Goal: Transaction & Acquisition: Purchase product/service

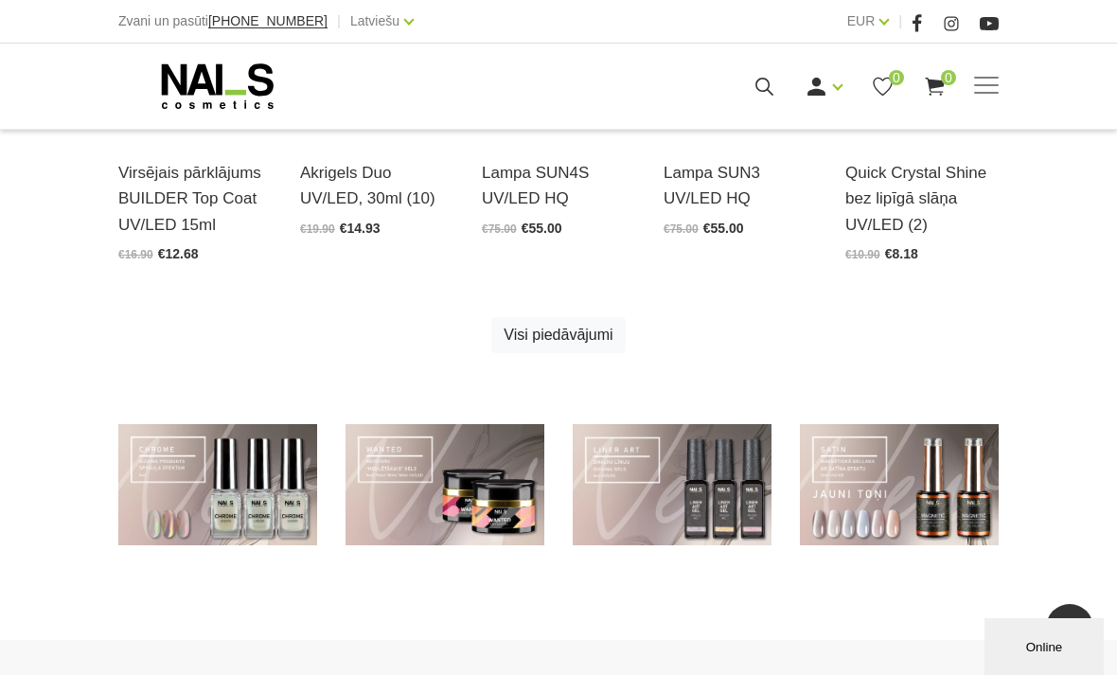
scroll to position [1056, 0]
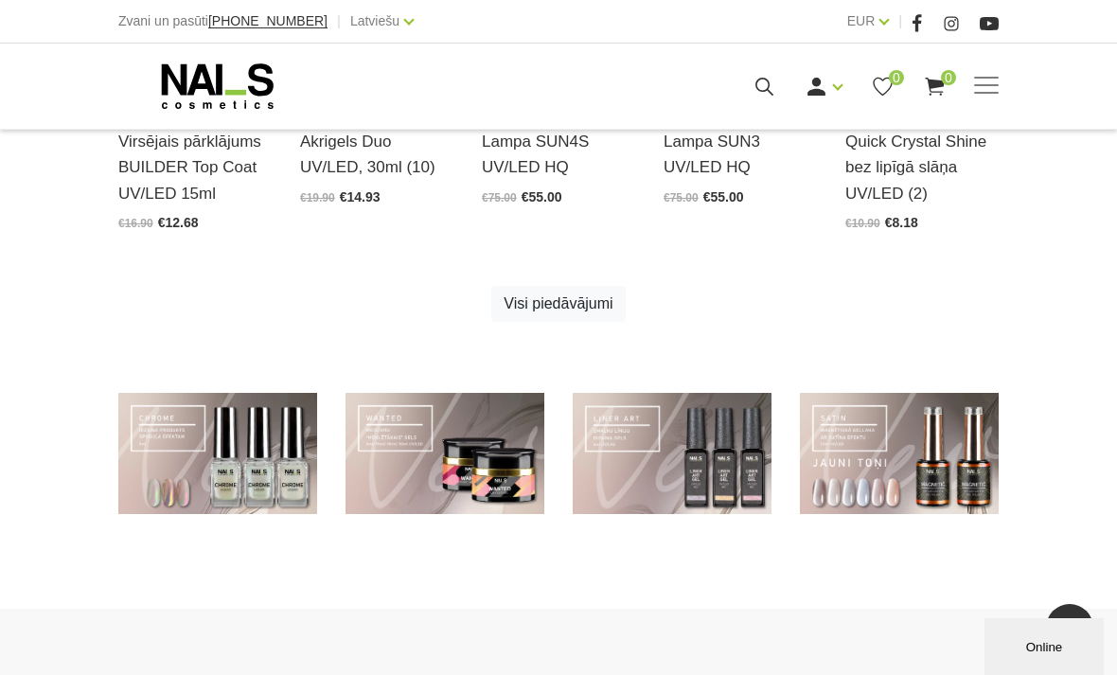
click at [488, 466] on link at bounding box center [445, 453] width 199 height 121
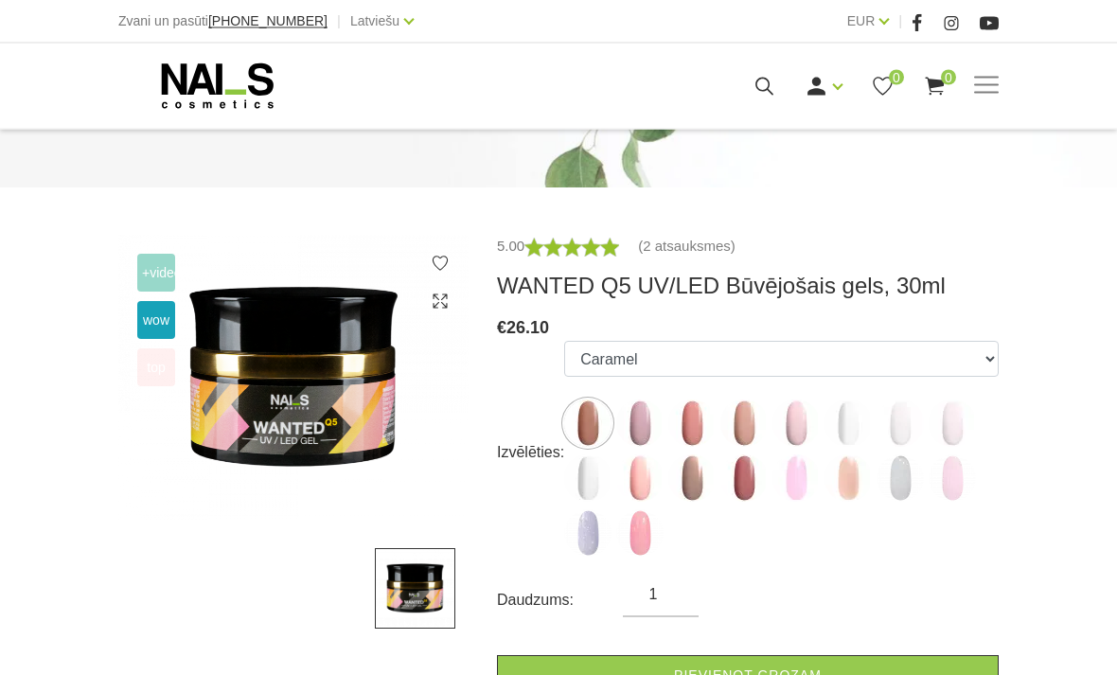
scroll to position [234, 0]
click at [587, 454] on img at bounding box center [587, 477] width 47 height 47
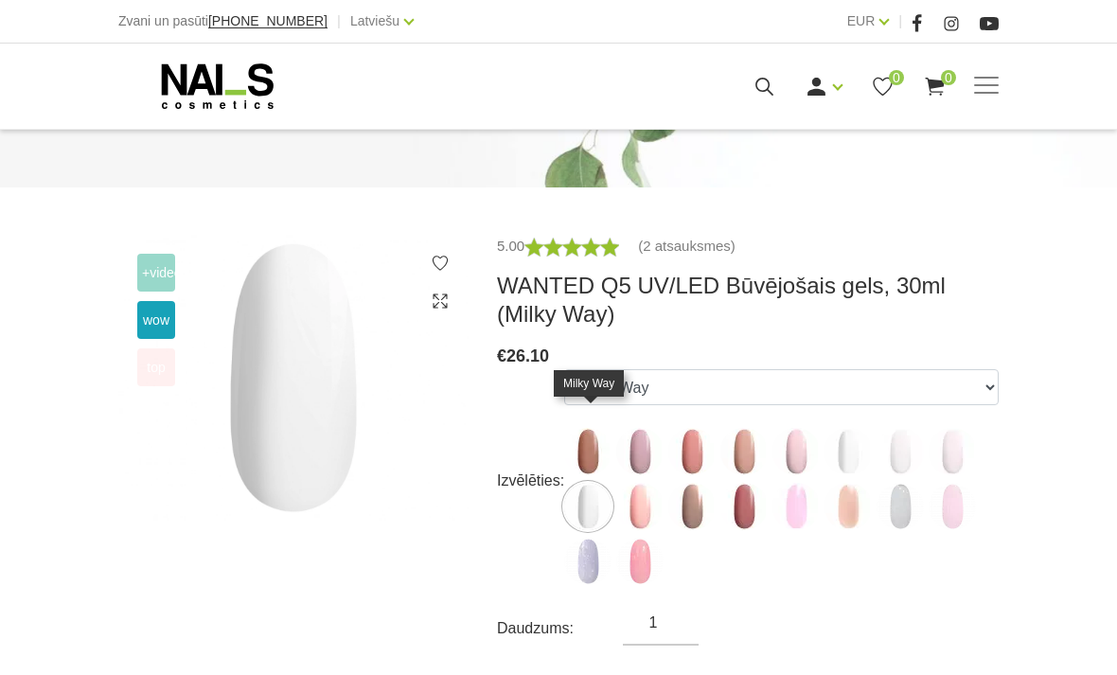
click at [864, 428] on img at bounding box center [848, 451] width 47 height 47
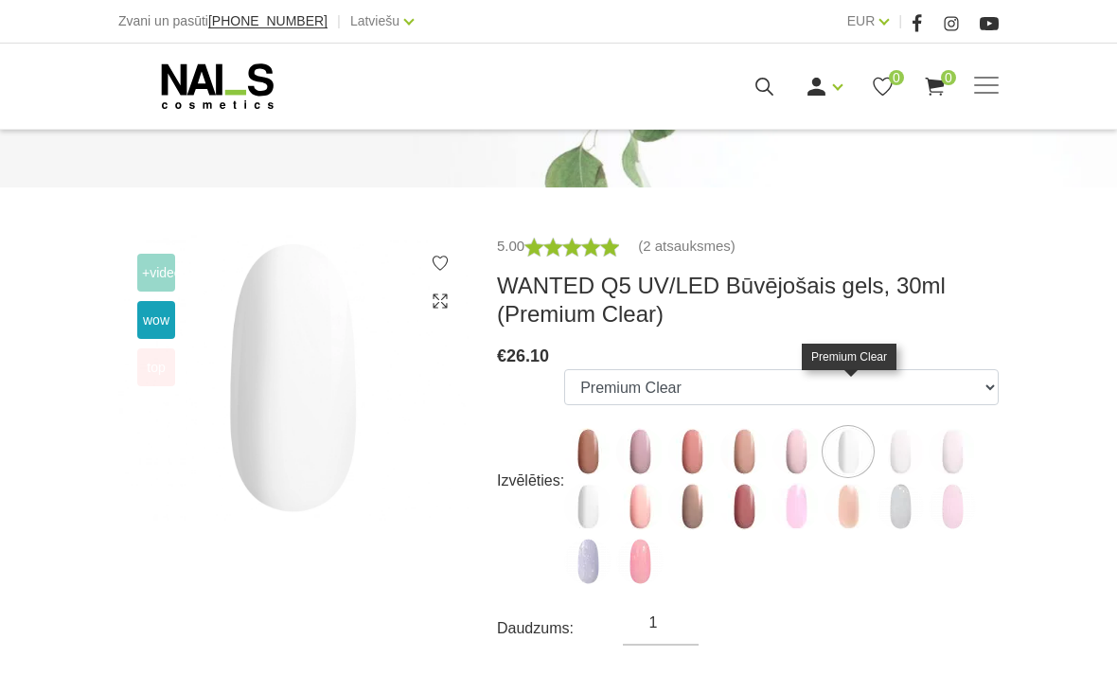
click at [898, 428] on img at bounding box center [900, 451] width 47 height 47
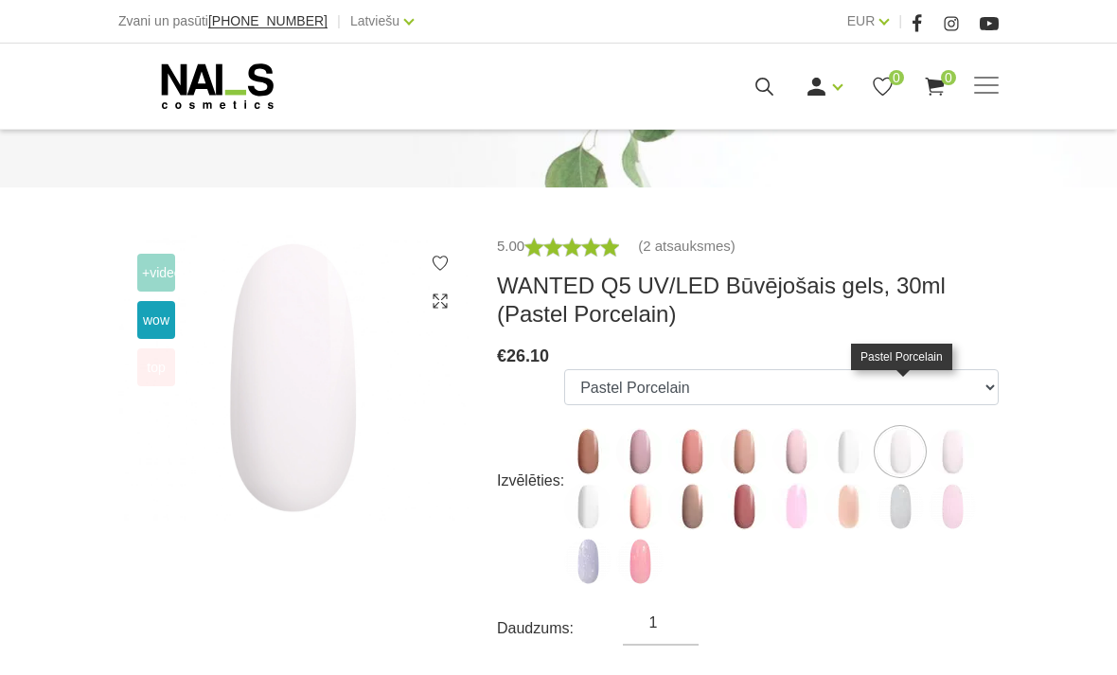
click at [907, 483] on img at bounding box center [900, 506] width 47 height 47
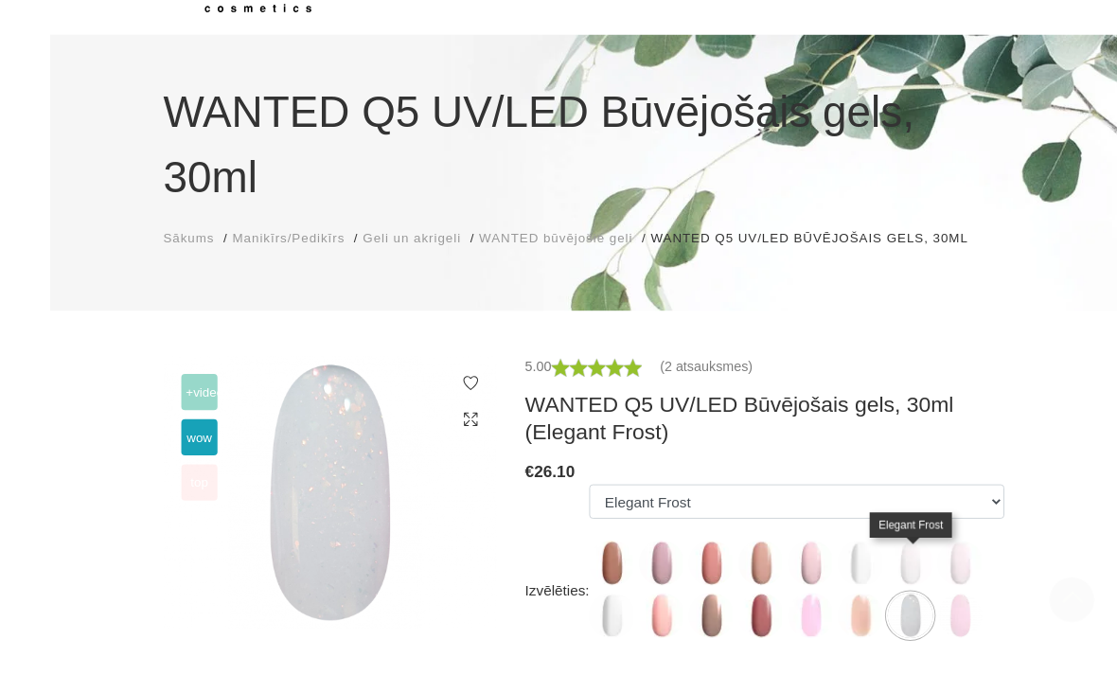
scroll to position [210, 0]
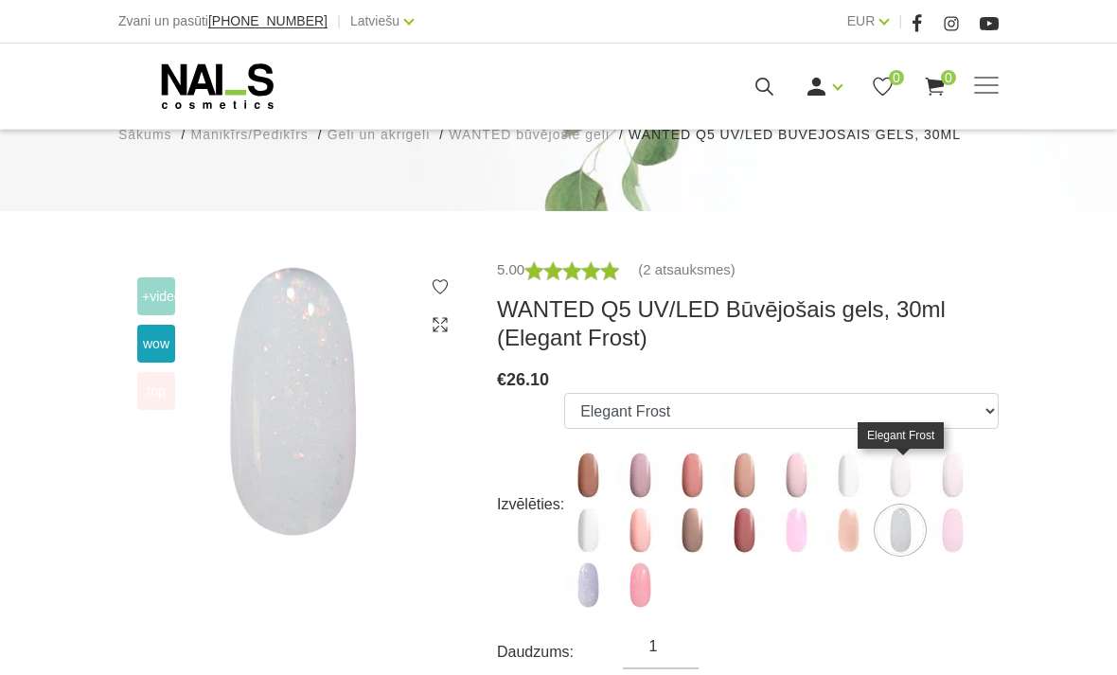
click at [588, 506] on img at bounding box center [587, 529] width 47 height 47
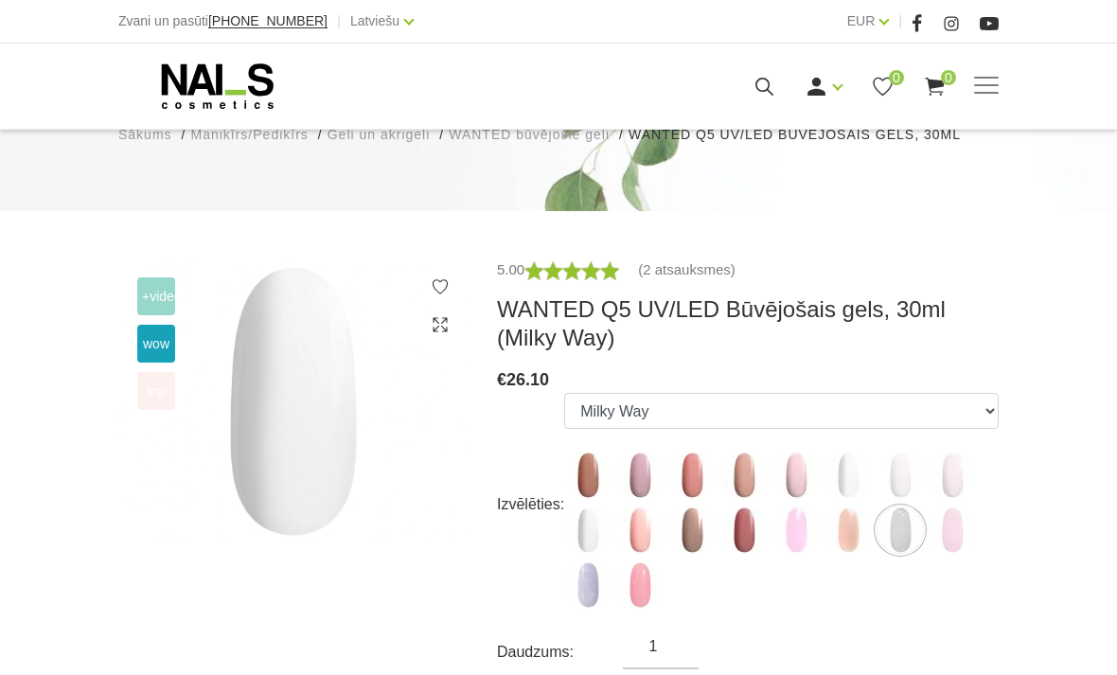
click at [816, 452] on img at bounding box center [795, 475] width 47 height 47
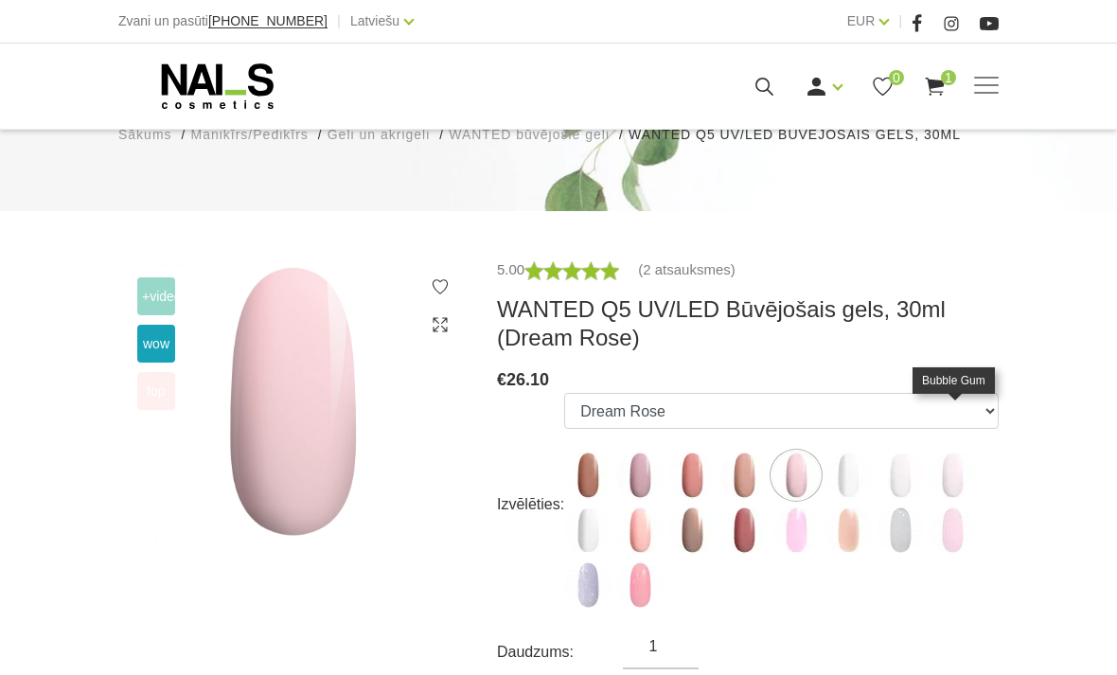
click at [956, 452] on img at bounding box center [952, 475] width 47 height 47
select select "5558"
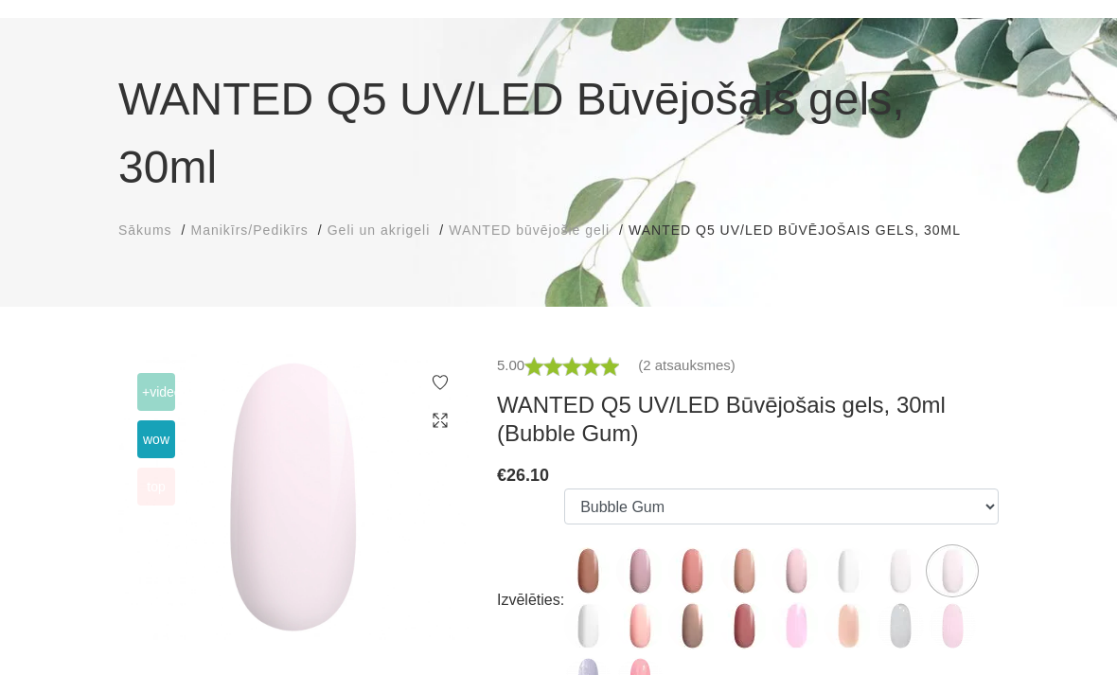
scroll to position [0, 0]
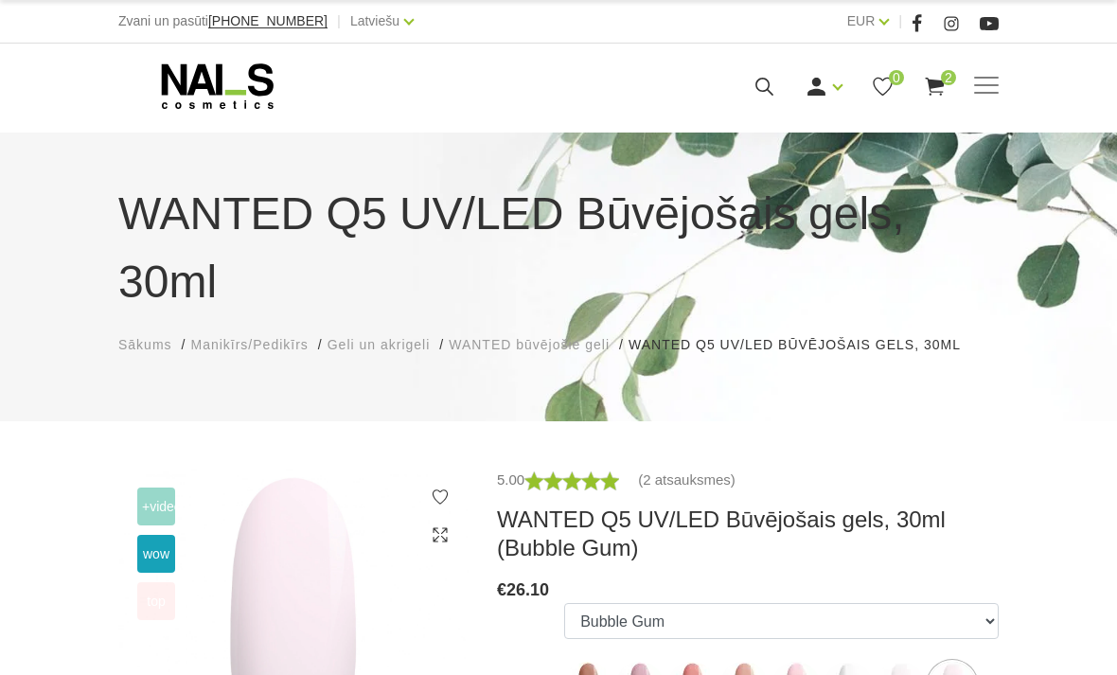
click at [159, 335] on link "Sākums" at bounding box center [145, 345] width 54 height 20
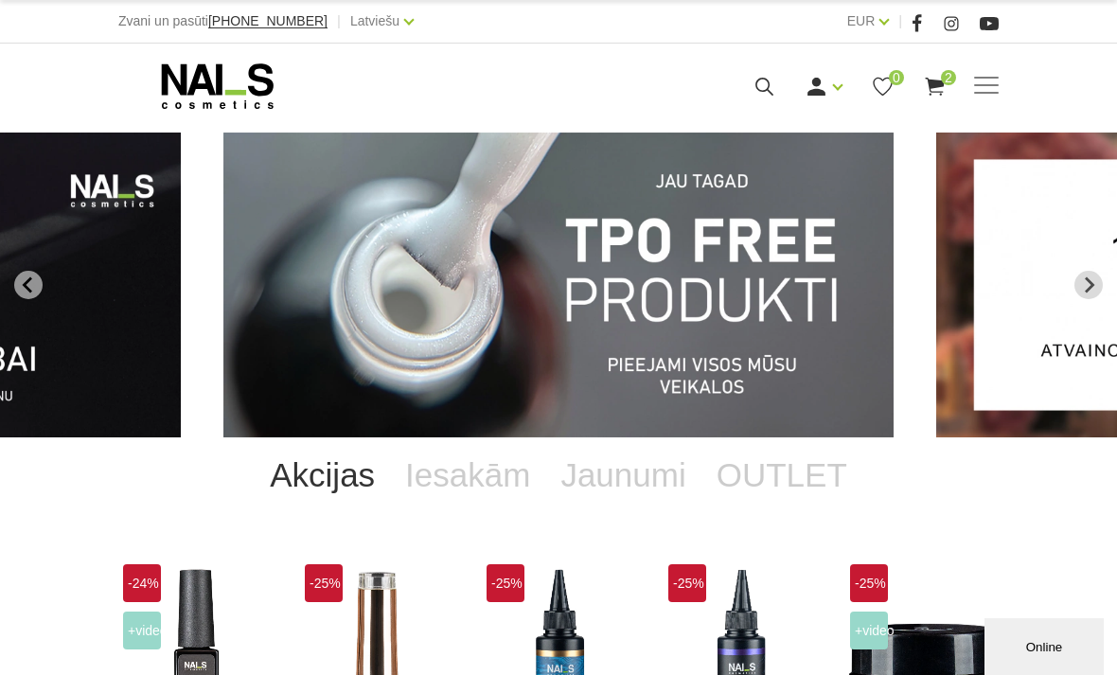
click at [790, 393] on img "1 of 13" at bounding box center [558, 285] width 670 height 305
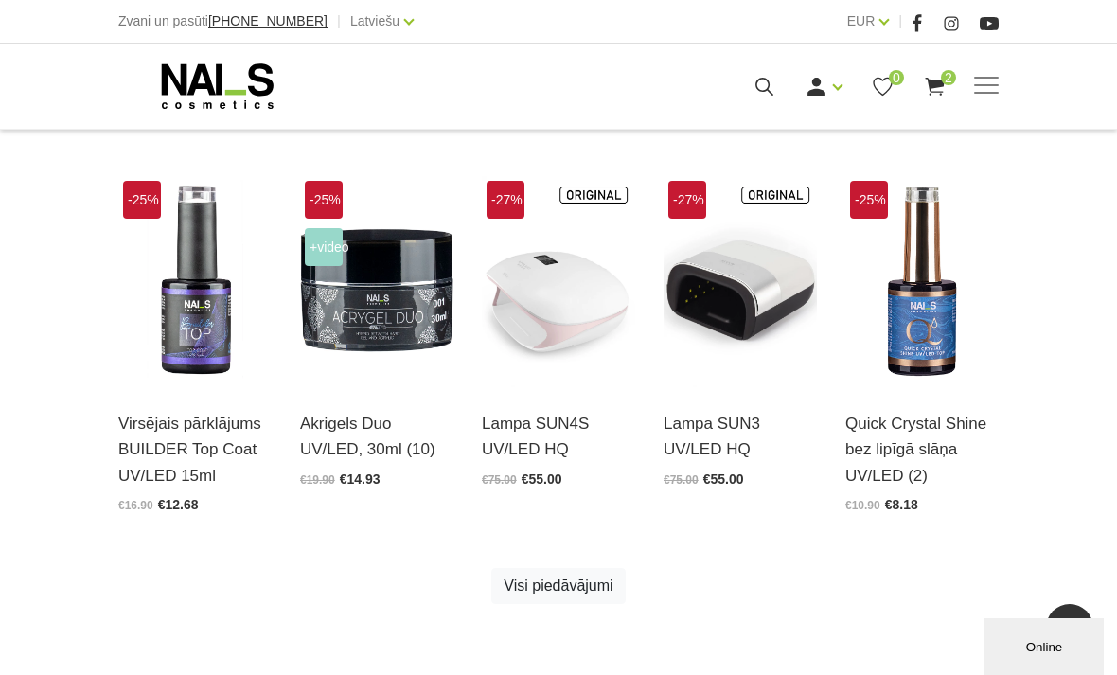
scroll to position [767, 0]
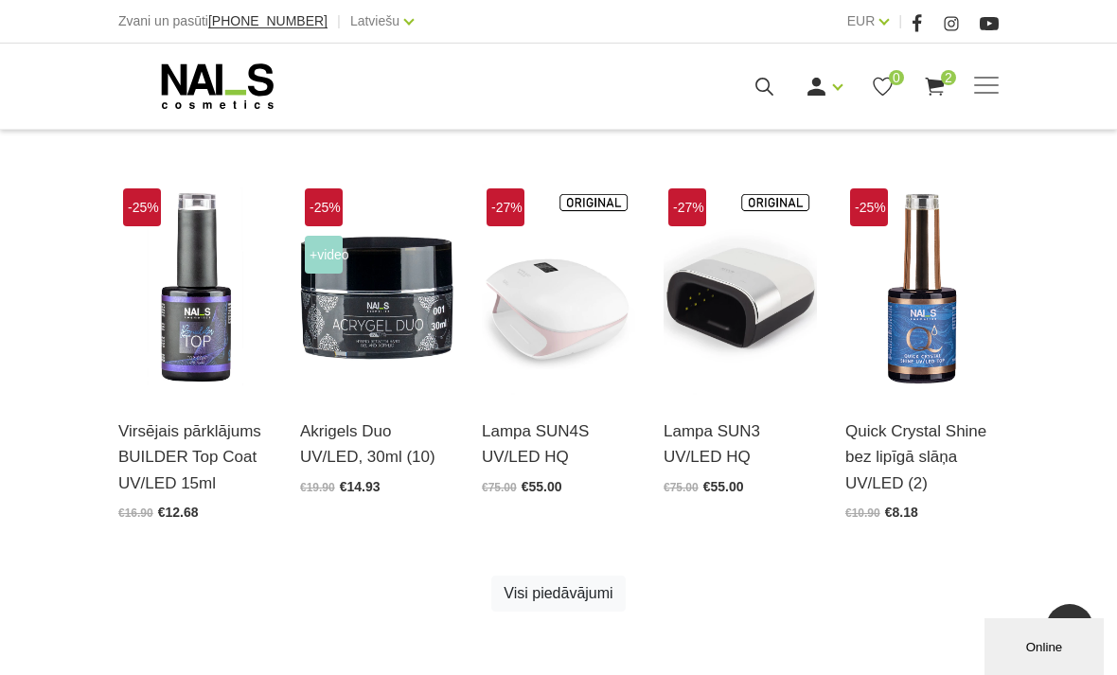
click at [577, 585] on link "Visi piedāvājumi" at bounding box center [557, 594] width 133 height 36
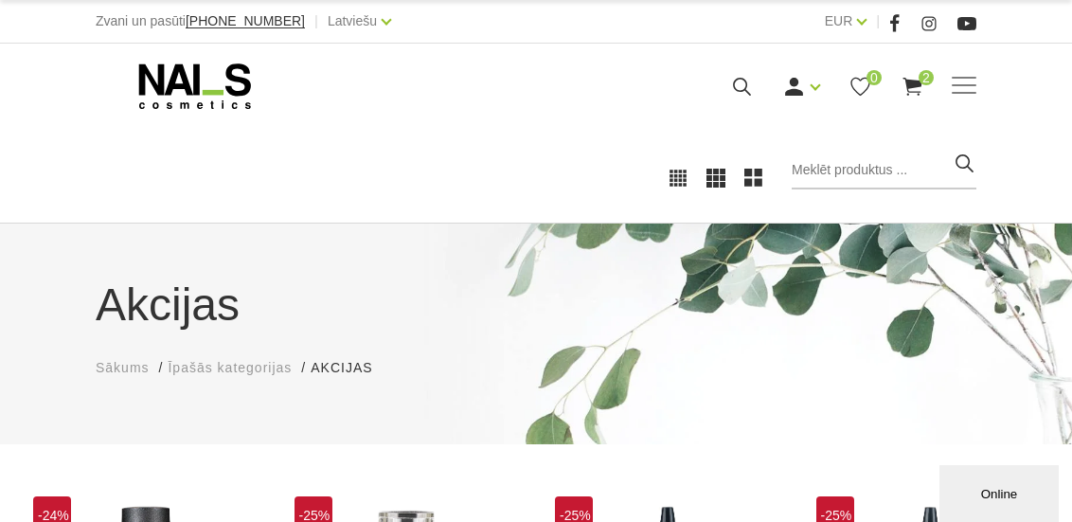
click at [1011, 453] on body "Zvani un pasūti +37120446646 | Latviešu Latviešu Russian English EUR EUR | Mani…" at bounding box center [536, 261] width 1072 height 522
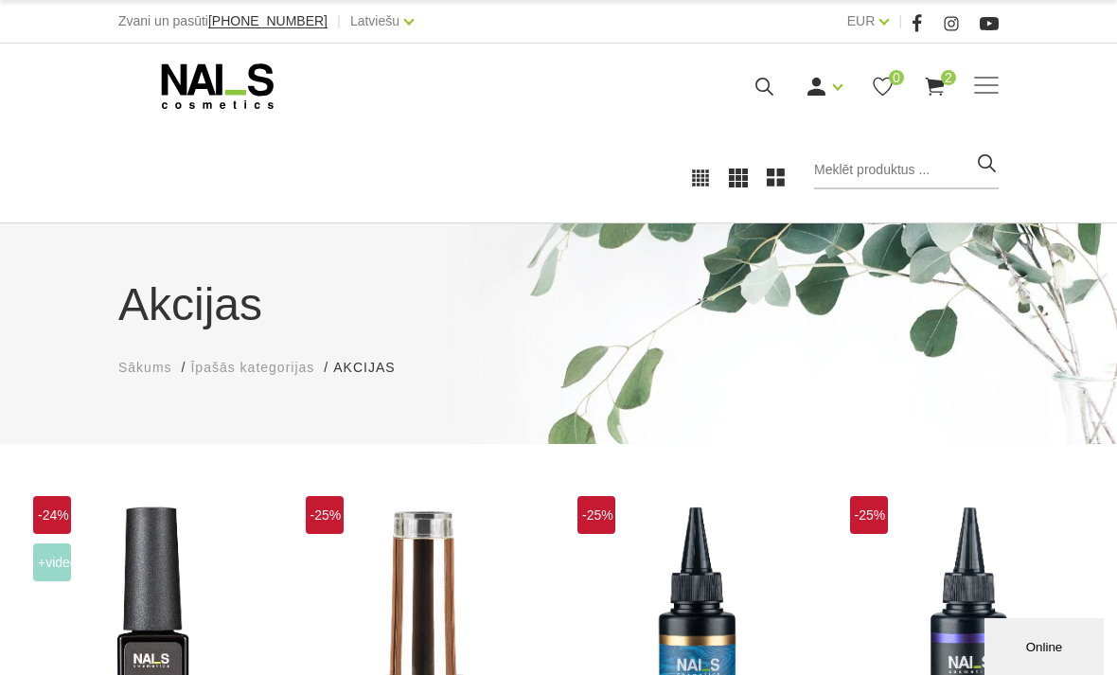
click at [142, 369] on span "Sākums" at bounding box center [145, 367] width 54 height 15
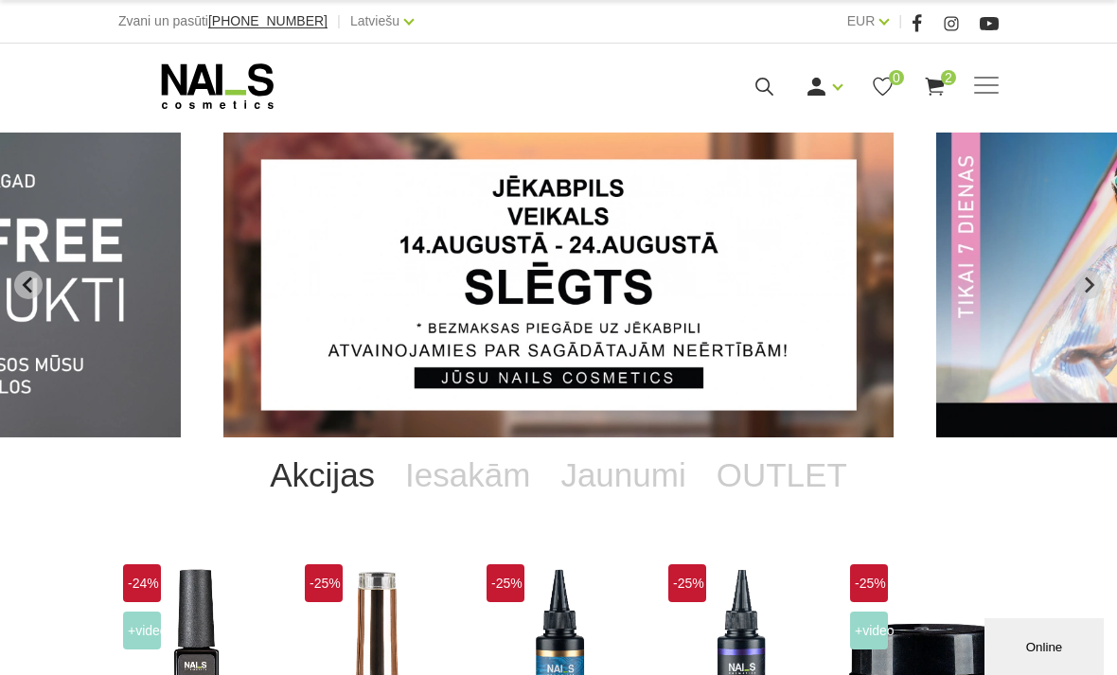
click at [471, 479] on link "Iesakām" at bounding box center [467, 475] width 155 height 76
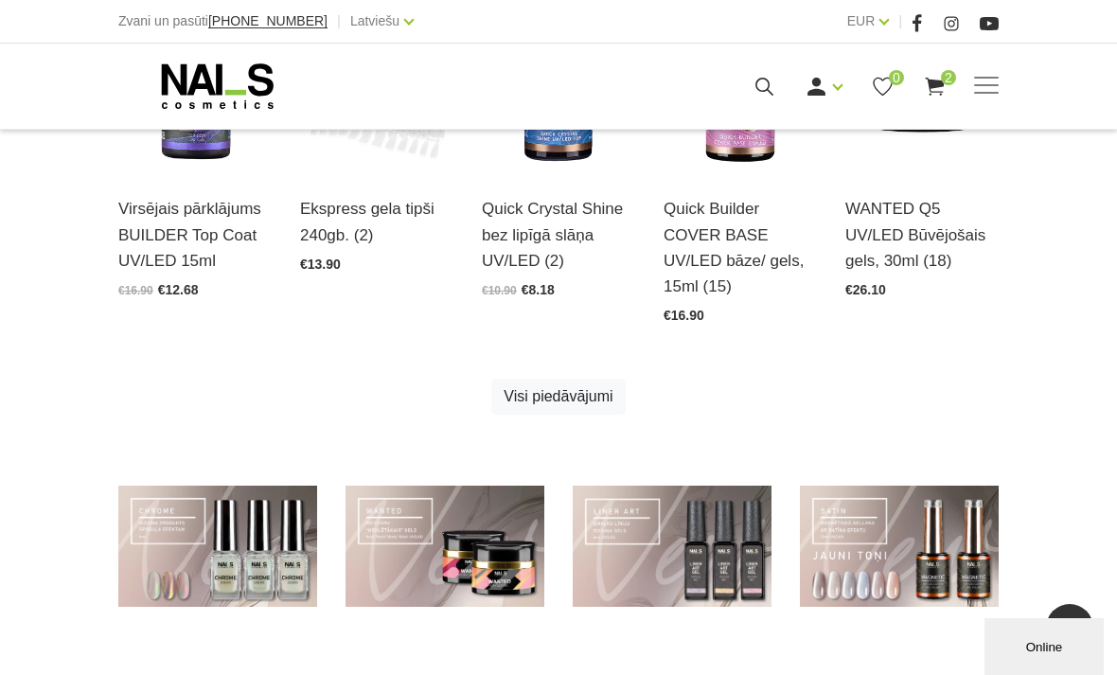
scroll to position [956, 0]
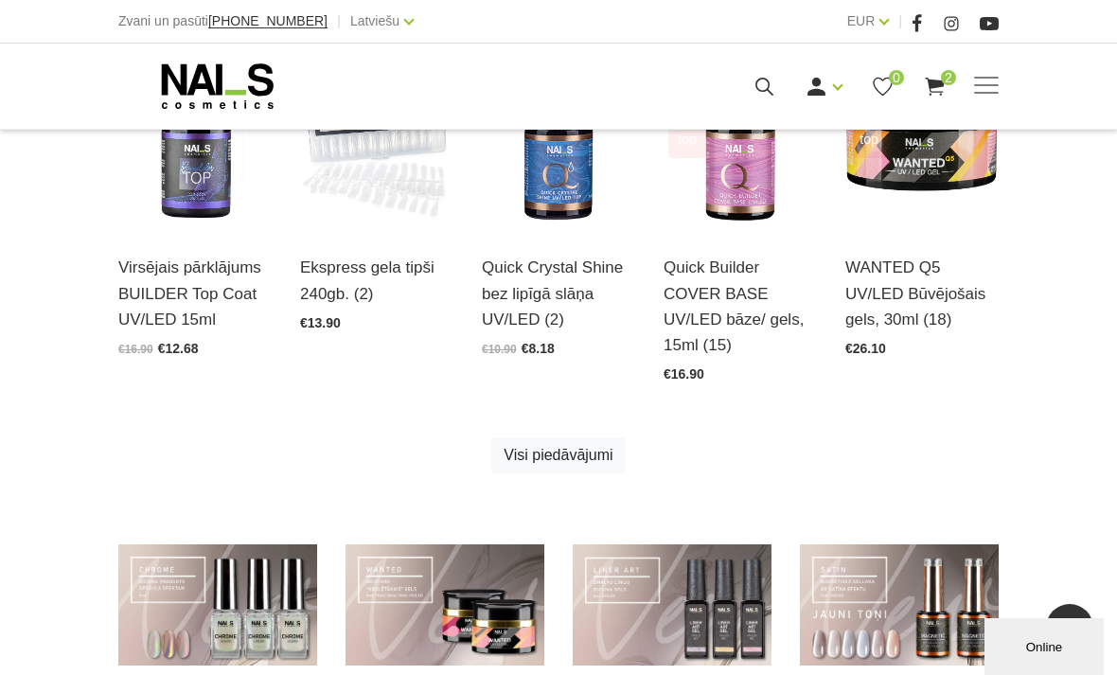
click at [568, 437] on link "Visi piedāvājumi" at bounding box center [557, 455] width 133 height 36
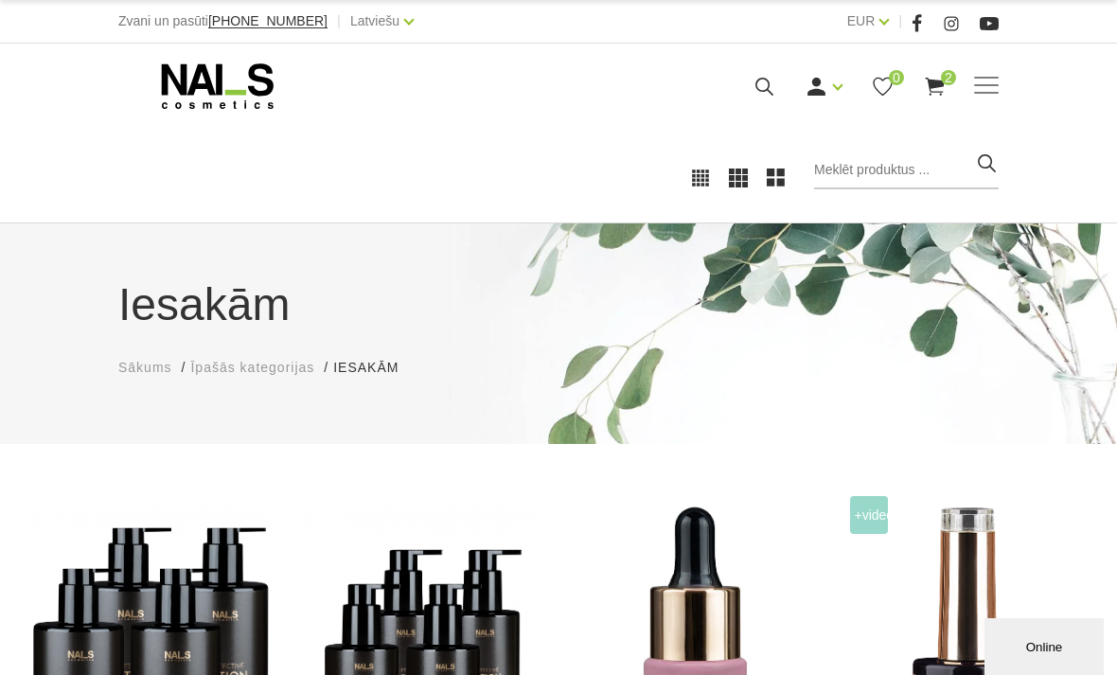
click at [982, 80] on span at bounding box center [986, 86] width 25 height 19
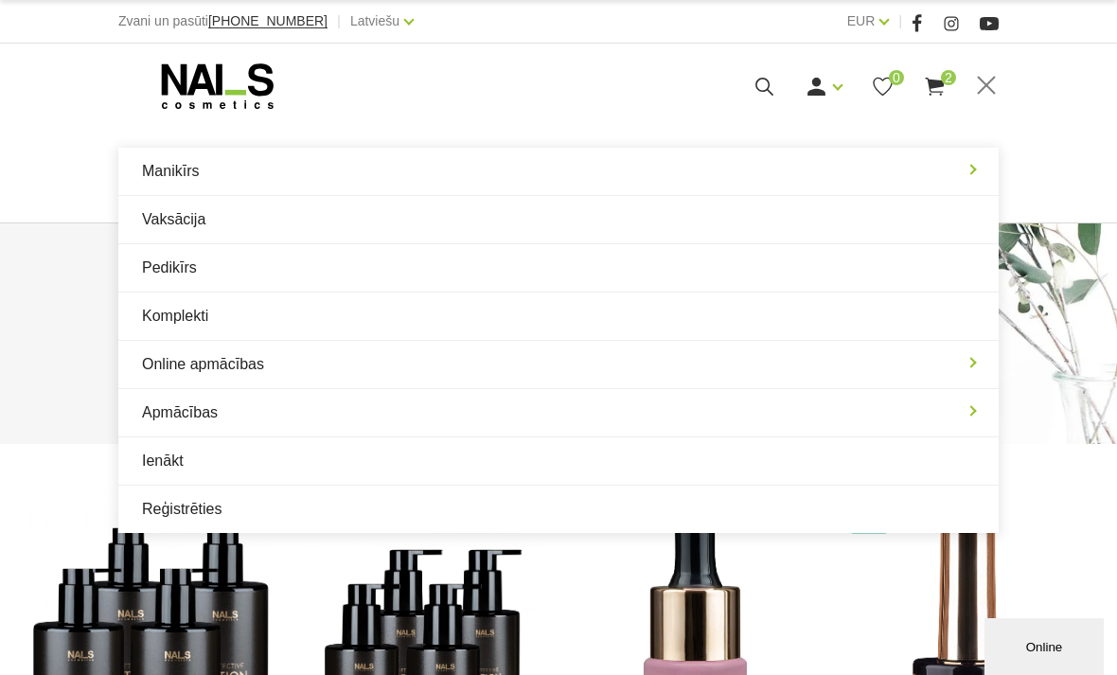
click at [322, 316] on link "Komplekti" at bounding box center [558, 316] width 880 height 47
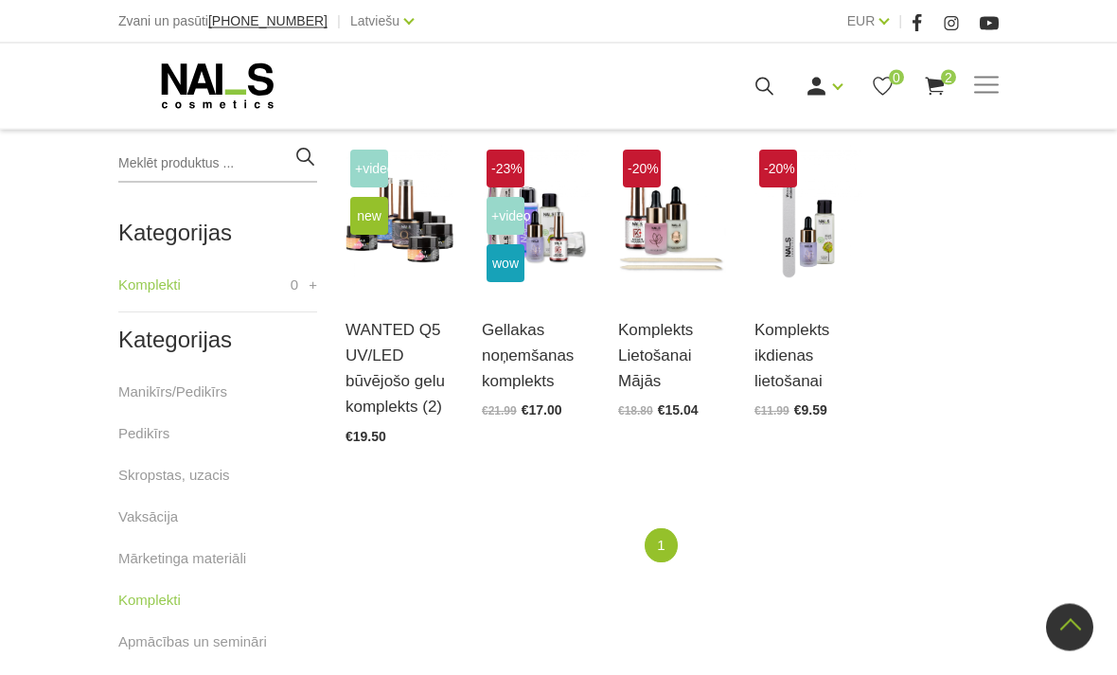
scroll to position [441, 0]
click at [429, 286] on img at bounding box center [400, 219] width 108 height 149
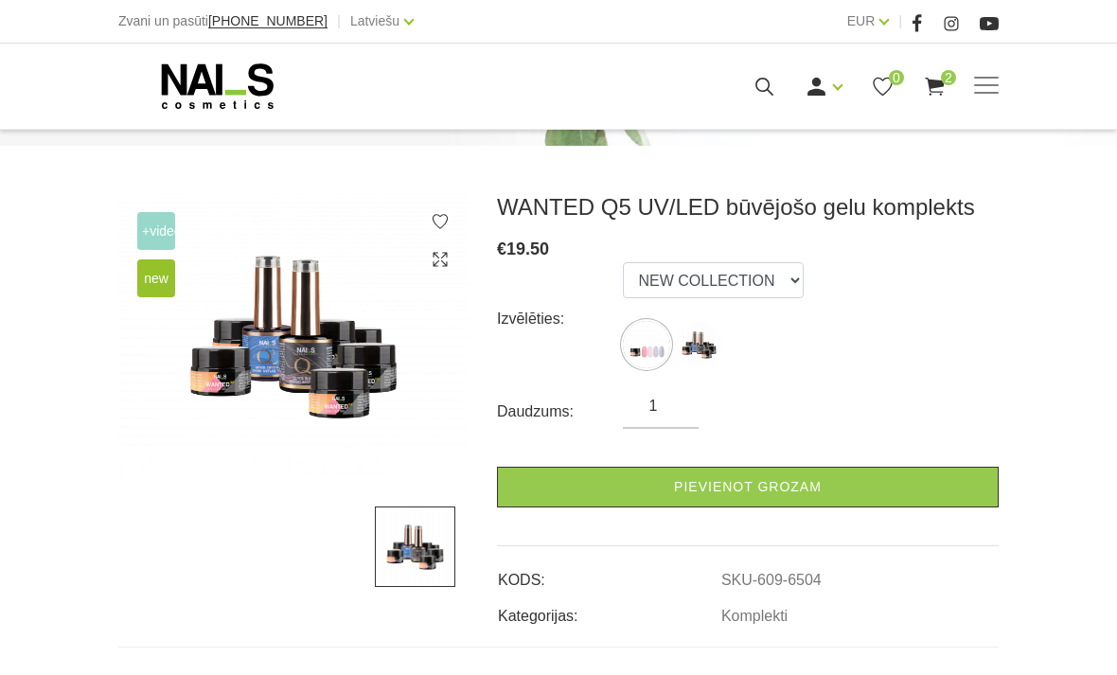
scroll to position [275, 0]
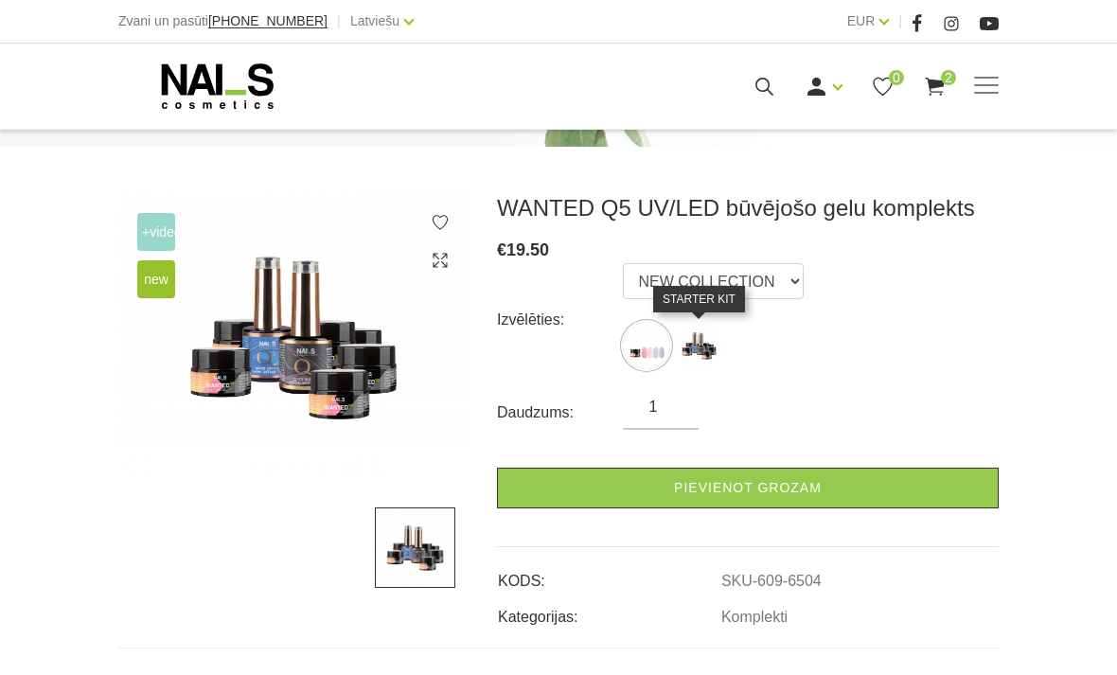
click at [701, 347] on img at bounding box center [698, 345] width 47 height 47
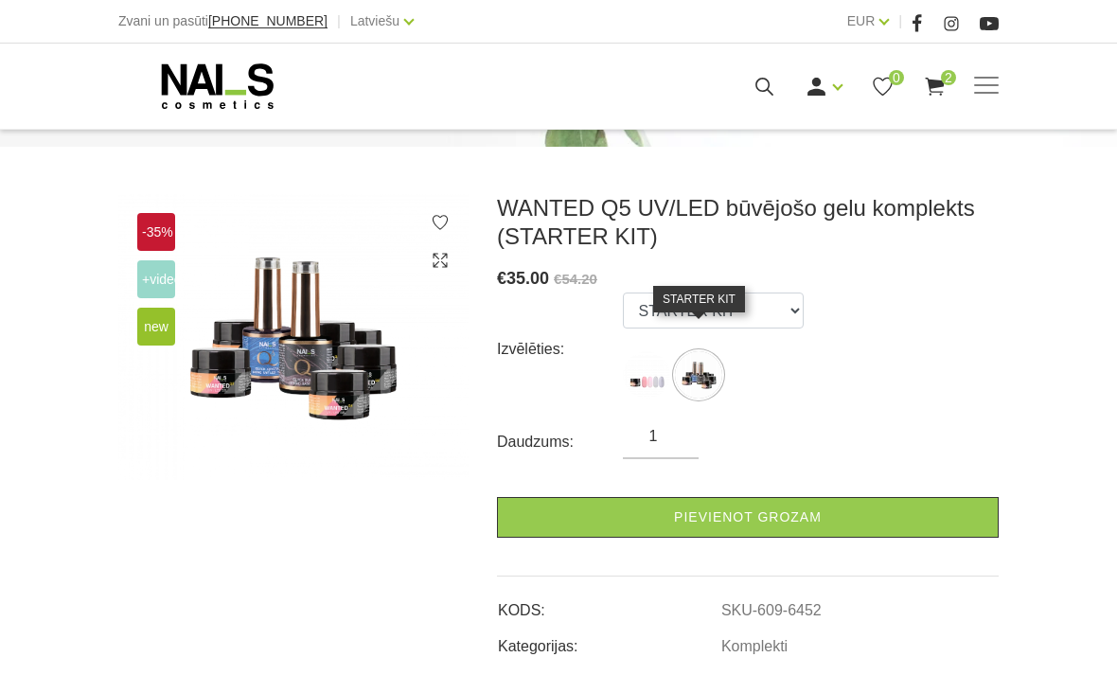
click at [651, 374] on img at bounding box center [646, 374] width 47 height 47
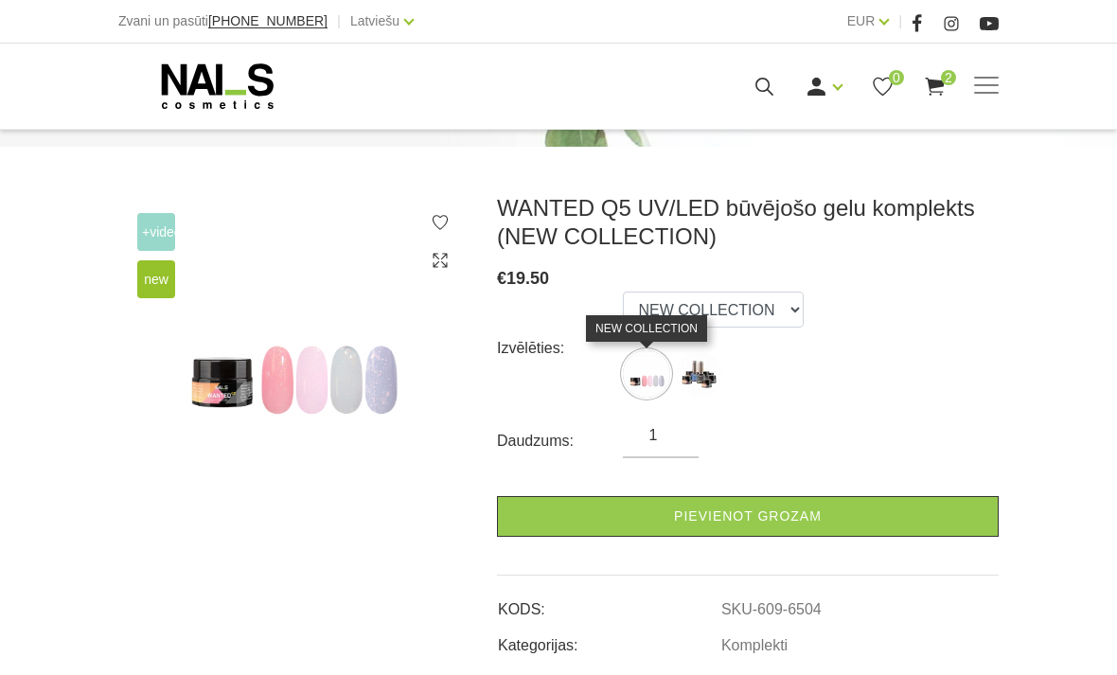
click at [657, 377] on img at bounding box center [646, 373] width 47 height 47
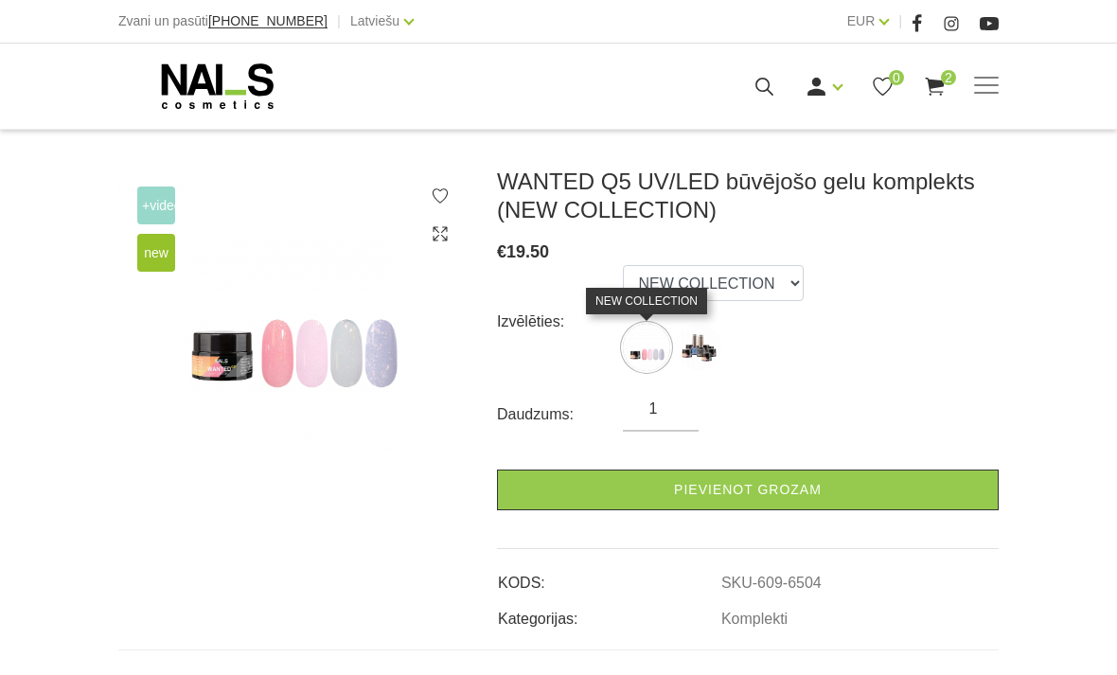
scroll to position [302, 0]
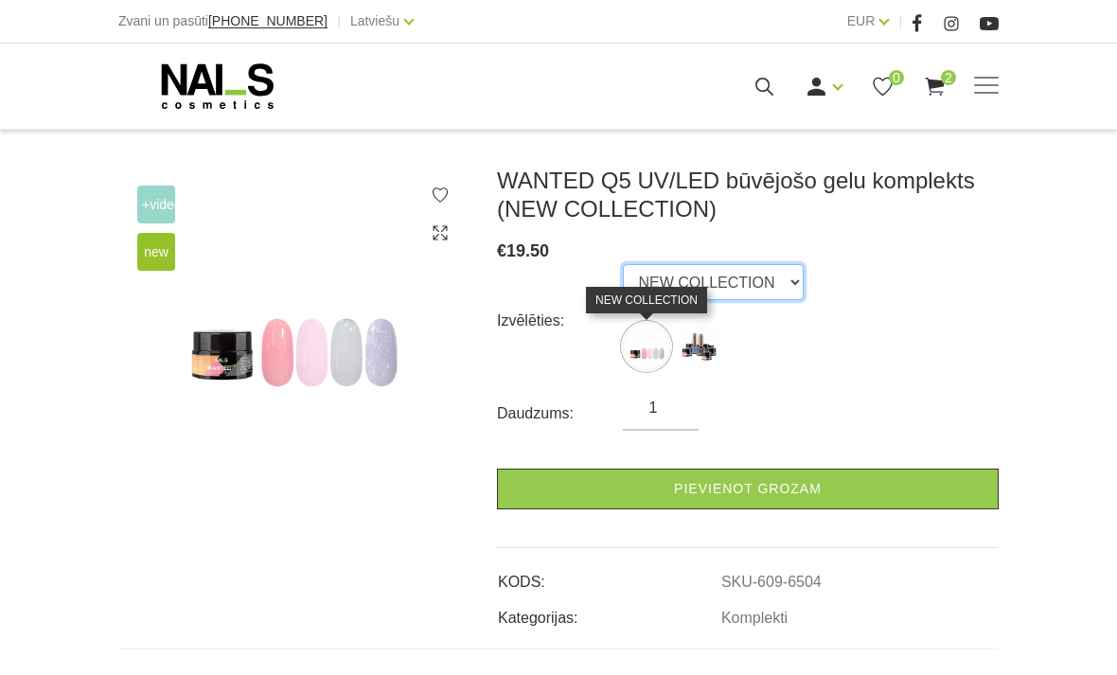
click at [744, 274] on select "NEW COLLECTION STARTER KIT" at bounding box center [713, 282] width 181 height 36
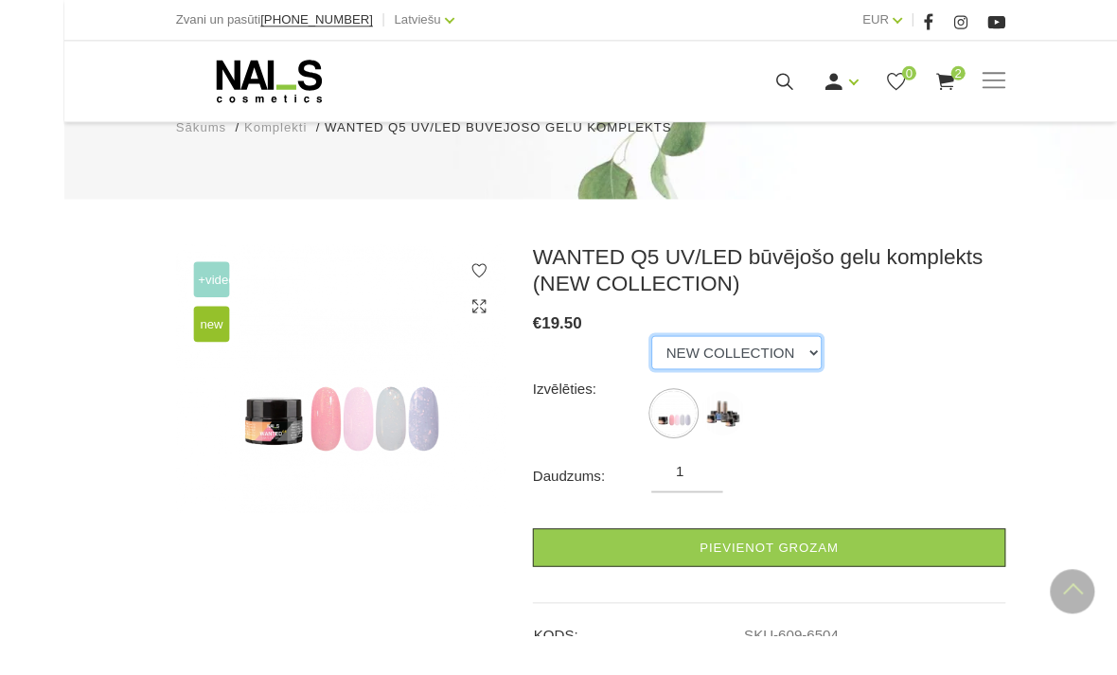
scroll to position [293, 0]
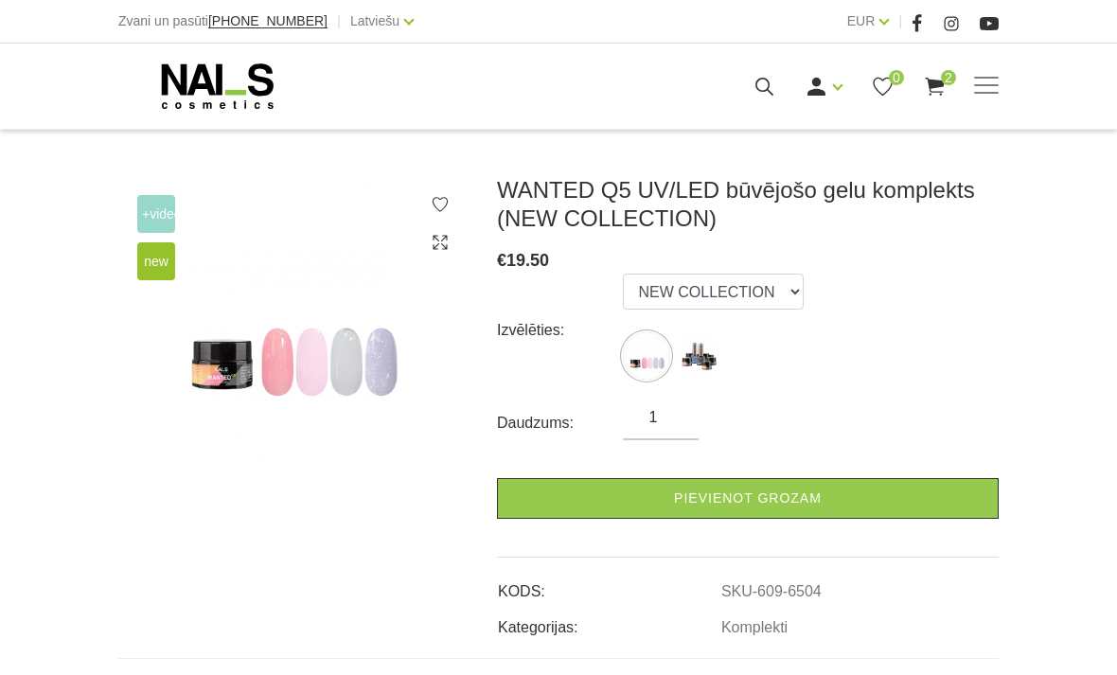
click at [574, 486] on link "Pievienot grozam" at bounding box center [748, 498] width 502 height 41
click at [685, 363] on img at bounding box center [698, 355] width 47 height 47
select select "6452"
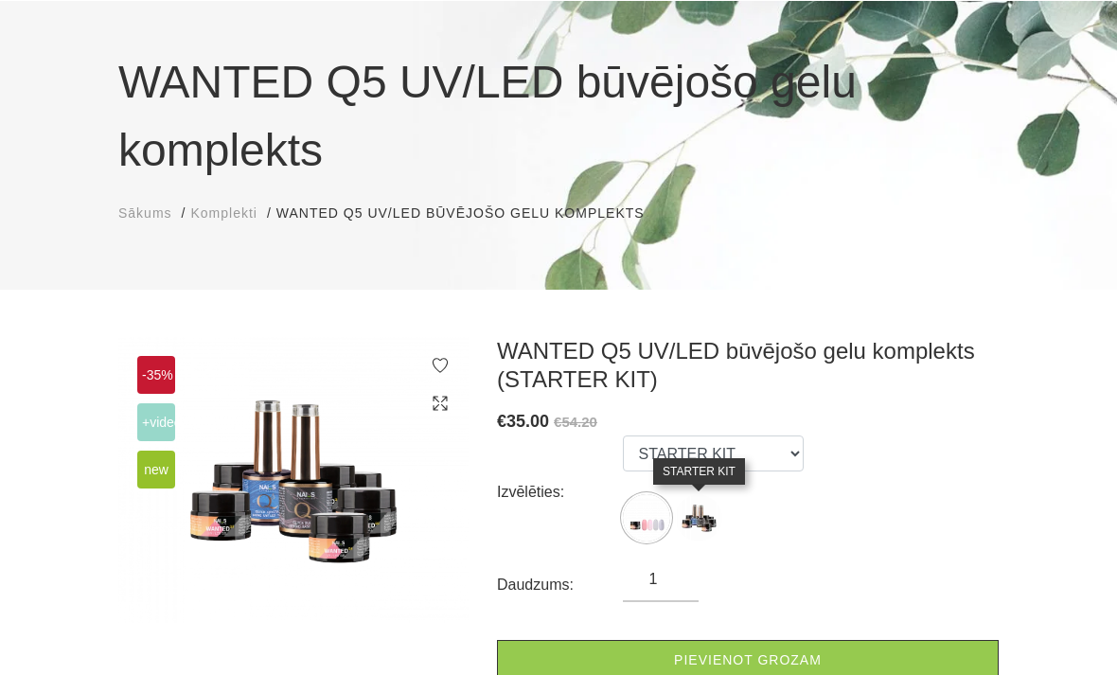
scroll to position [0, 0]
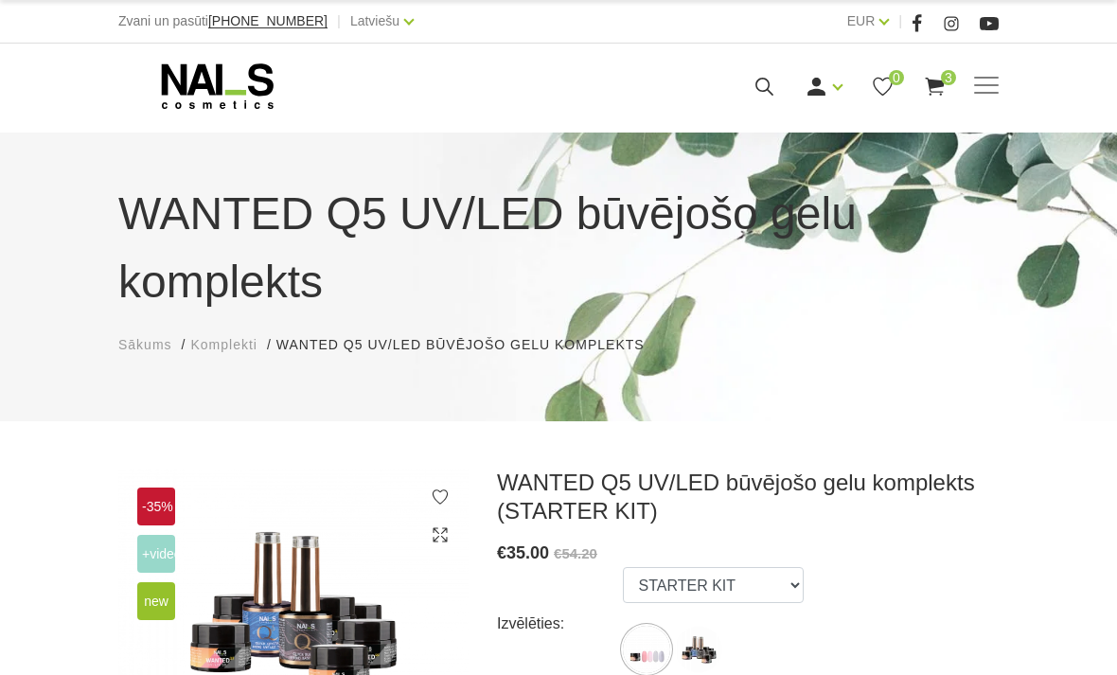
click at [217, 87] on use at bounding box center [218, 85] width 112 height 45
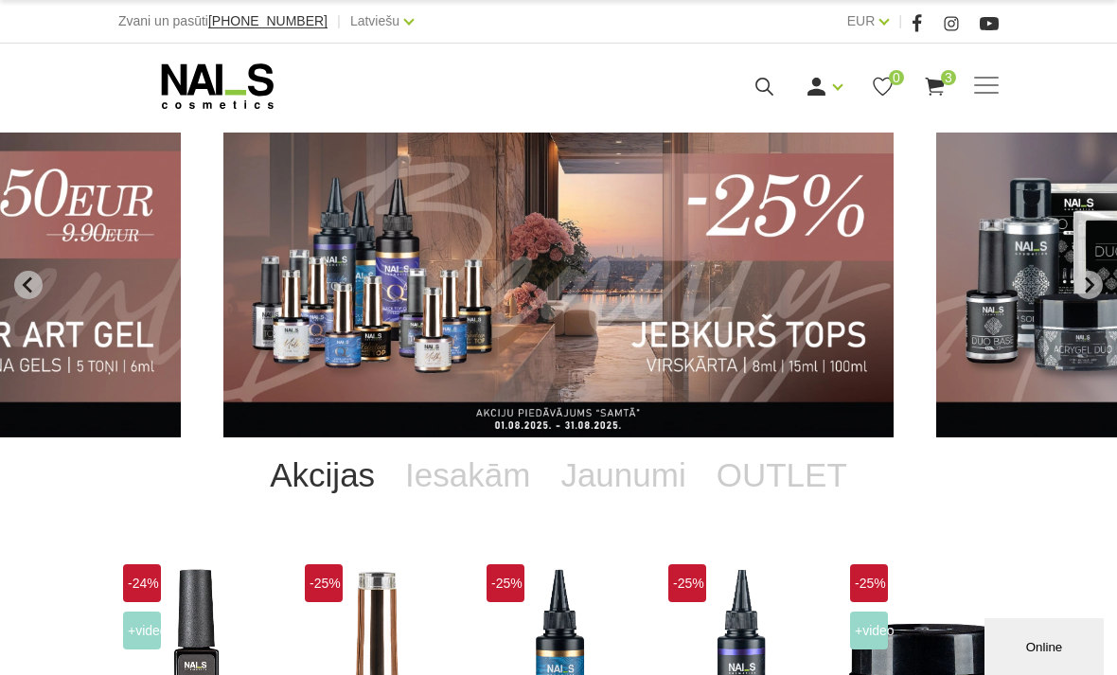
click at [531, 315] on img "7 of 13" at bounding box center [558, 285] width 670 height 305
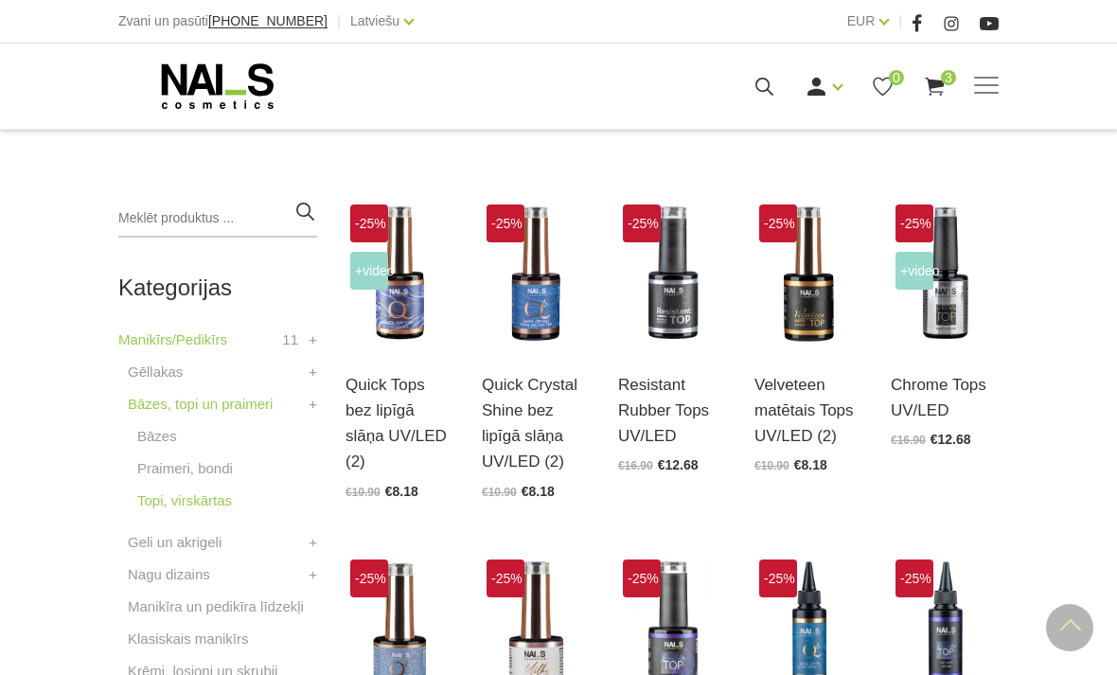
scroll to position [382, 0]
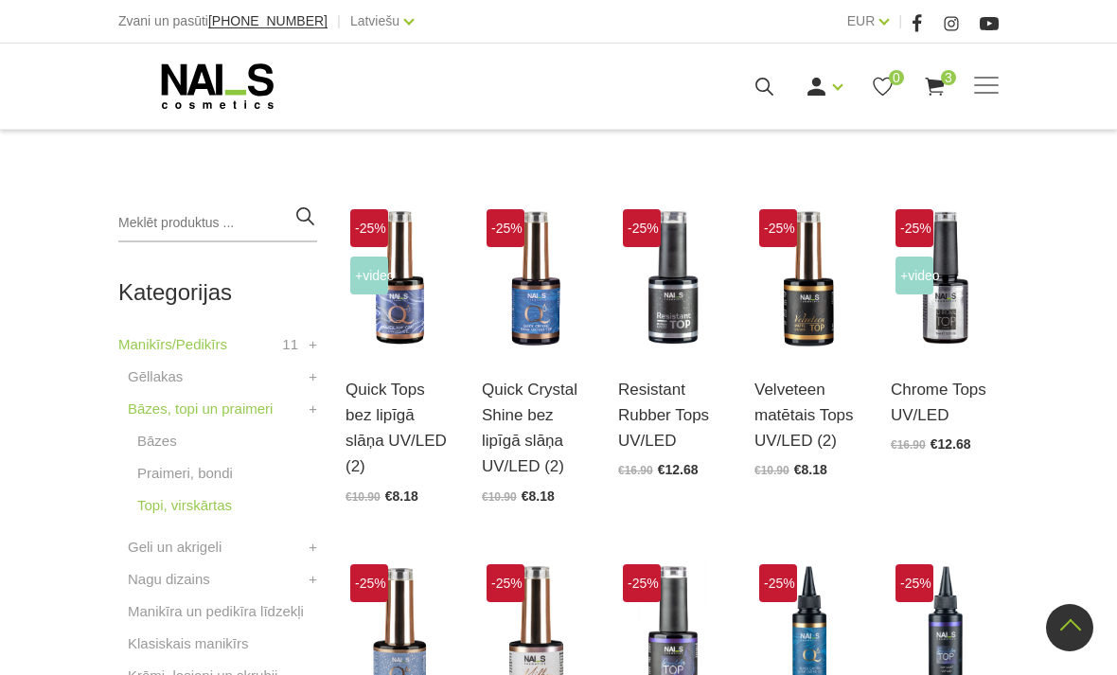
click at [402, 408] on link "Atvērt un izvēlēties" at bounding box center [400, 434] width 108 height 53
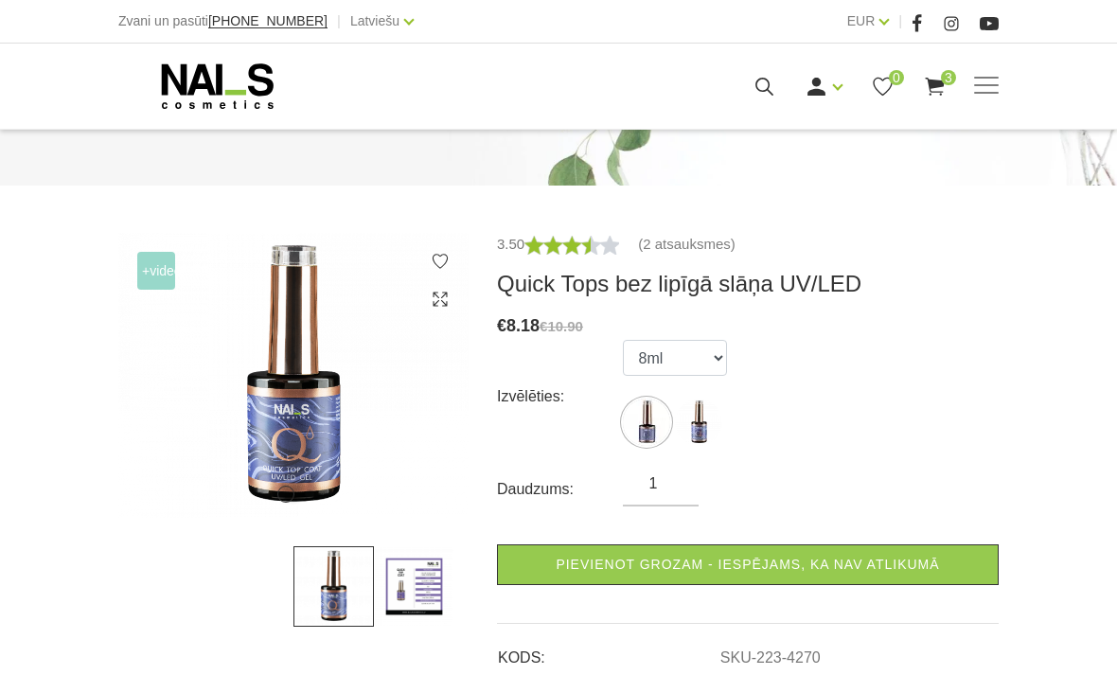
scroll to position [169, 0]
click at [412, 579] on img at bounding box center [414, 585] width 80 height 80
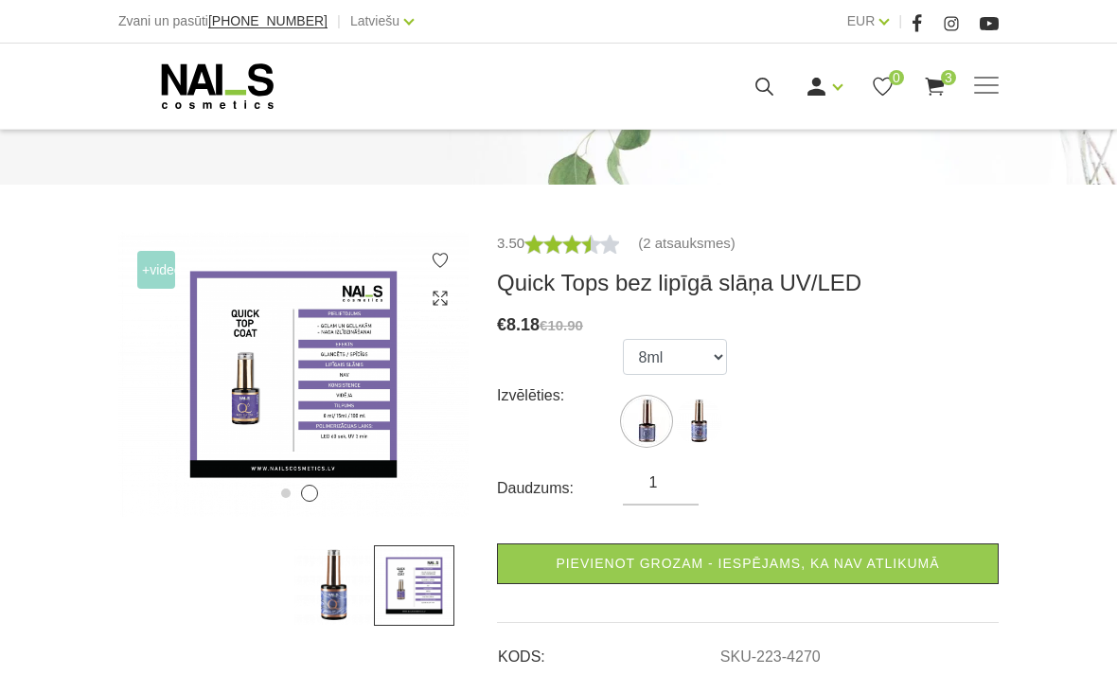
click at [346, 574] on img at bounding box center [333, 585] width 80 height 80
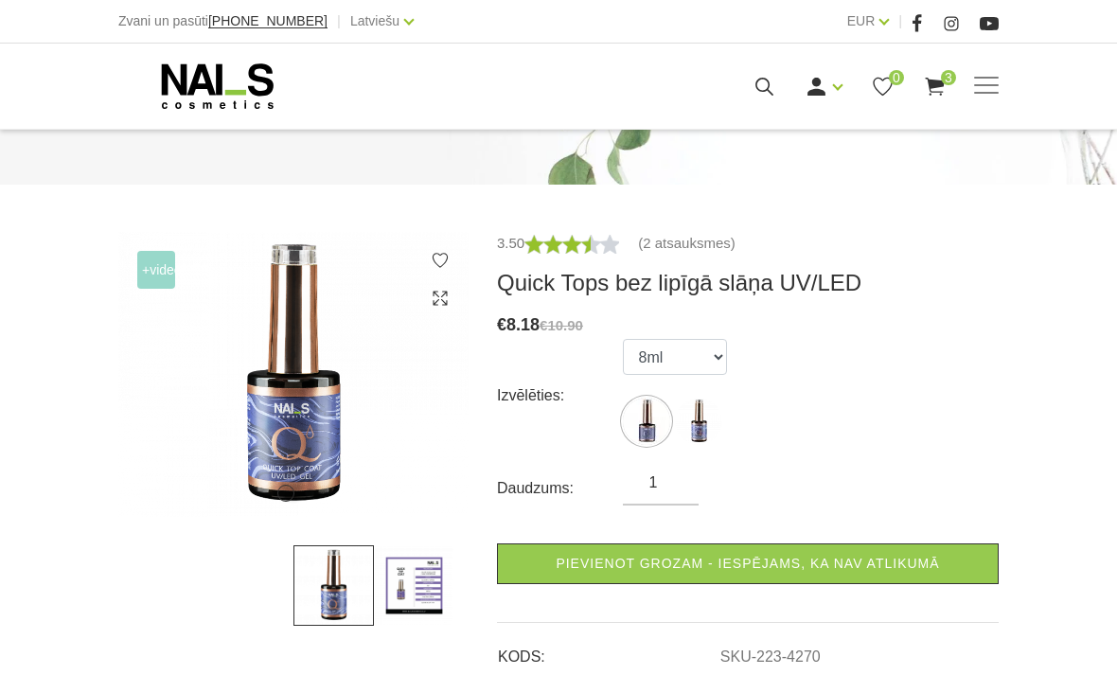
click at [417, 608] on img at bounding box center [414, 585] width 80 height 80
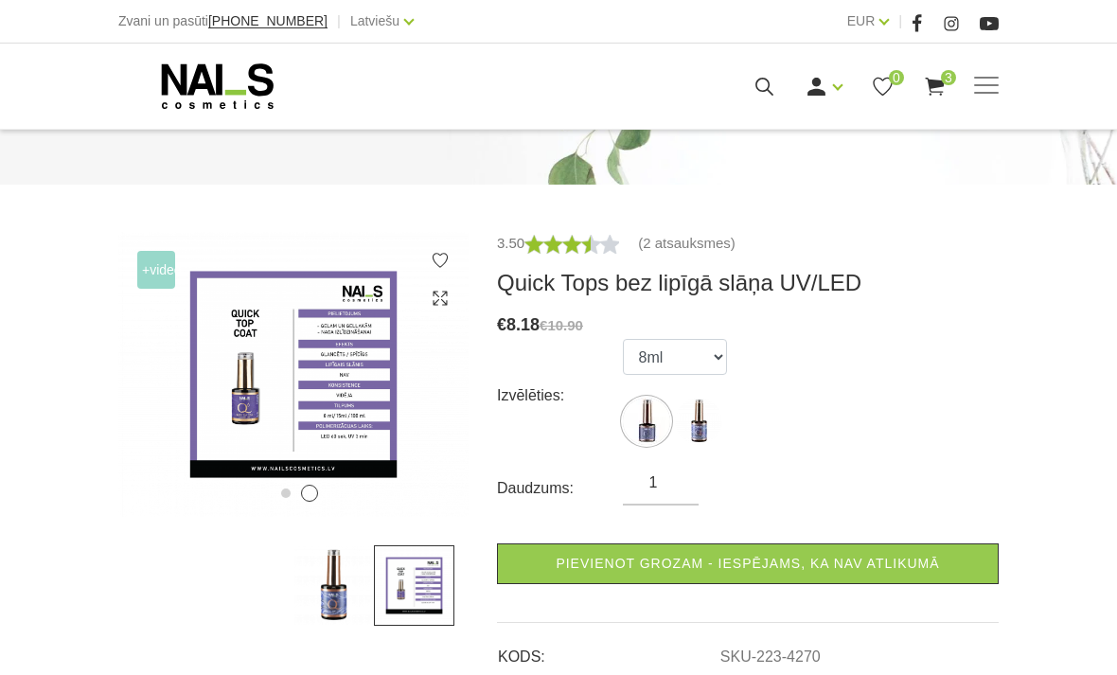
click at [584, 560] on link "Pievienot grozam - iespējams, ka nav atlikumā" at bounding box center [748, 563] width 502 height 41
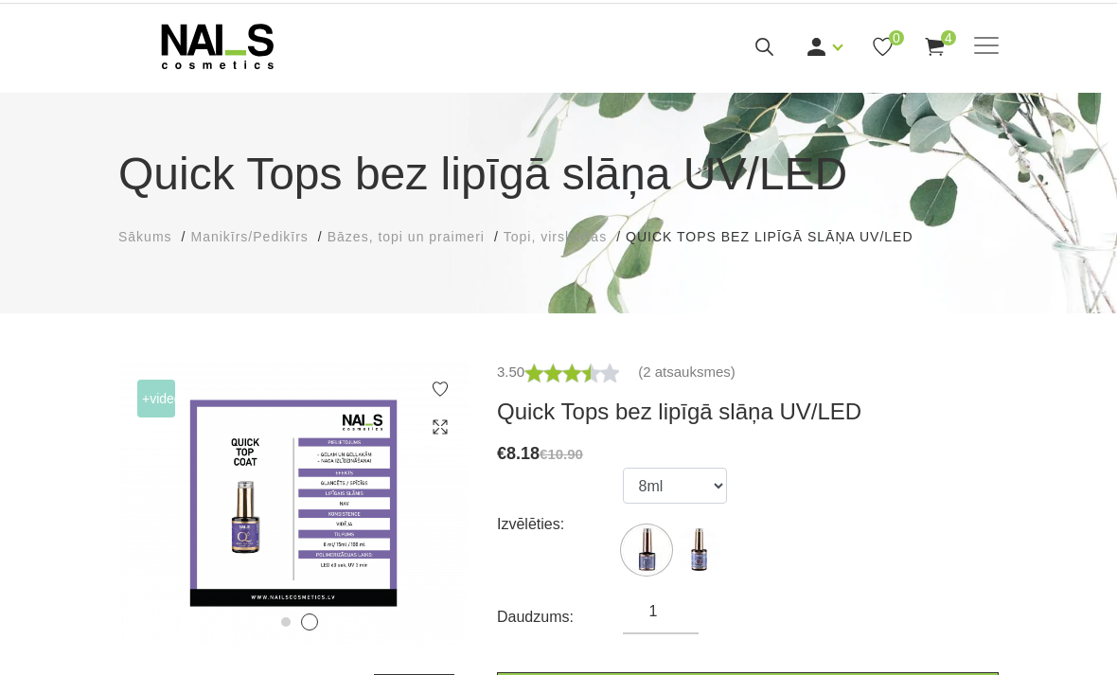
scroll to position [0, 0]
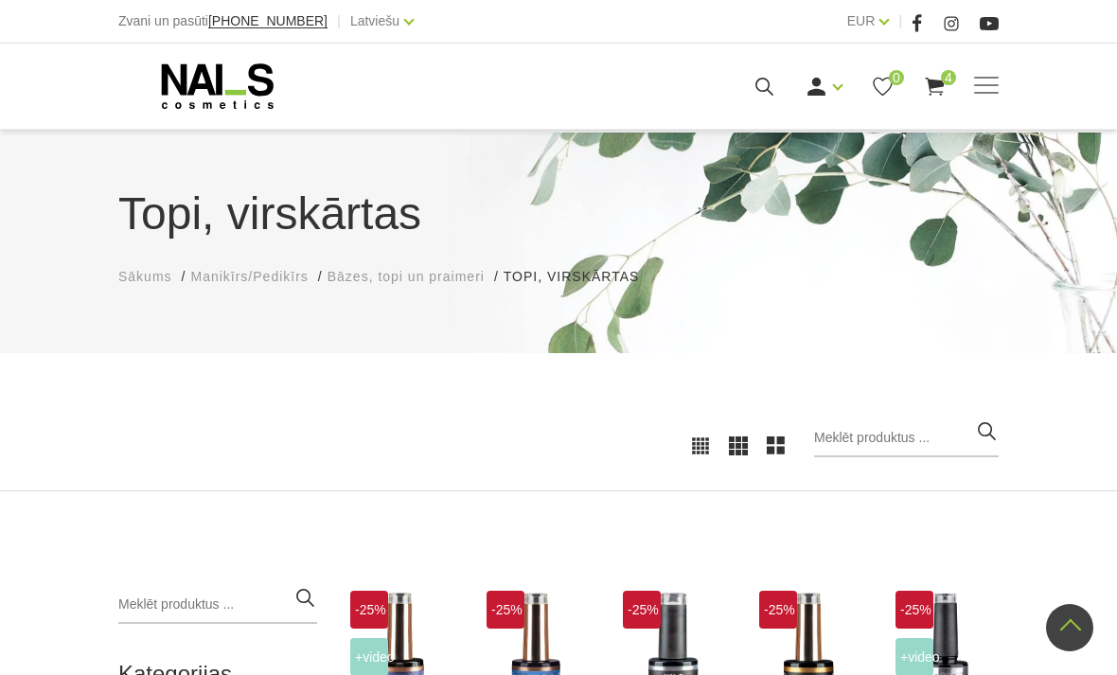
scroll to position [443, 0]
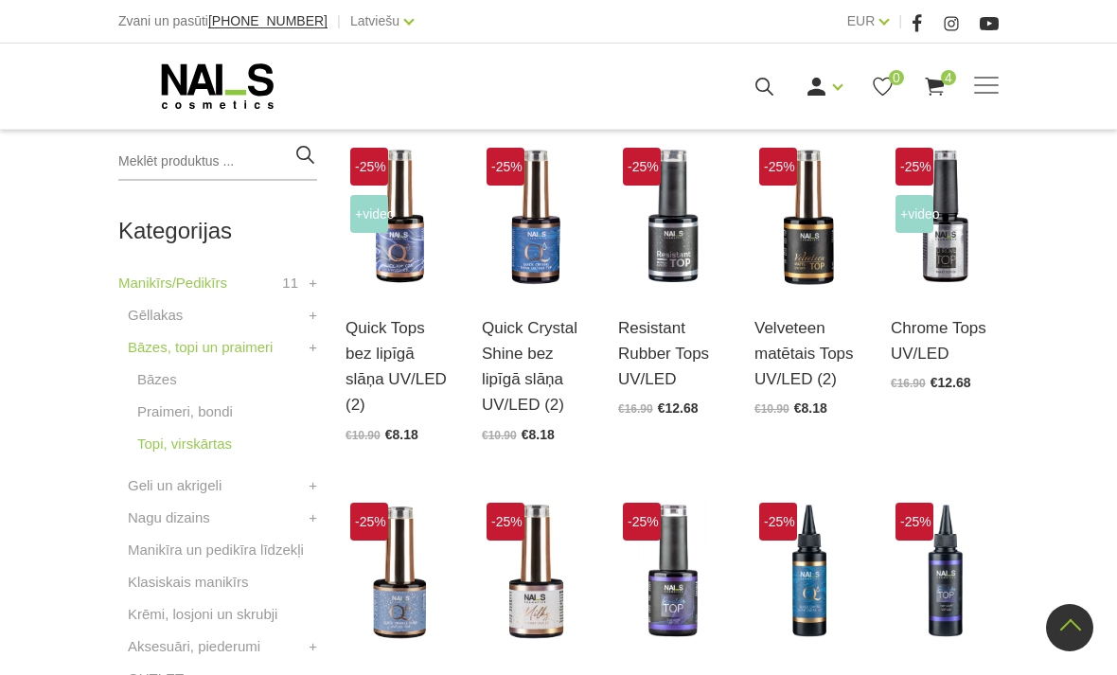
click at [169, 376] on link "Bāzes" at bounding box center [157, 379] width 40 height 23
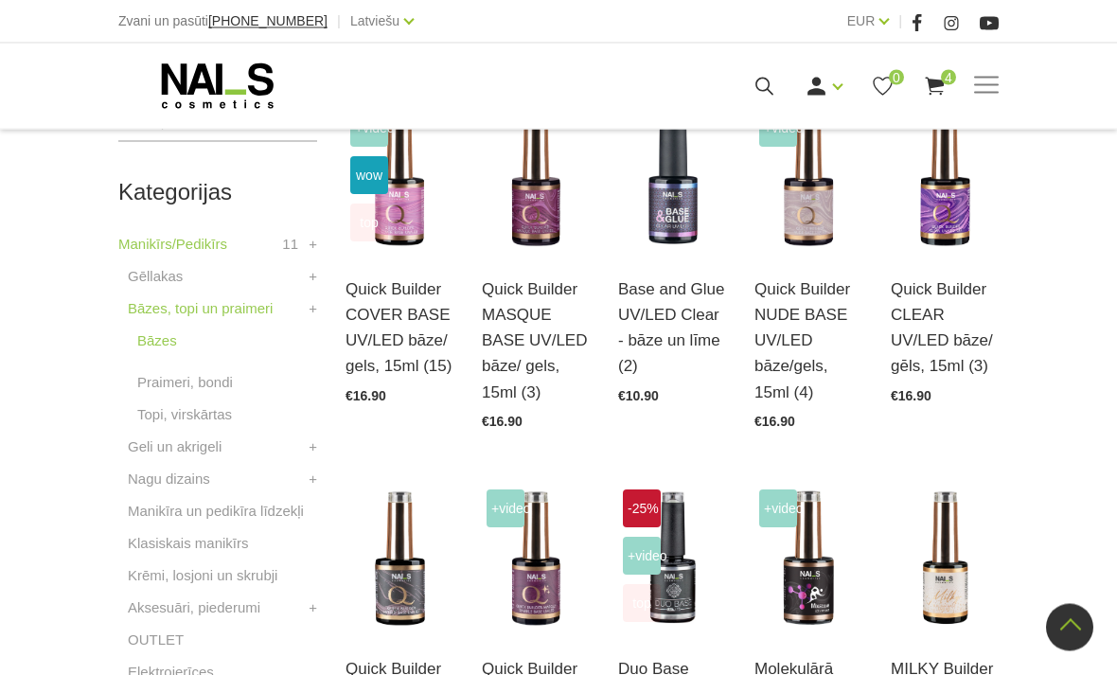
scroll to position [482, 0]
click at [939, 308] on link "Atvērt un izvēlēties" at bounding box center [945, 334] width 108 height 53
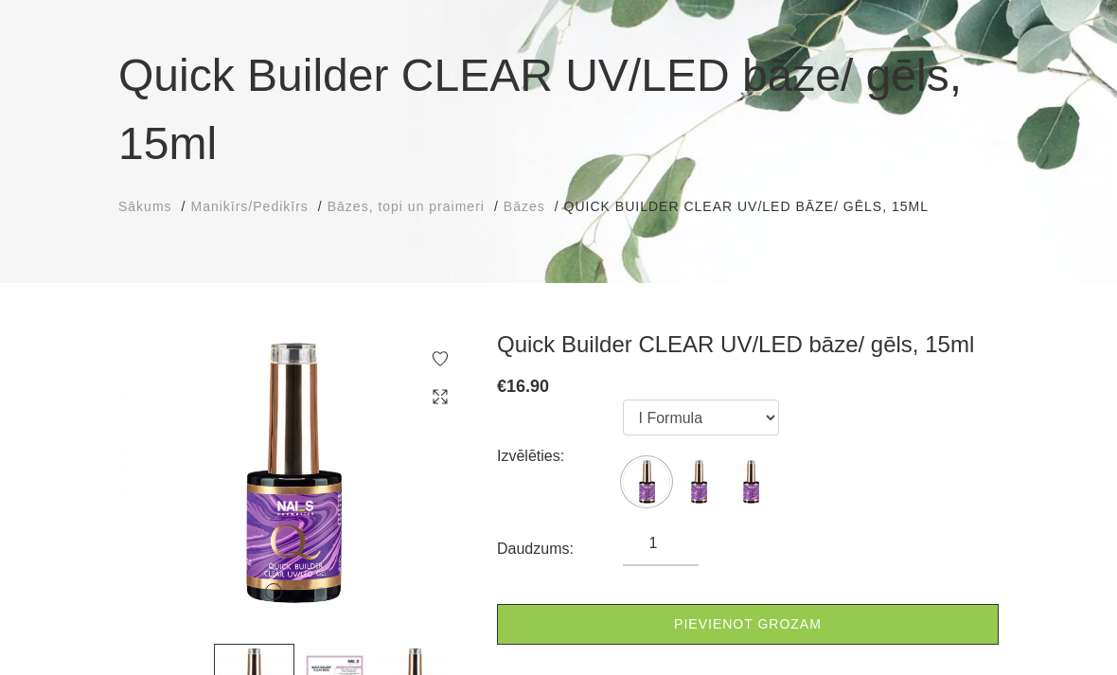
scroll to position [155, 0]
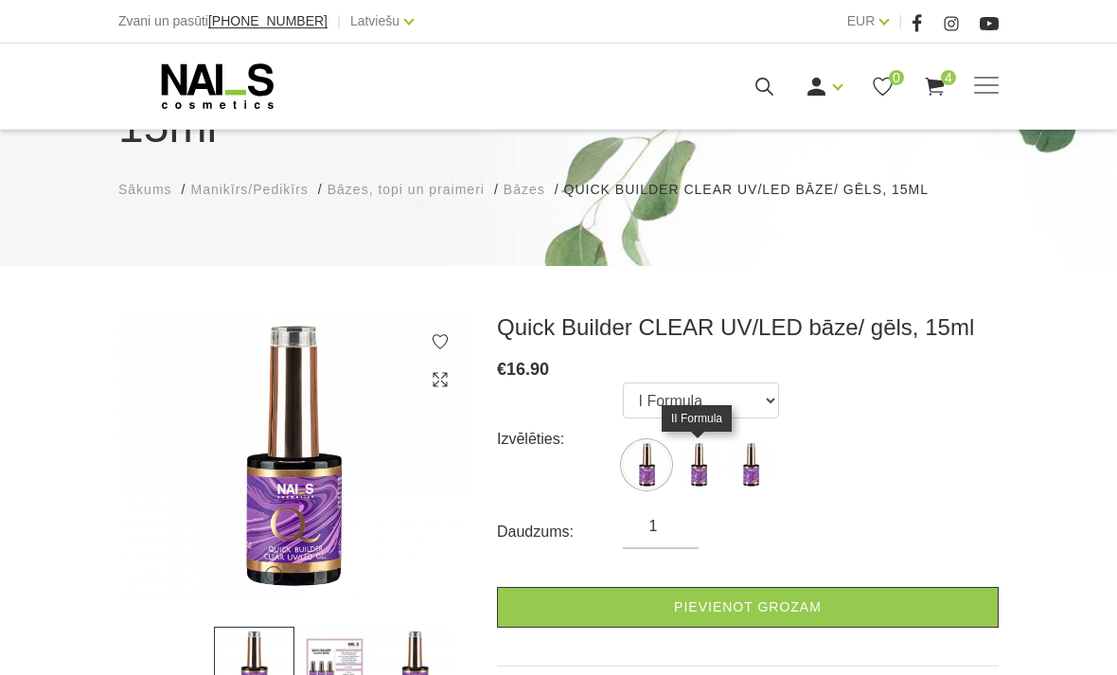
click at [712, 463] on img at bounding box center [698, 464] width 47 height 47
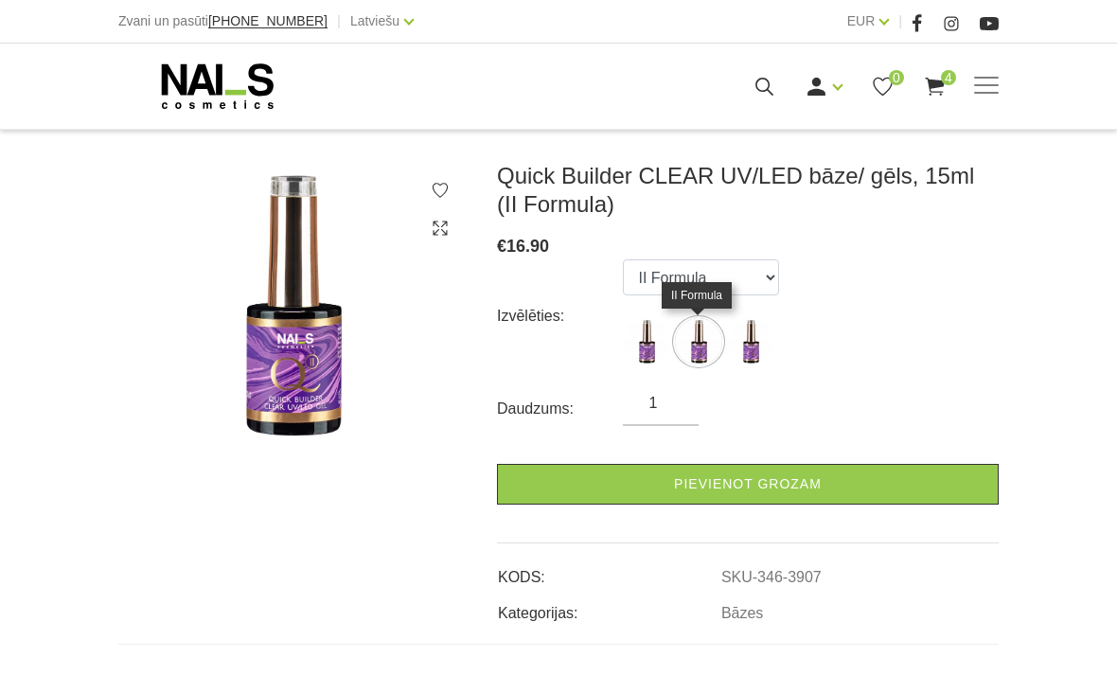
scroll to position [308, 0]
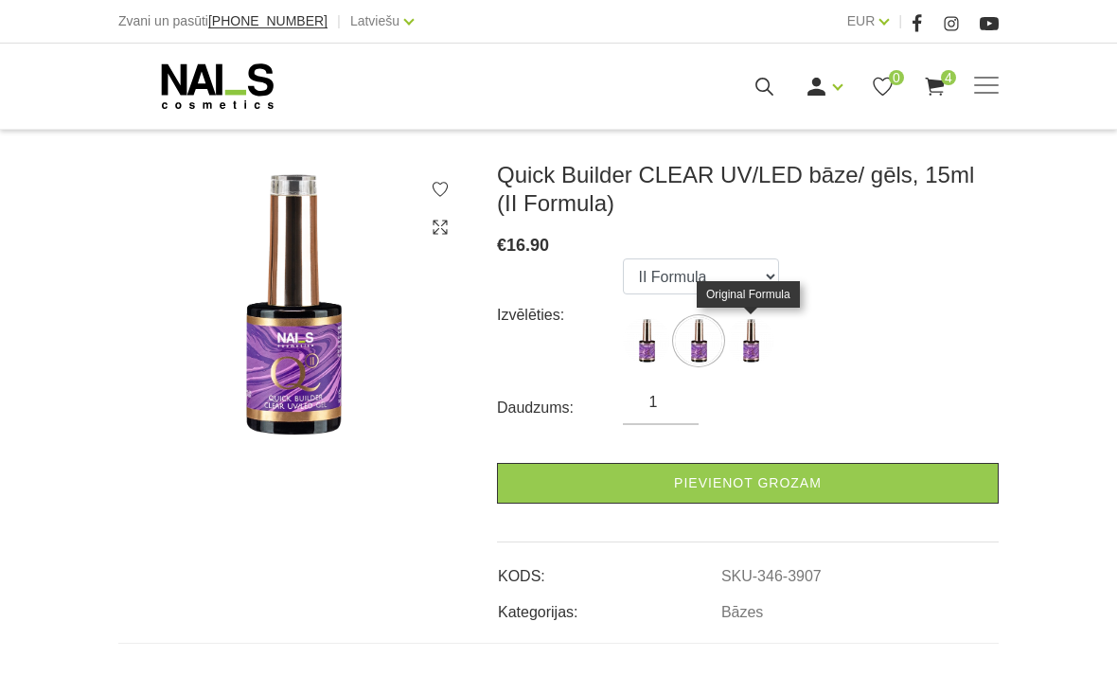
click at [757, 343] on img at bounding box center [750, 340] width 47 height 47
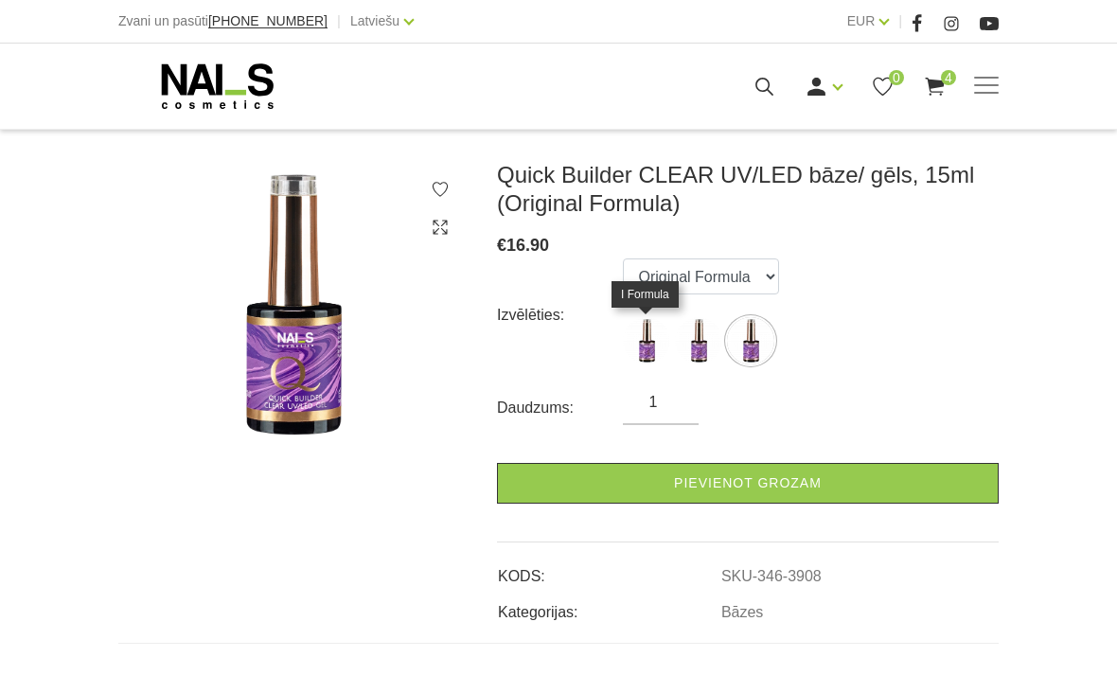
click at [635, 351] on img at bounding box center [646, 340] width 47 height 47
click at [709, 349] on img at bounding box center [698, 340] width 47 height 47
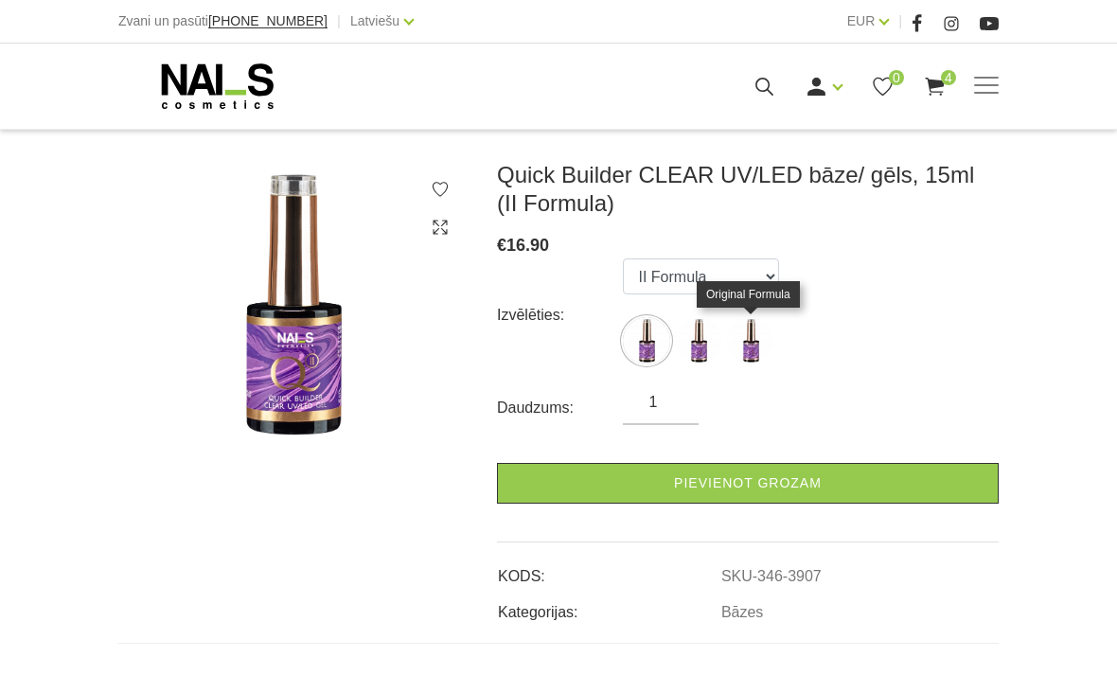
click at [744, 344] on img at bounding box center [750, 340] width 47 height 47
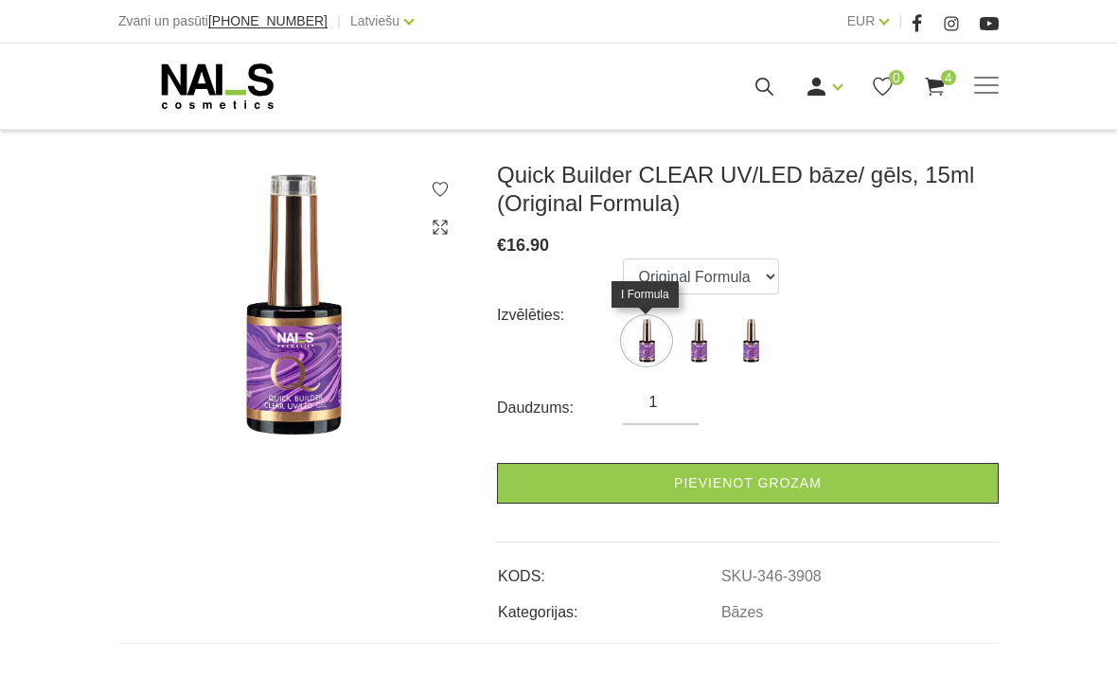
click at [641, 317] on img at bounding box center [646, 340] width 47 height 47
click at [680, 345] on img at bounding box center [698, 340] width 47 height 47
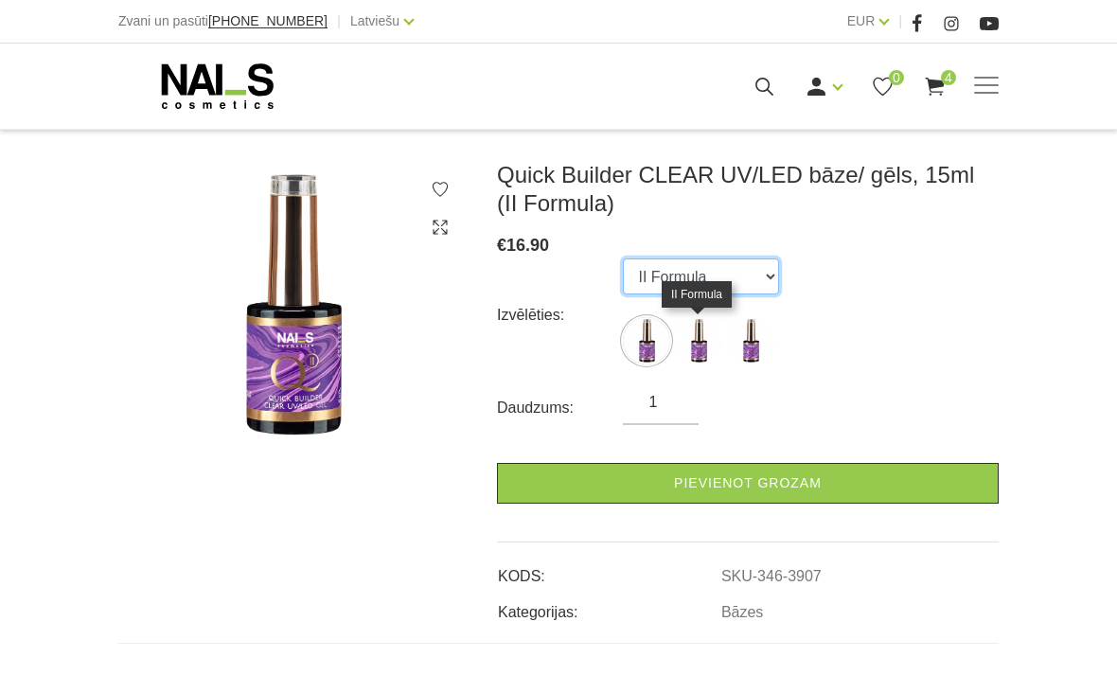
click at [762, 264] on select "I Formula II Formula Original Formula" at bounding box center [701, 276] width 156 height 36
select select "3908"
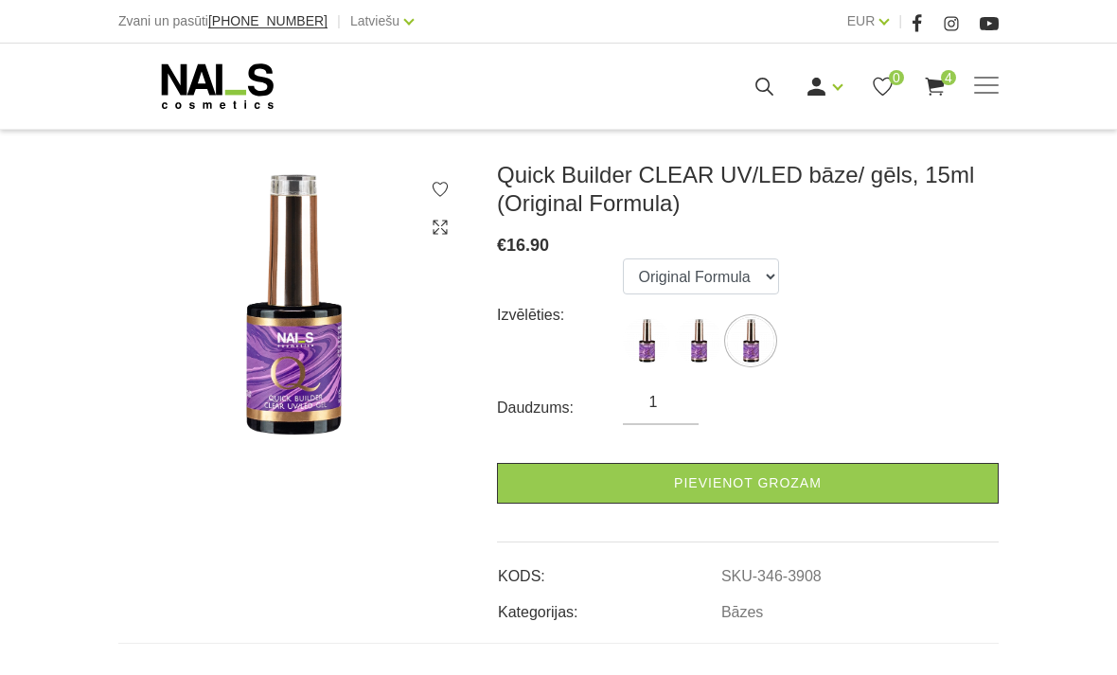
click at [722, 485] on link "Pievienot grozam" at bounding box center [748, 483] width 502 height 41
click at [945, 71] on span "5" at bounding box center [948, 77] width 15 height 15
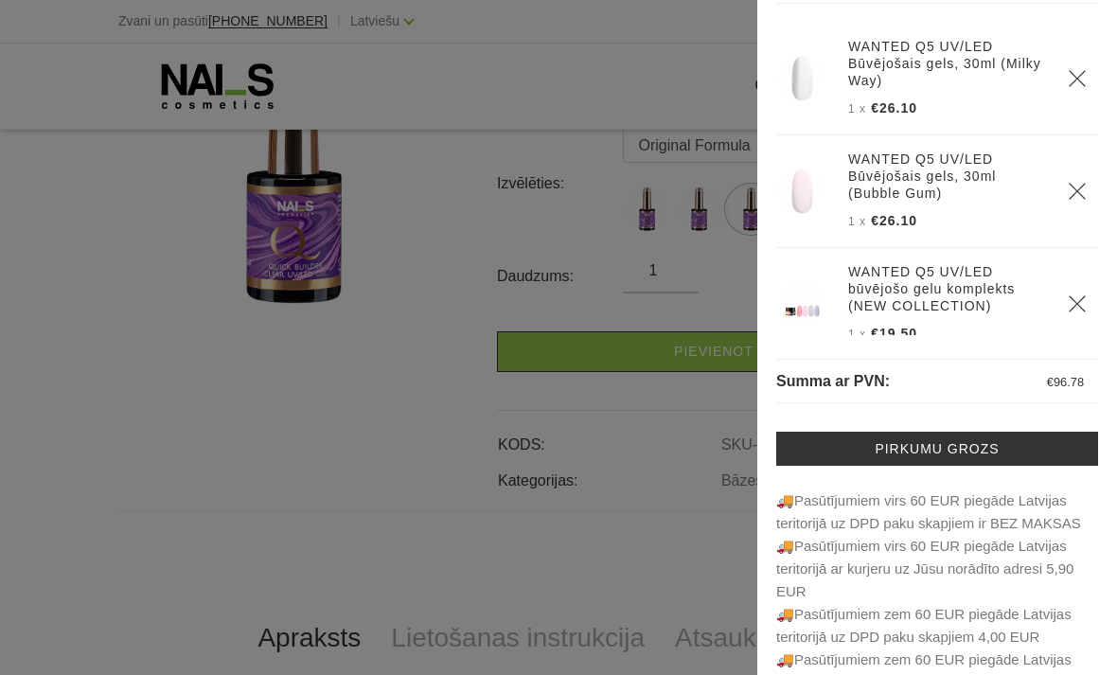
scroll to position [440, 0]
click at [1075, 489] on p "🚚Pasūtījumiem virs 60 EUR piegāde Latvijas teritorijā uz DPD paku skapjiem …" at bounding box center [937, 602] width 322 height 227
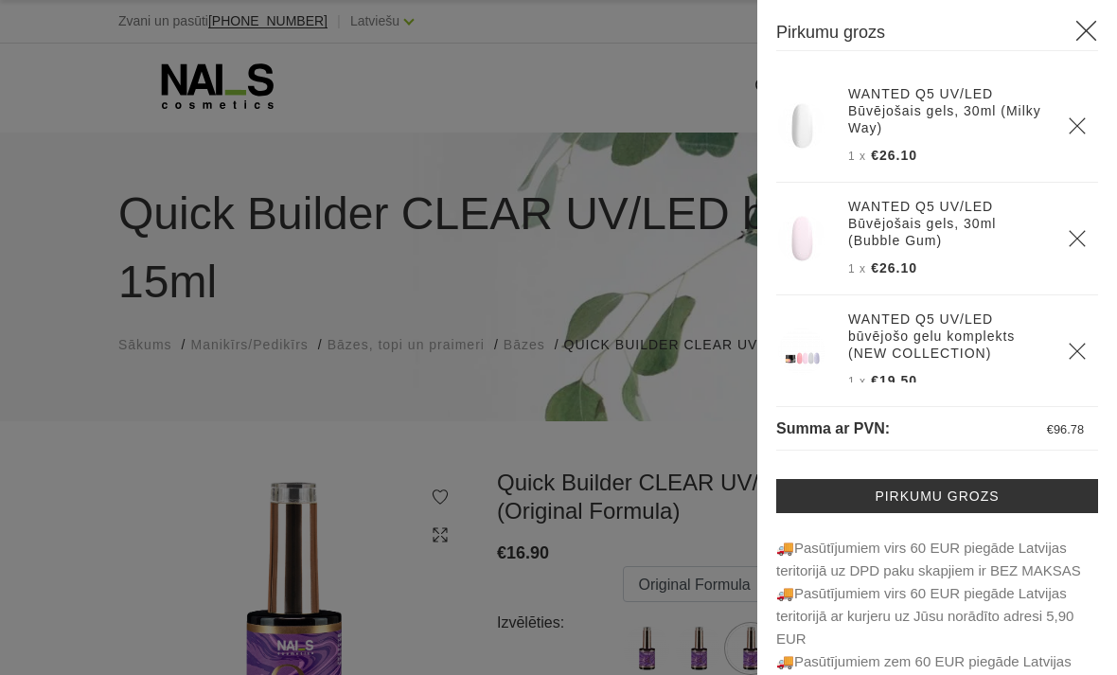
scroll to position [0, 0]
click at [884, 333] on link "WANTED Q5 UV/LED būvējošo gelu komplekts (NEW COLLECTION)" at bounding box center [946, 336] width 197 height 51
click at [236, 499] on div at bounding box center [558, 337] width 1117 height 675
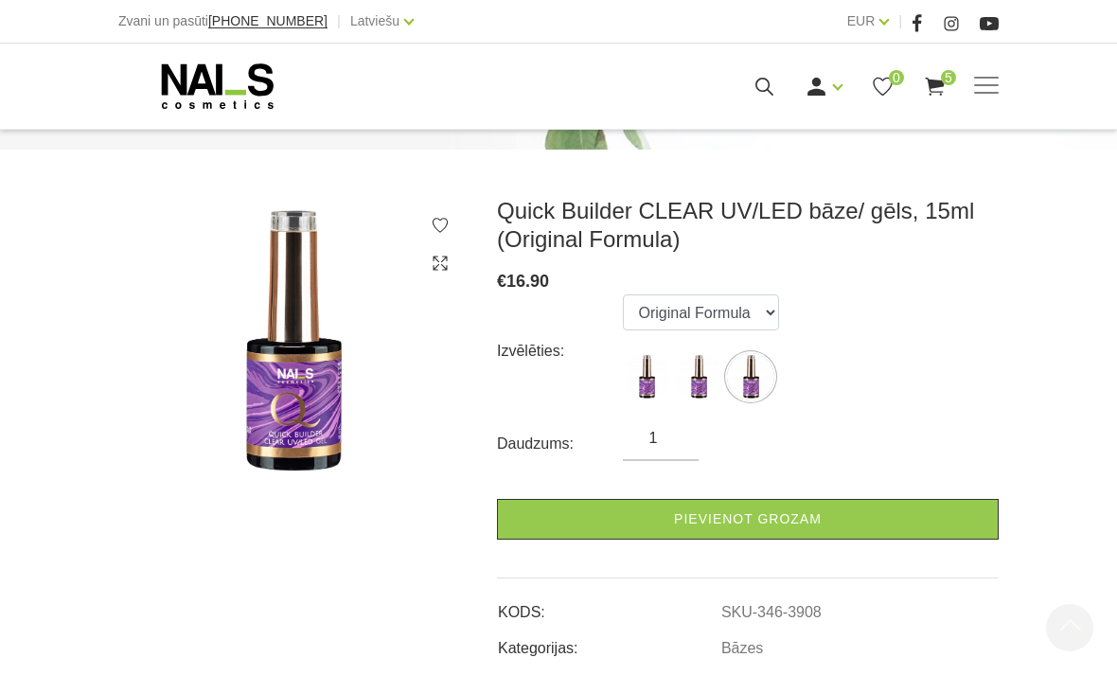
scroll to position [271, 0]
click at [822, 512] on link "Pievienot grozam" at bounding box center [748, 520] width 502 height 41
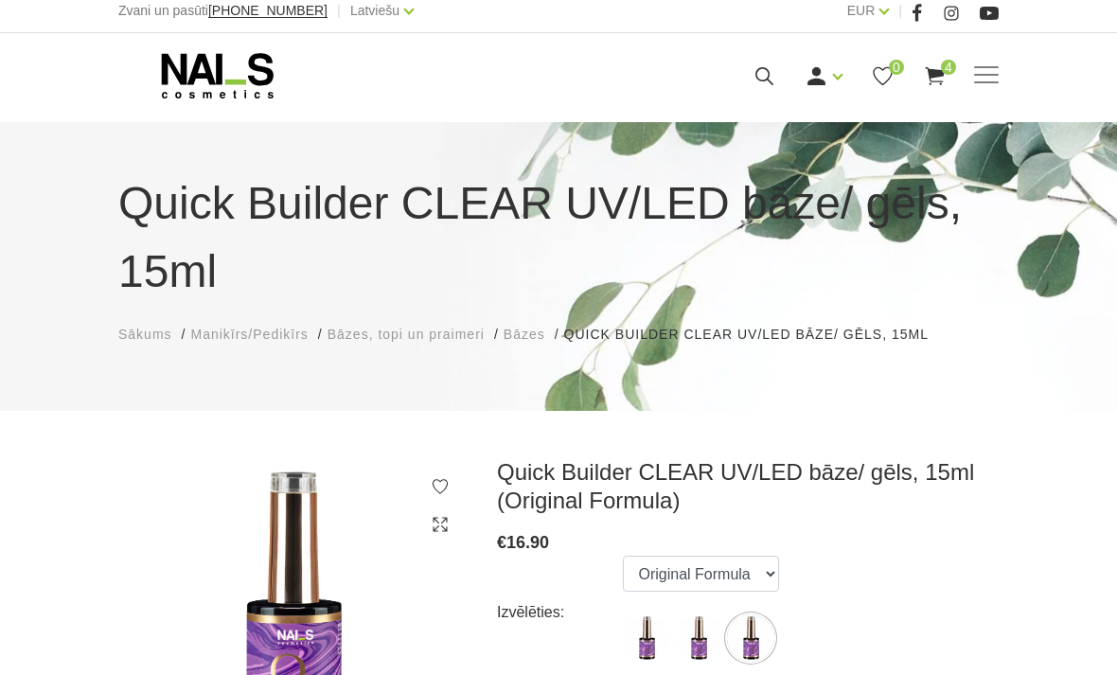
scroll to position [0, 0]
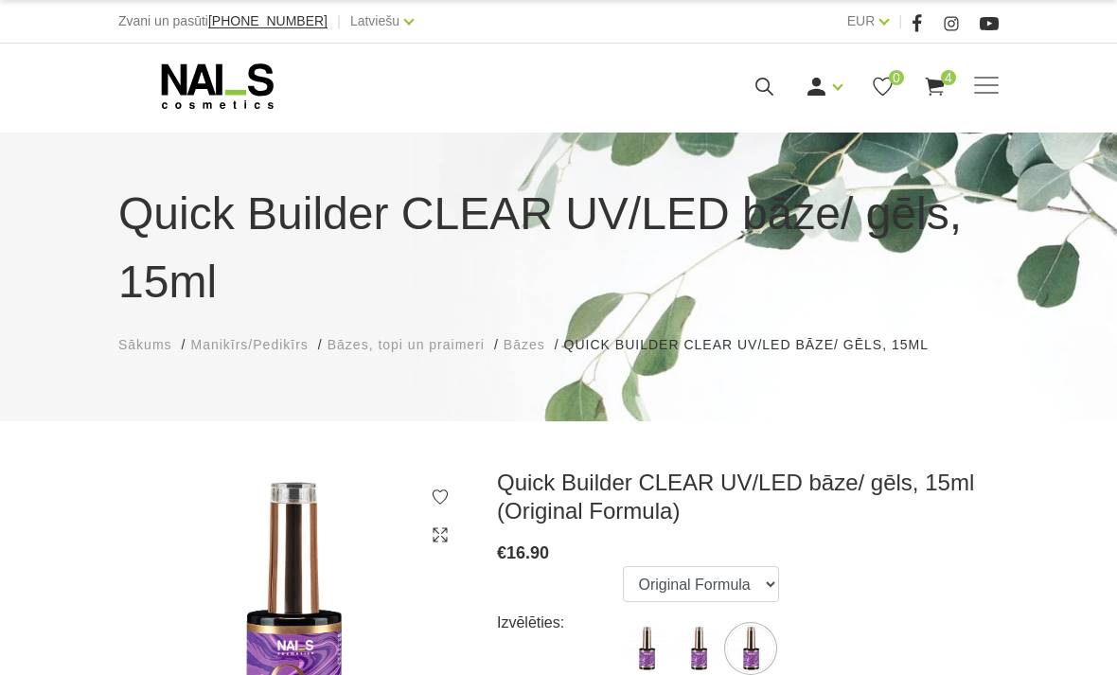
click at [534, 349] on span "Bāzes" at bounding box center [525, 344] width 42 height 15
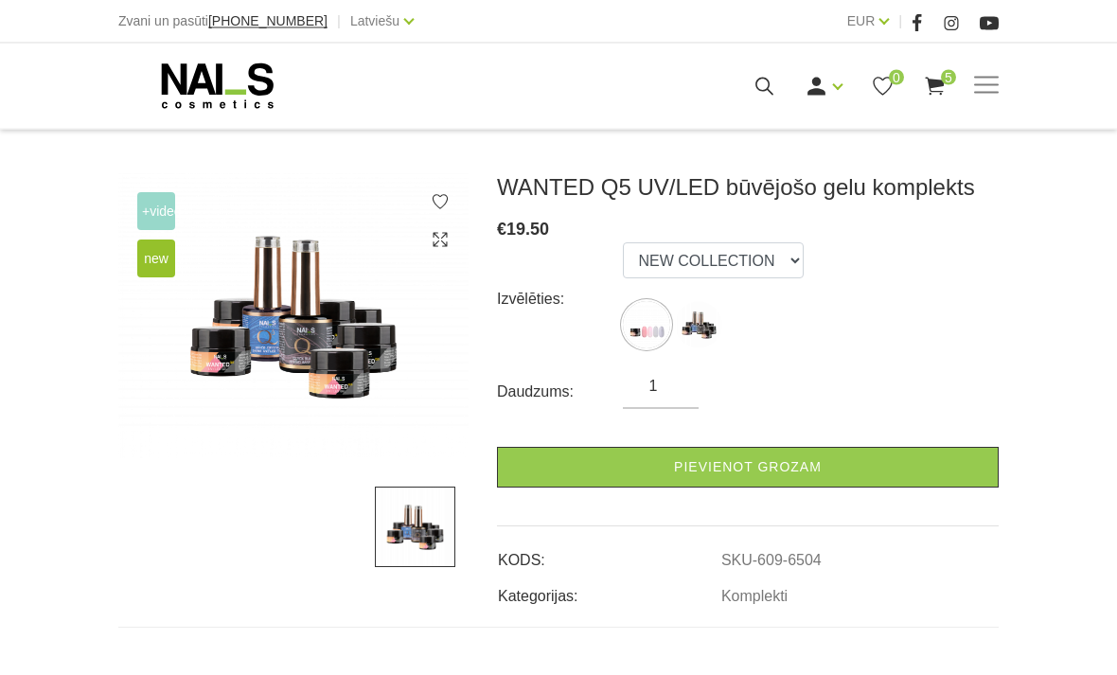
scroll to position [295, 0]
click at [643, 320] on img at bounding box center [646, 324] width 47 height 47
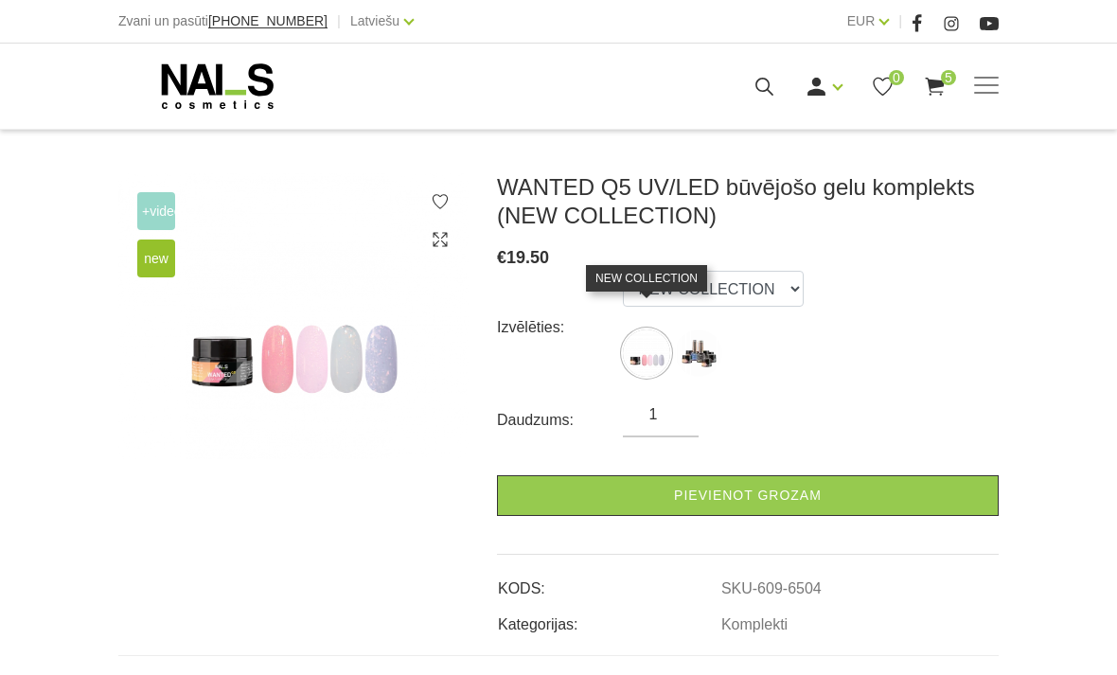
click at [698, 355] on img at bounding box center [698, 352] width 47 height 47
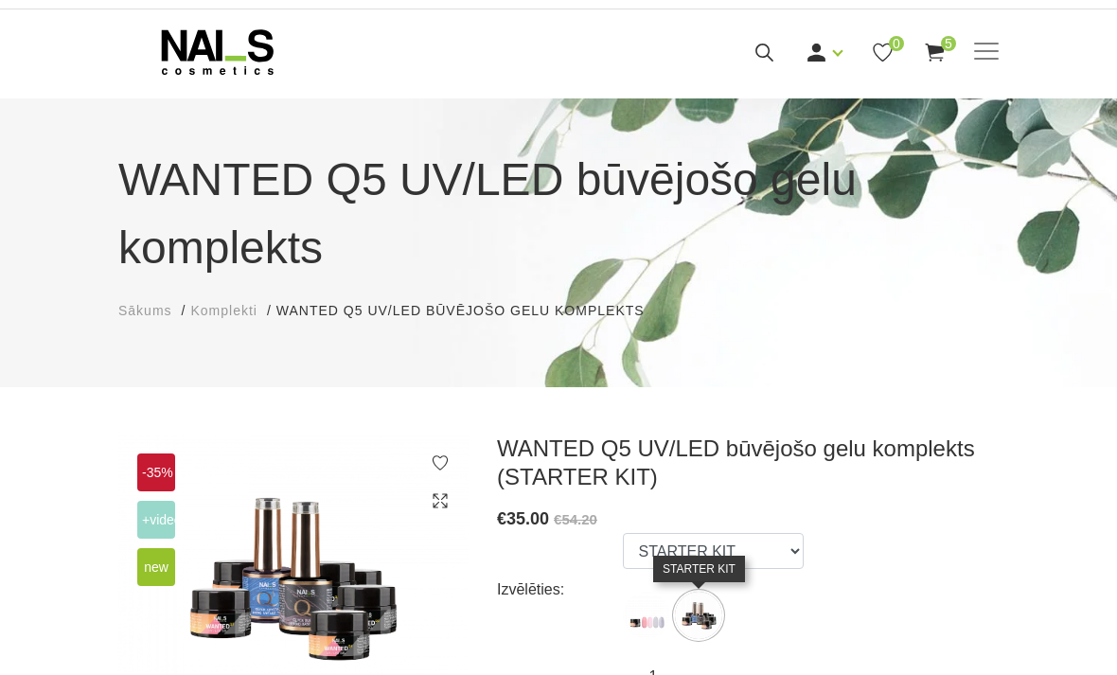
scroll to position [36, 0]
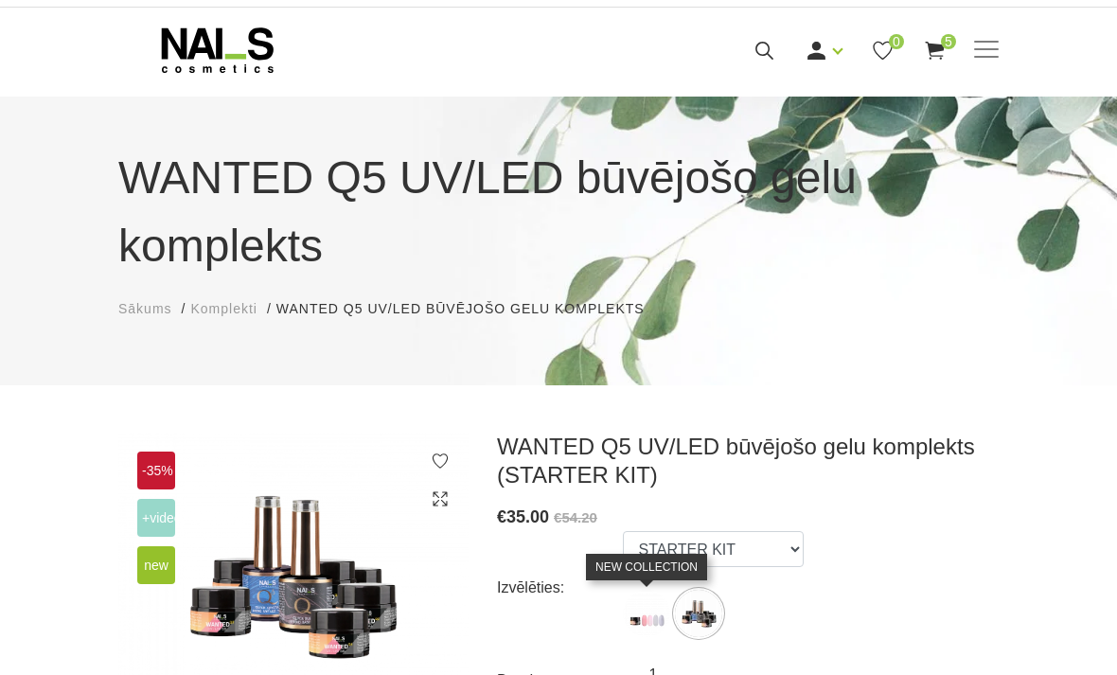
click at [648, 613] on img at bounding box center [646, 613] width 47 height 47
select select "6504"
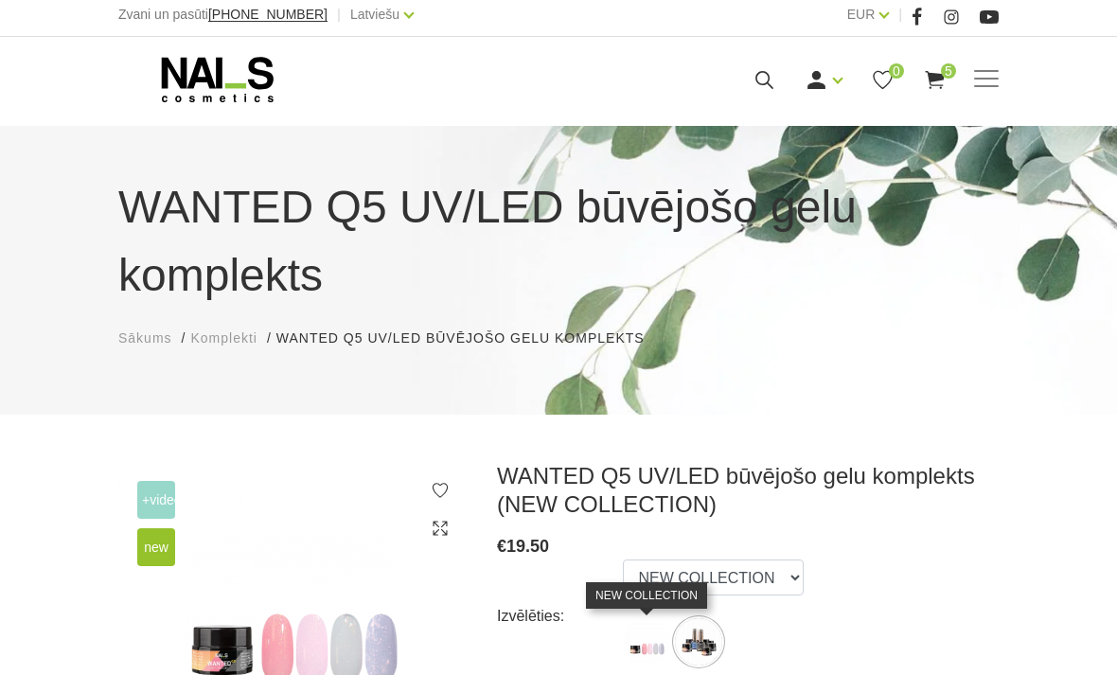
scroll to position [0, 0]
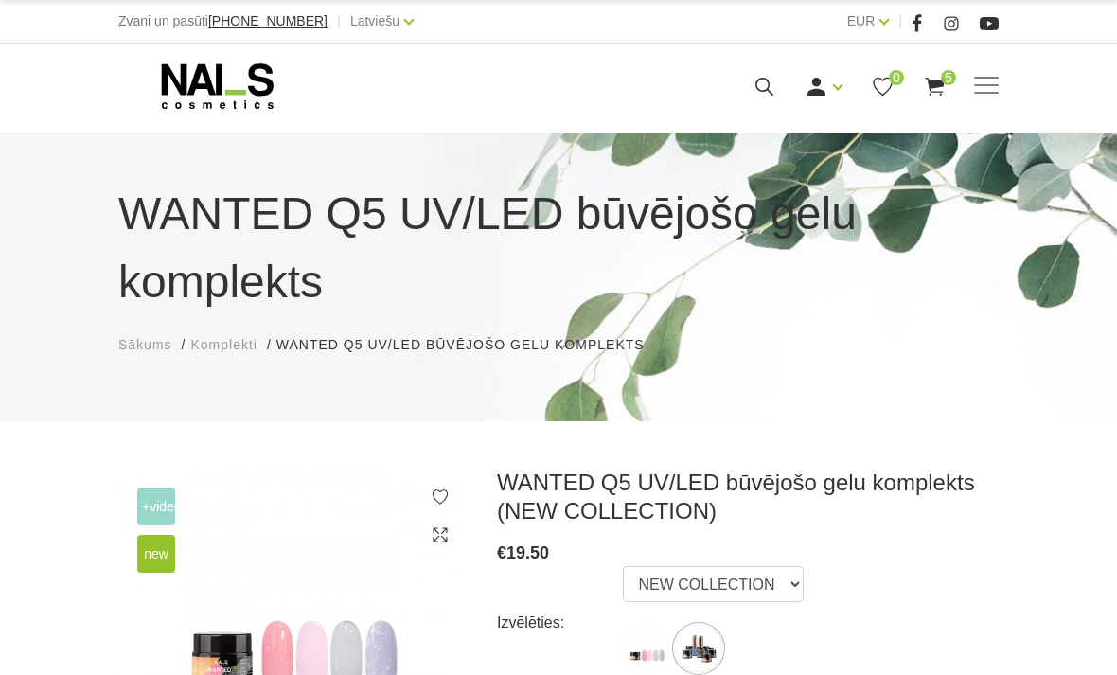
click at [943, 80] on span "5" at bounding box center [948, 77] width 15 height 15
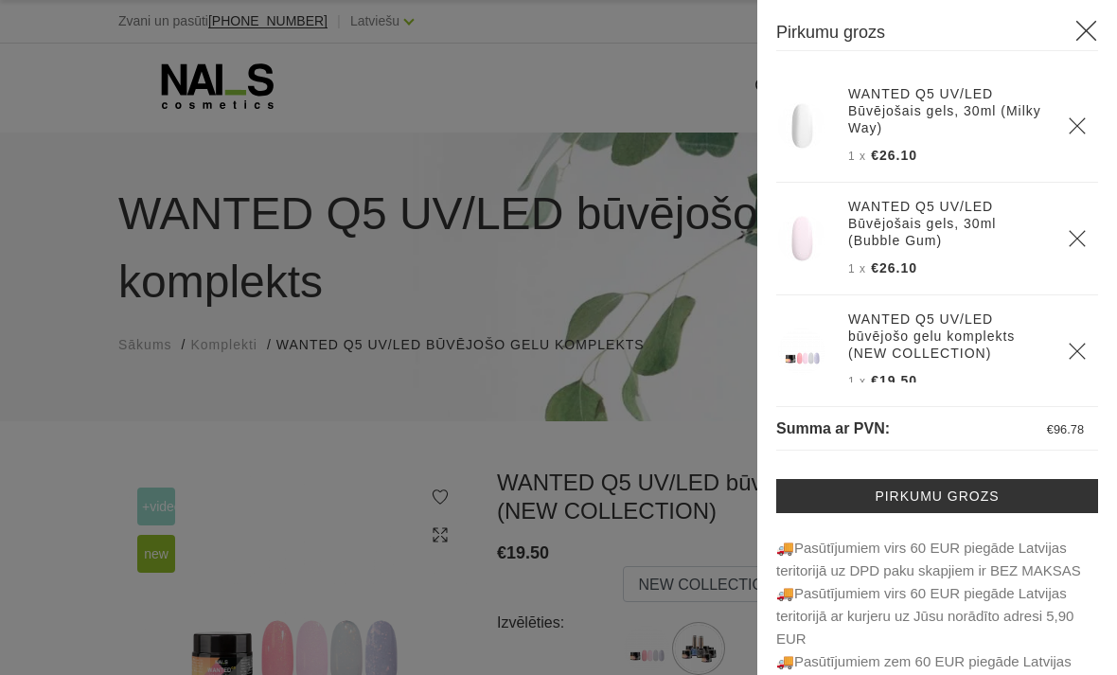
click at [1079, 351] on use "Delete" at bounding box center [1077, 351] width 16 height 16
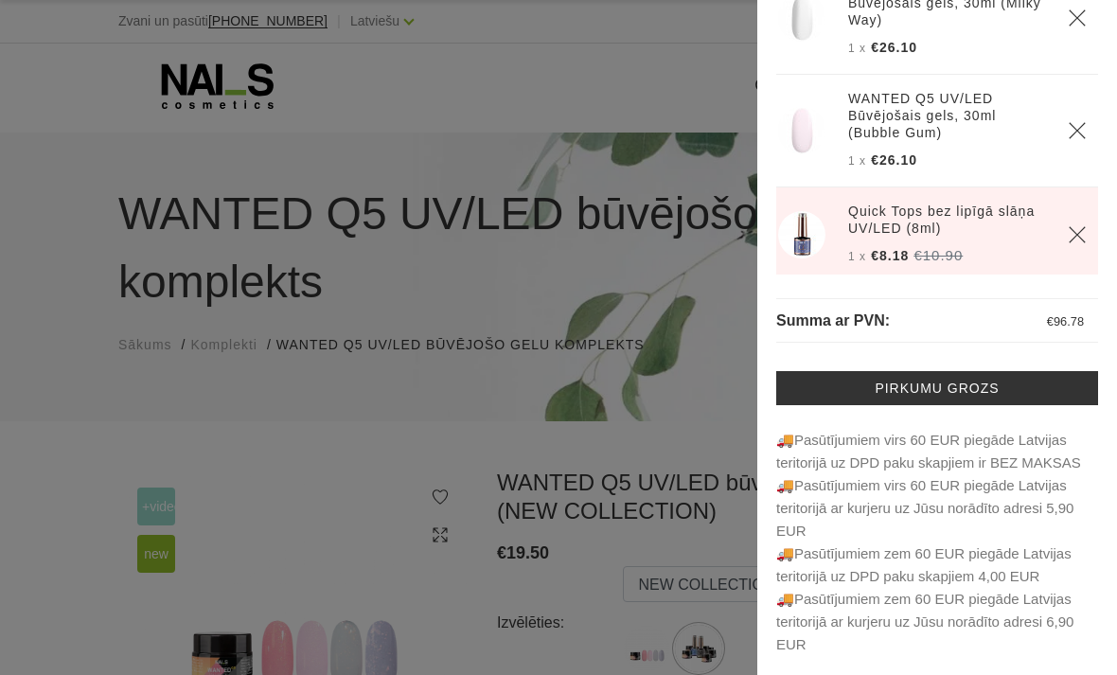
scroll to position [108, 0]
click at [552, 332] on div at bounding box center [558, 337] width 1117 height 675
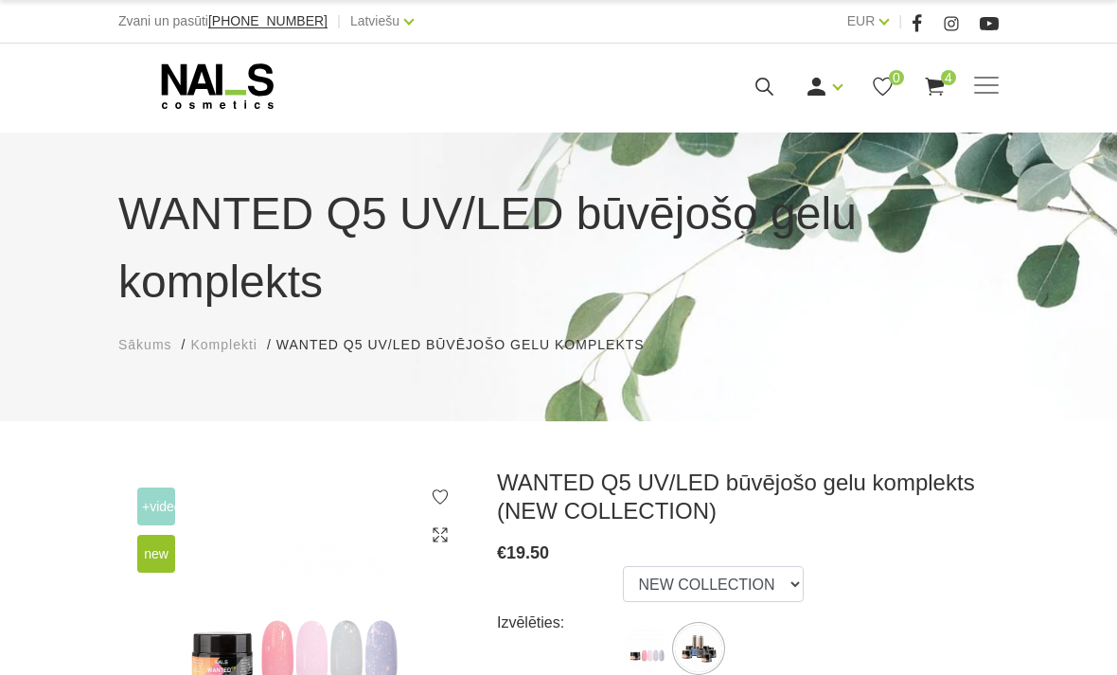
click at [913, 97] on div "Ienākt Reģistrēties 0 4" at bounding box center [709, 87] width 476 height 24
click at [934, 88] on icon at bounding box center [935, 87] width 24 height 24
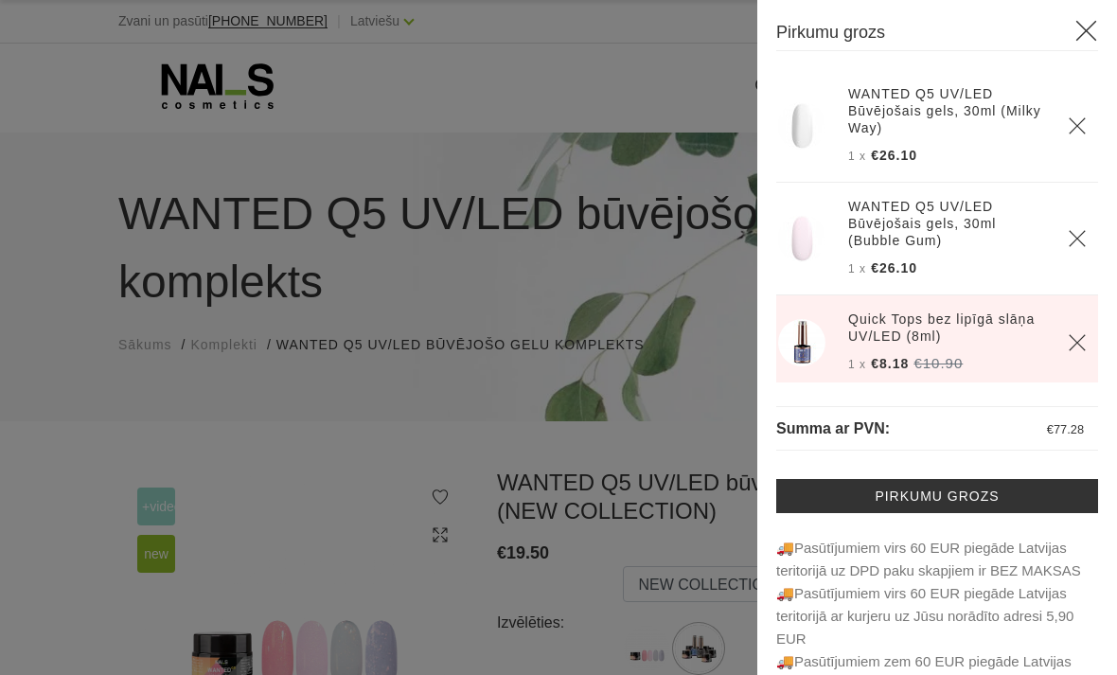
scroll to position [0, 0]
click at [685, 278] on div at bounding box center [558, 337] width 1117 height 675
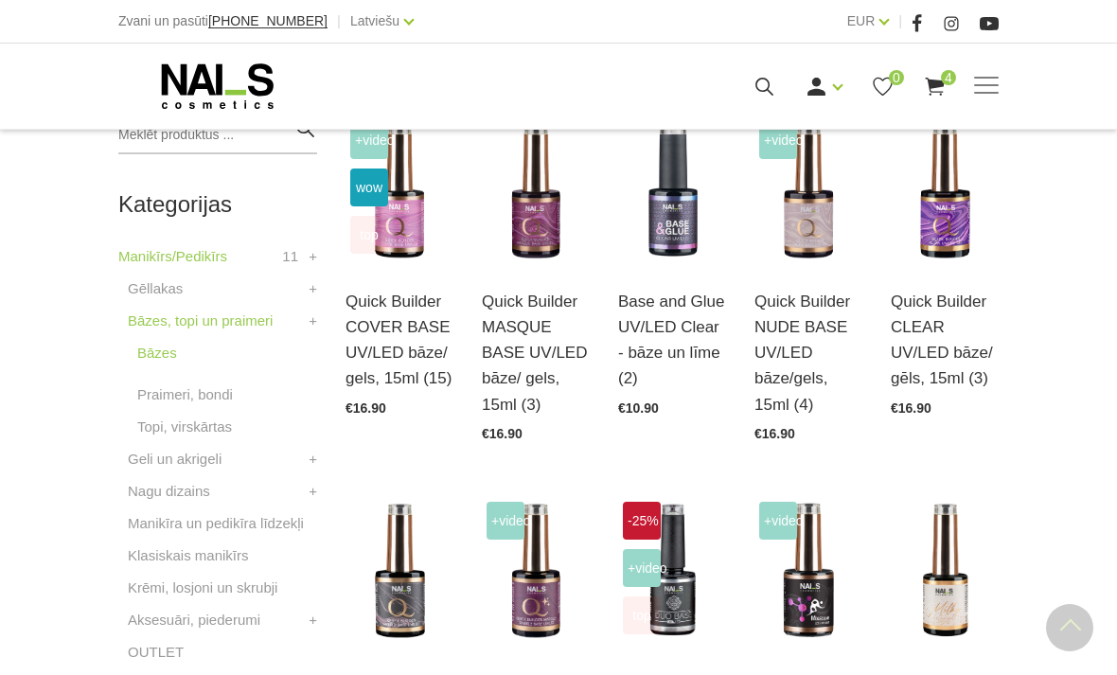
scroll to position [471, 0]
click at [173, 390] on link "Praimeri, bondi" at bounding box center [185, 393] width 96 height 23
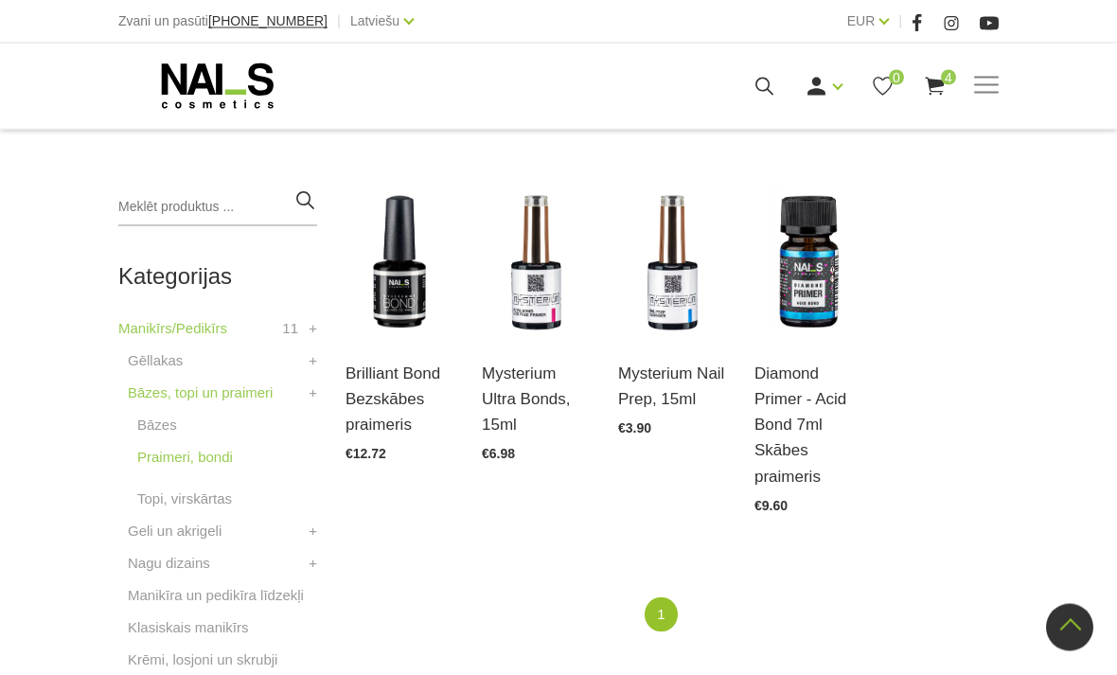
scroll to position [398, 0]
click at [354, 399] on link "Atvērt un izvēlēties" at bounding box center [400, 418] width 108 height 53
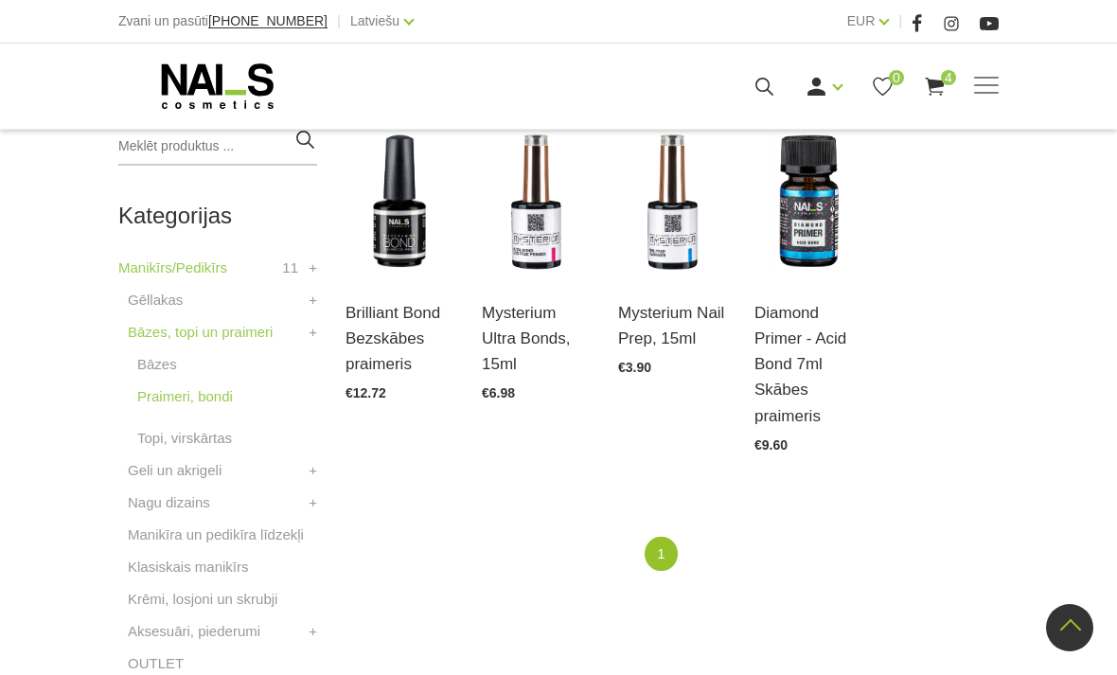
click at [812, 331] on link "Atvērt un izvēlēties" at bounding box center [809, 357] width 108 height 53
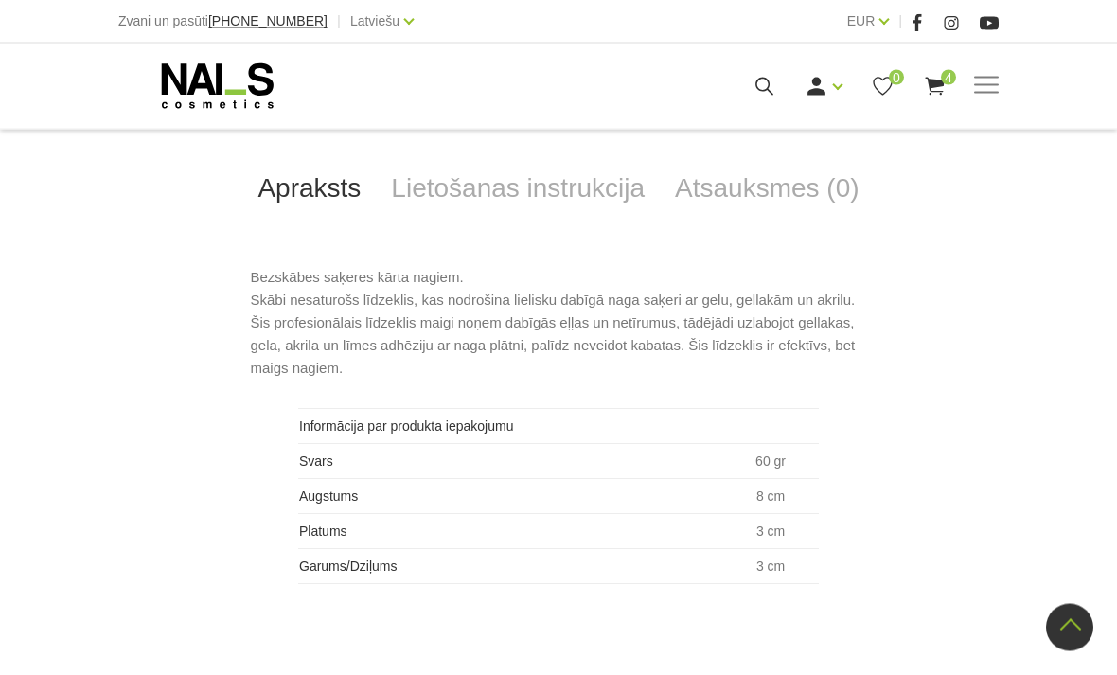
scroll to position [792, 0]
click at [489, 191] on link "Lietošanas instrukcija" at bounding box center [518, 188] width 284 height 62
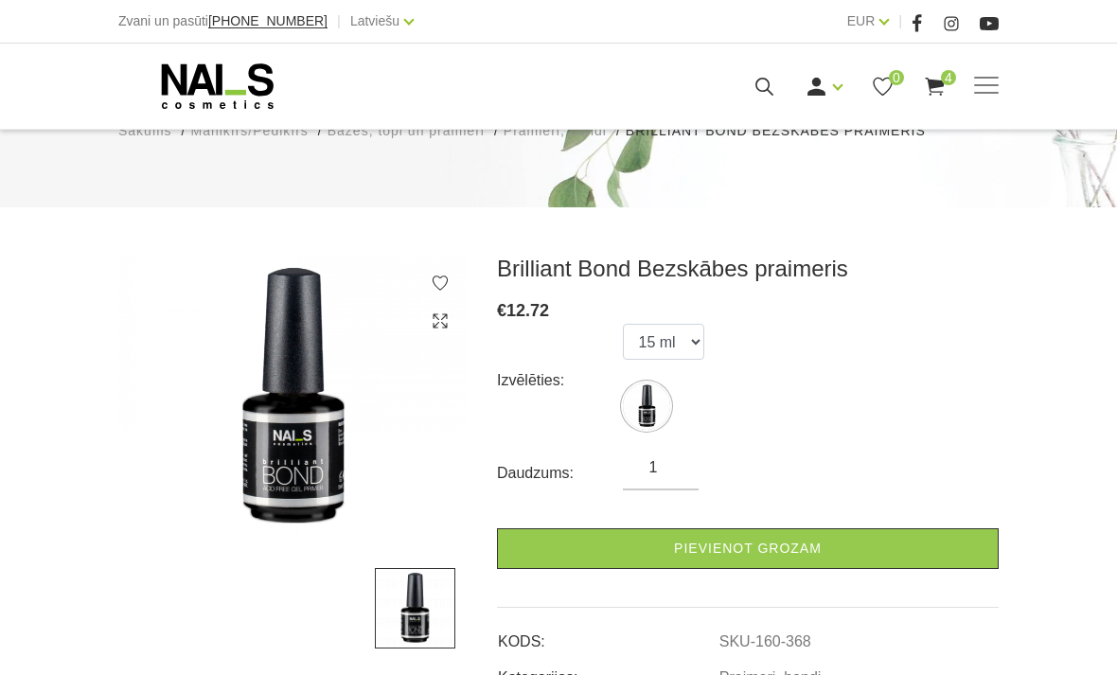
scroll to position [143, 0]
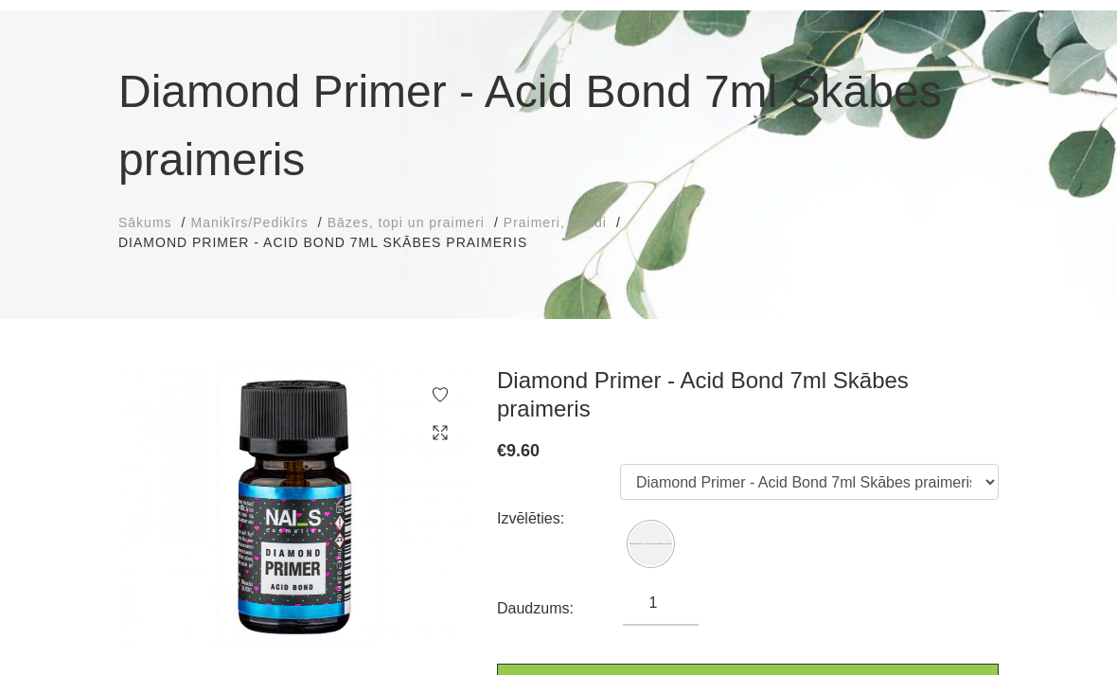
scroll to position [121, 0]
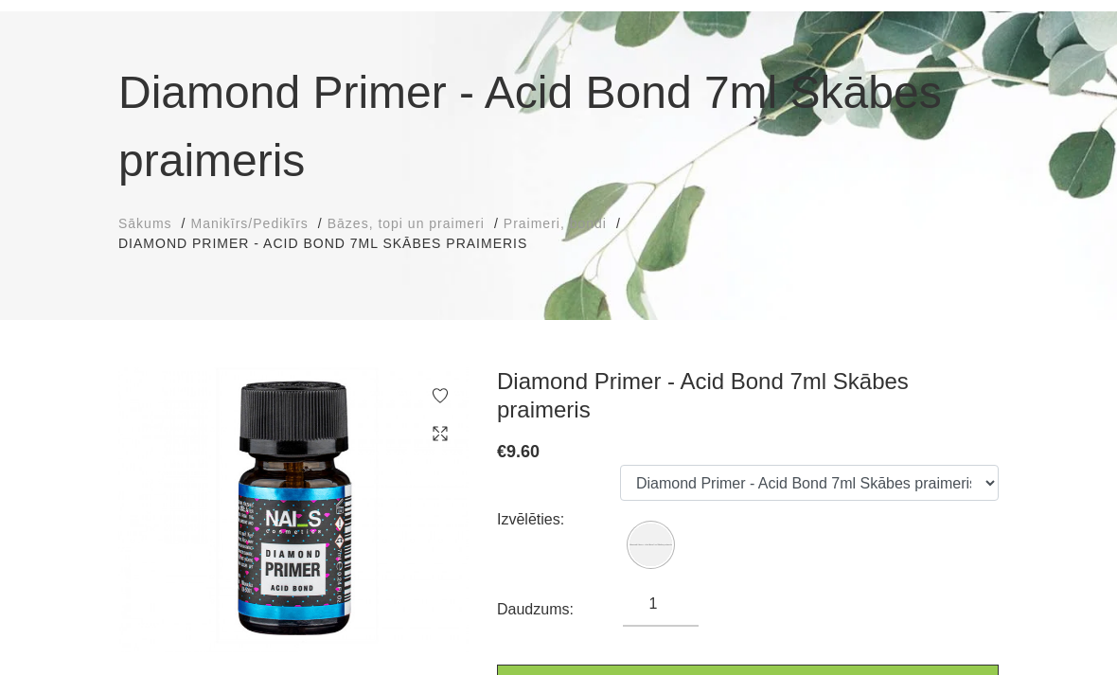
click at [595, 220] on span "Praimeri, bondi" at bounding box center [555, 223] width 103 height 15
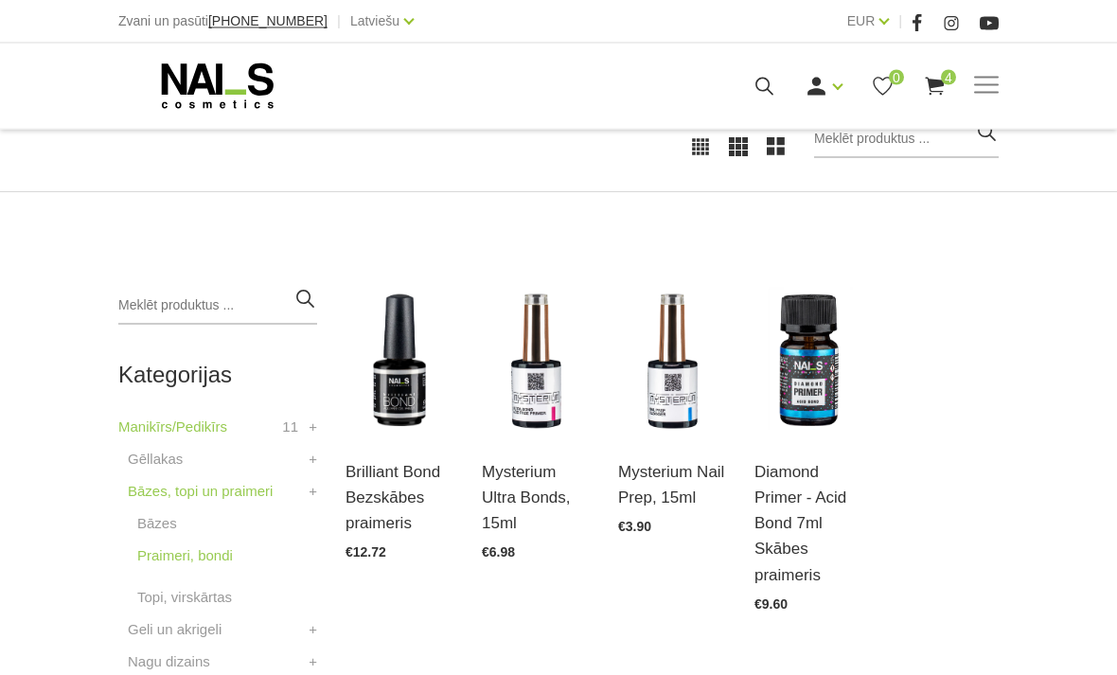
scroll to position [299, 0]
click at [405, 491] on link "Atvērt un izvēlēties" at bounding box center [400, 516] width 108 height 53
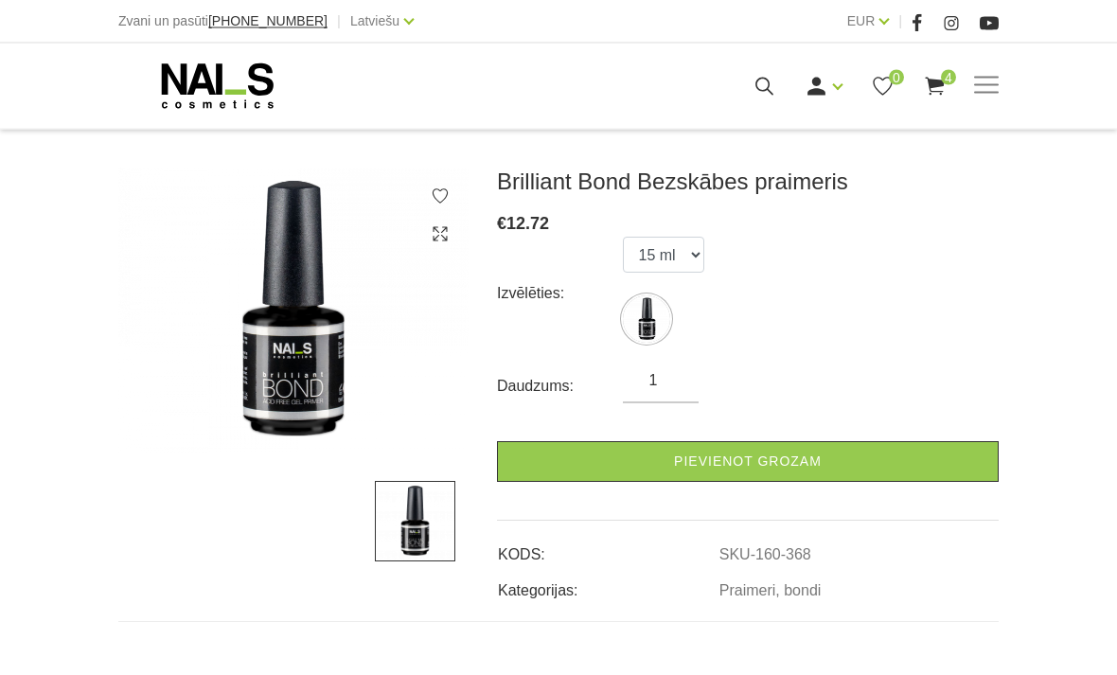
scroll to position [233, 0]
click at [742, 461] on link "Pievienot grozam" at bounding box center [748, 461] width 502 height 41
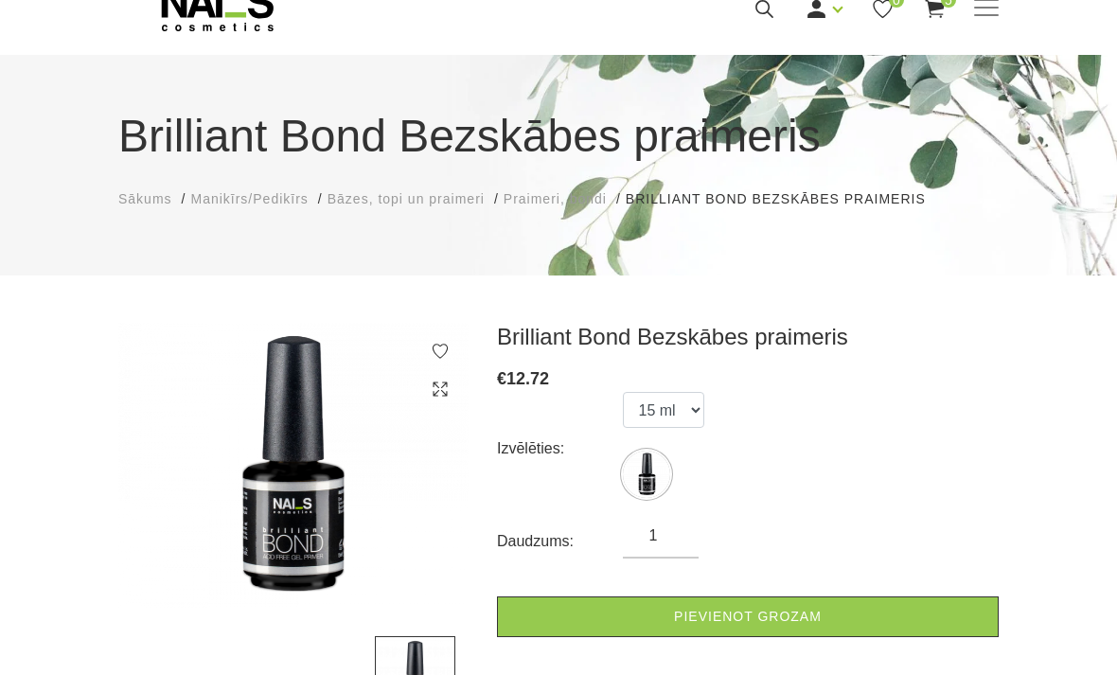
scroll to position [0, 0]
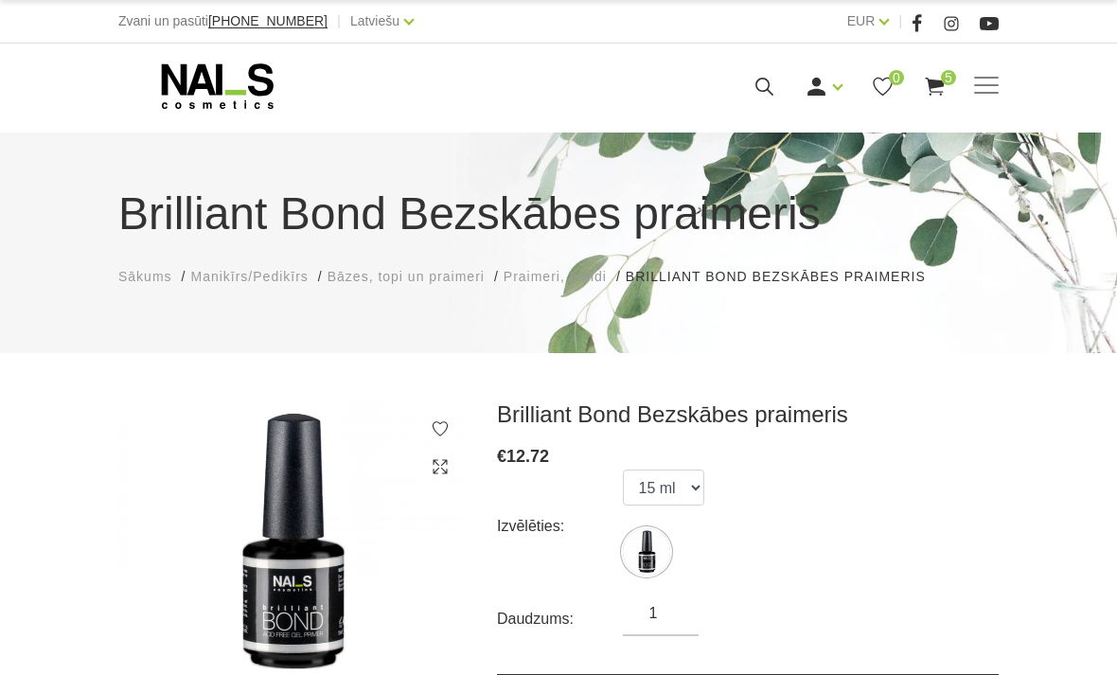
click at [584, 269] on span "Praimeri, bondi" at bounding box center [555, 276] width 103 height 15
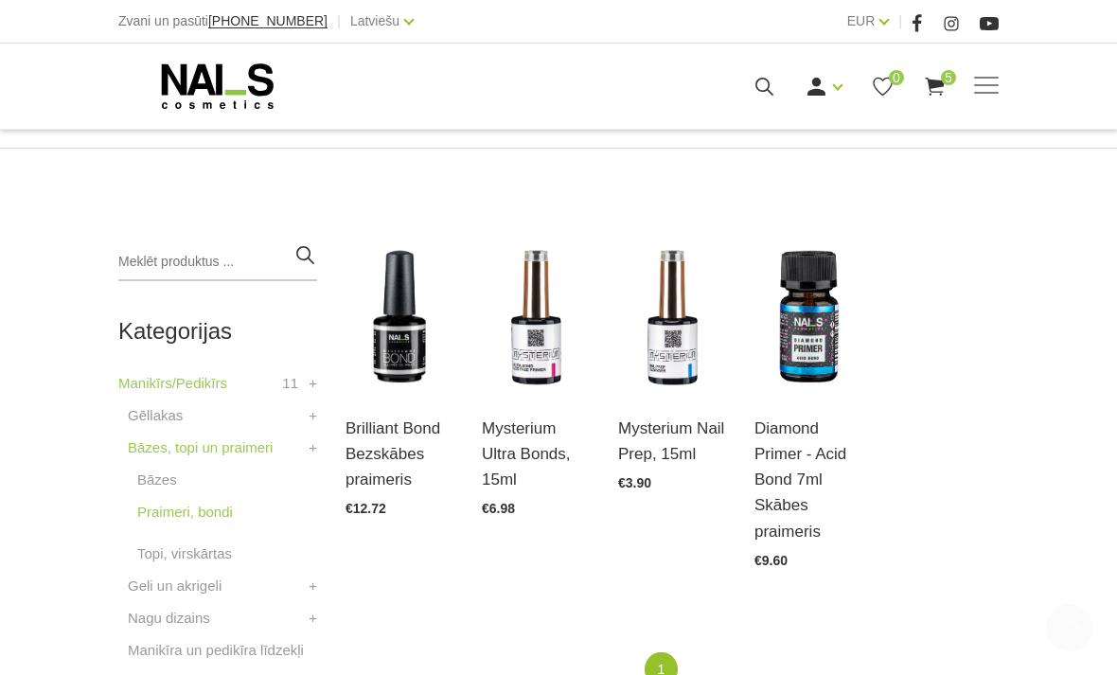
scroll to position [341, 0]
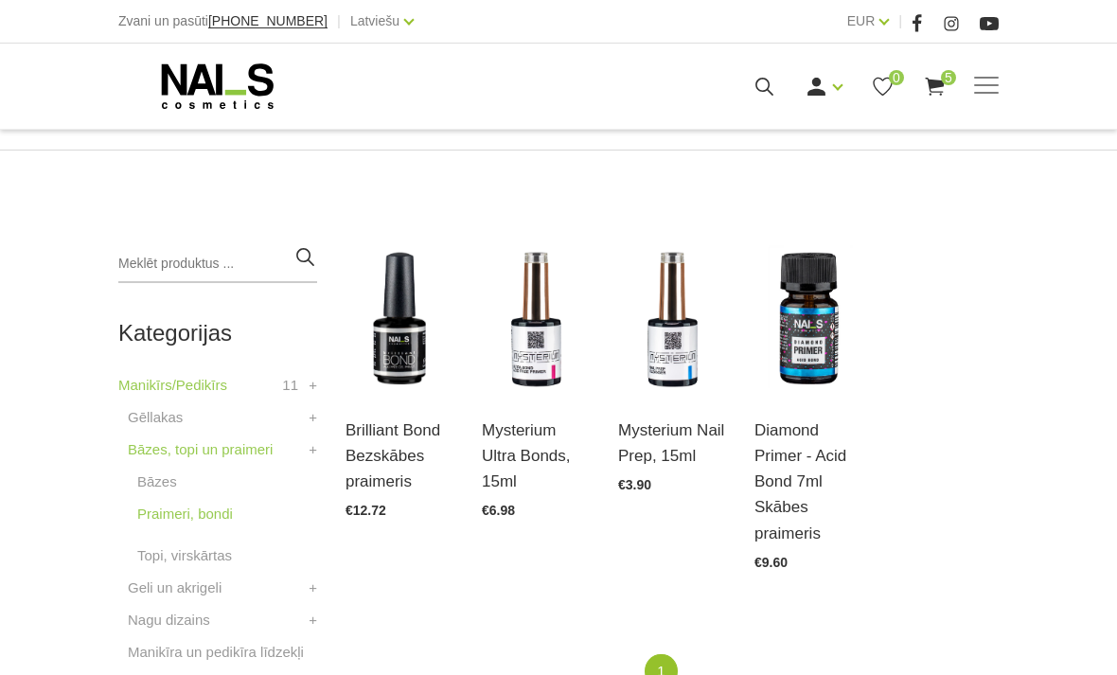
click at [223, 385] on link "Manikīrs/Pedikīrs" at bounding box center [172, 385] width 109 height 23
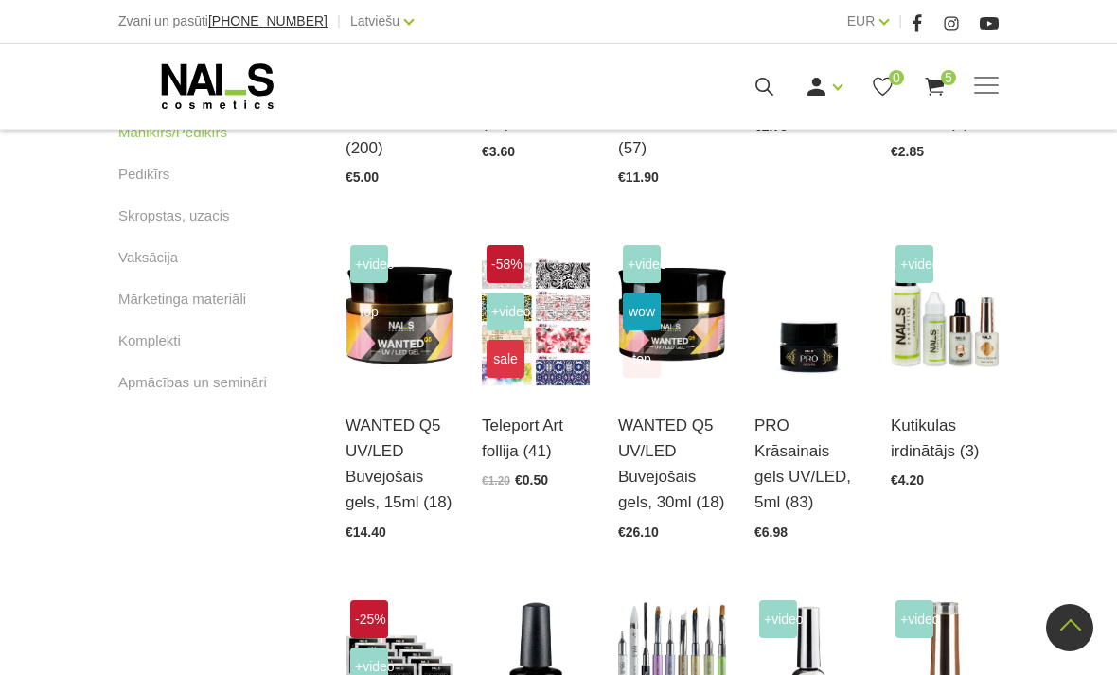
scroll to position [1075, 0]
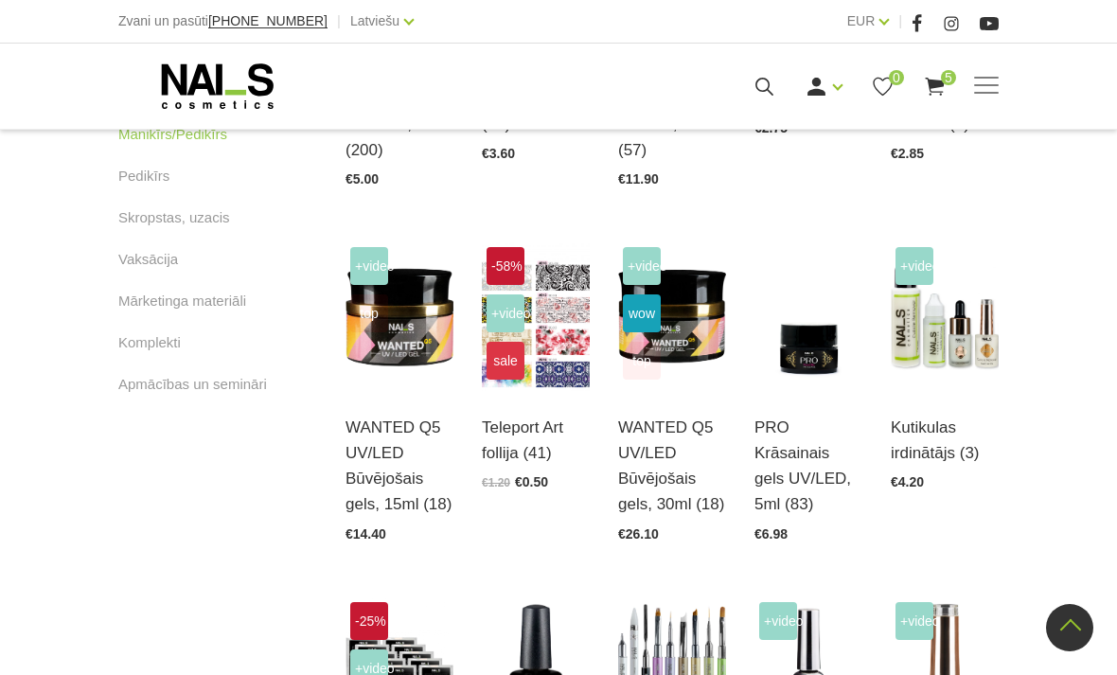
click at [949, 446] on link "Atvērt un izvēlēties" at bounding box center [945, 472] width 108 height 53
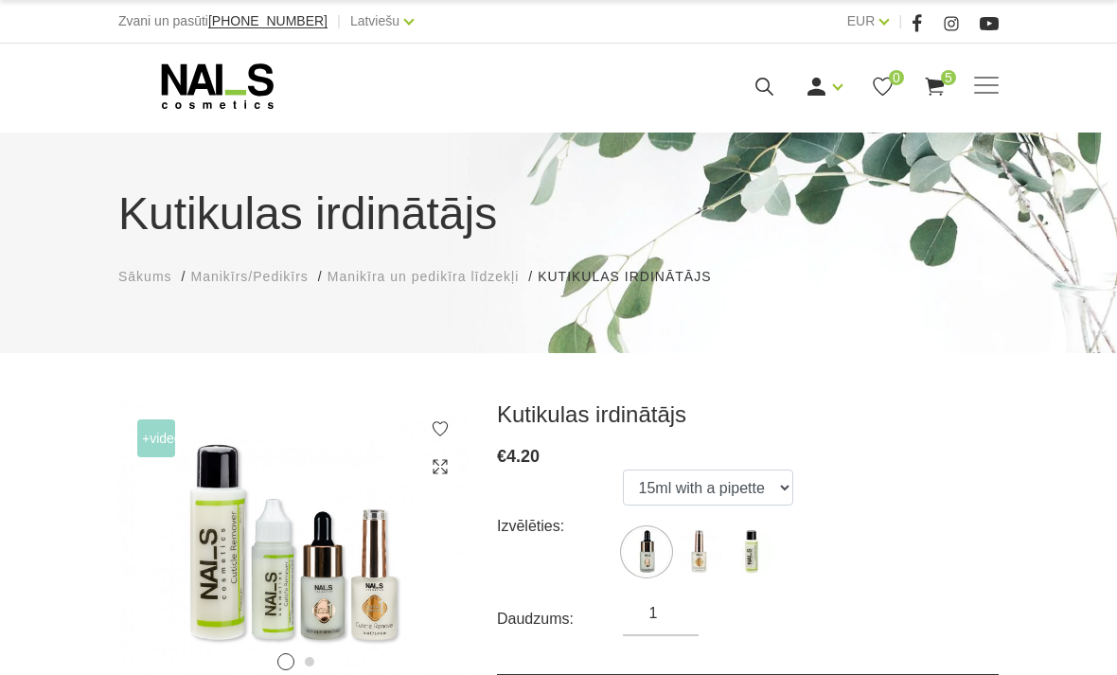
click at [762, 411] on h3 "Kutikulas irdinātājs" at bounding box center [748, 414] width 502 height 28
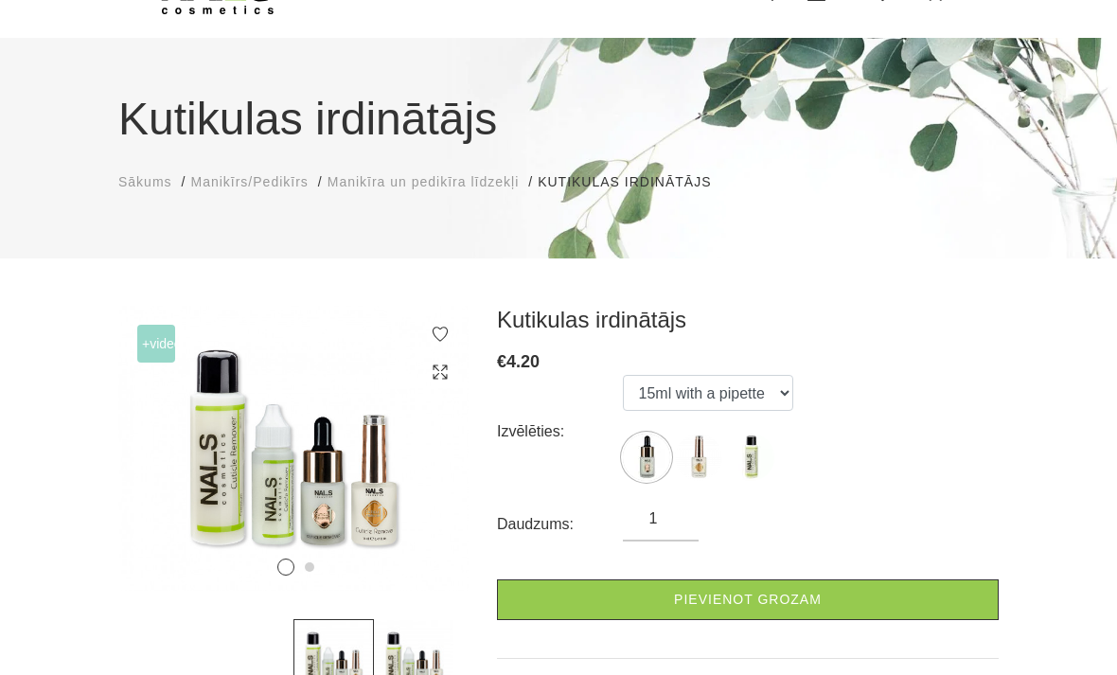
scroll to position [95, 0]
click at [653, 457] on img at bounding box center [646, 457] width 47 height 47
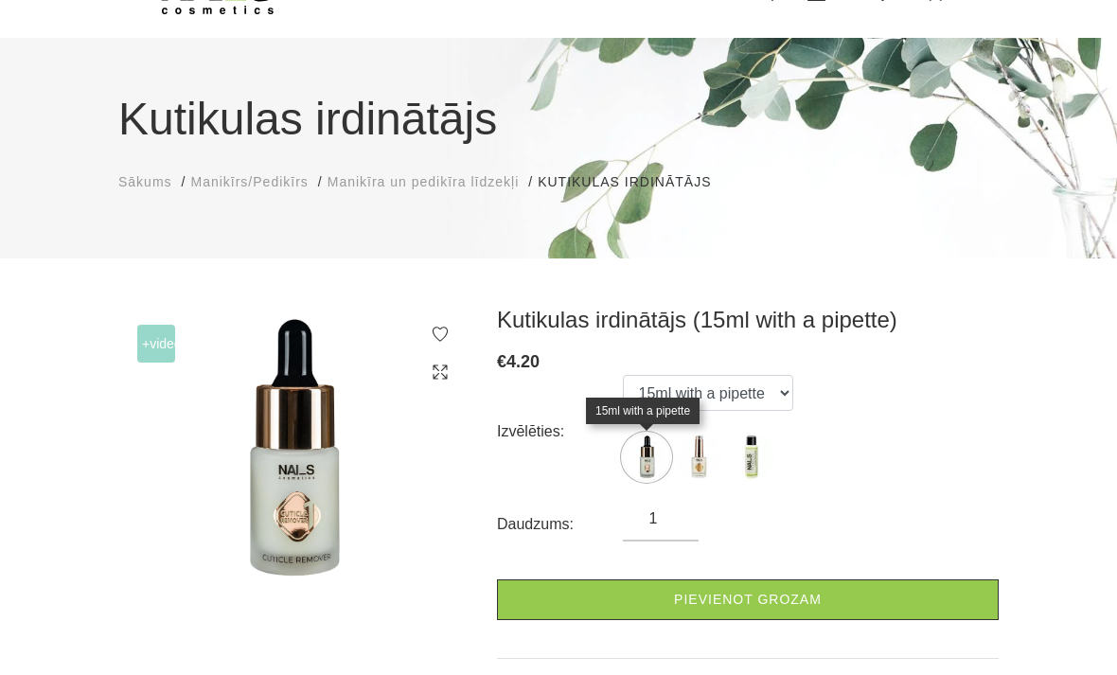
click at [693, 515] on input "1" at bounding box center [661, 518] width 76 height 23
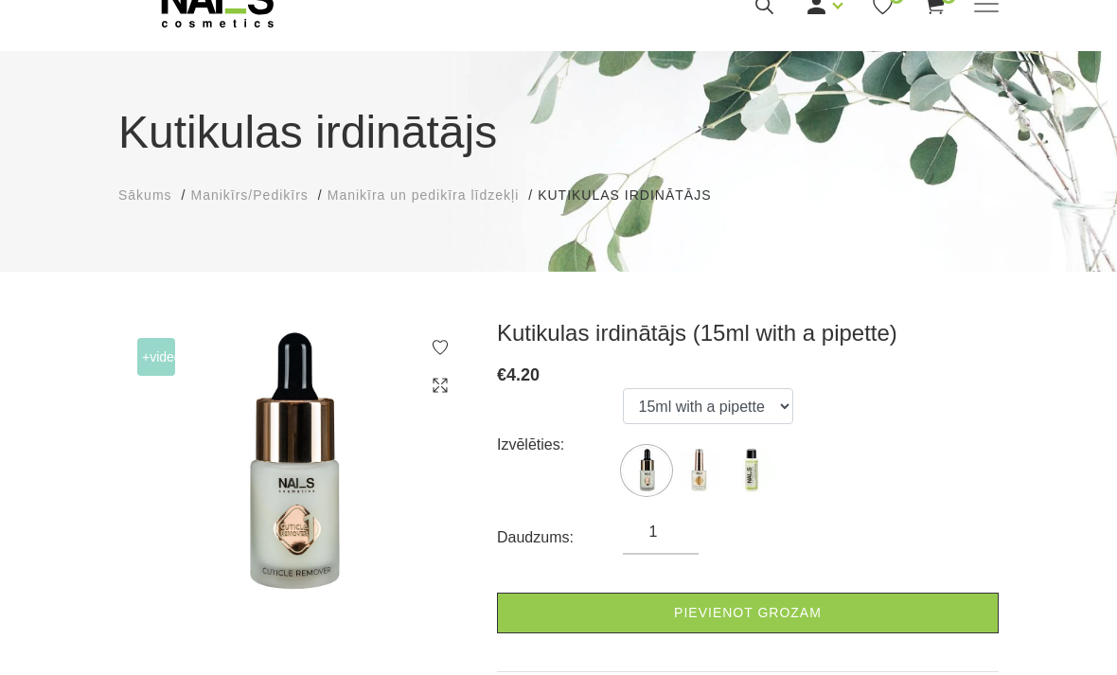
scroll to position [81, 0]
click at [707, 471] on img at bounding box center [698, 470] width 47 height 47
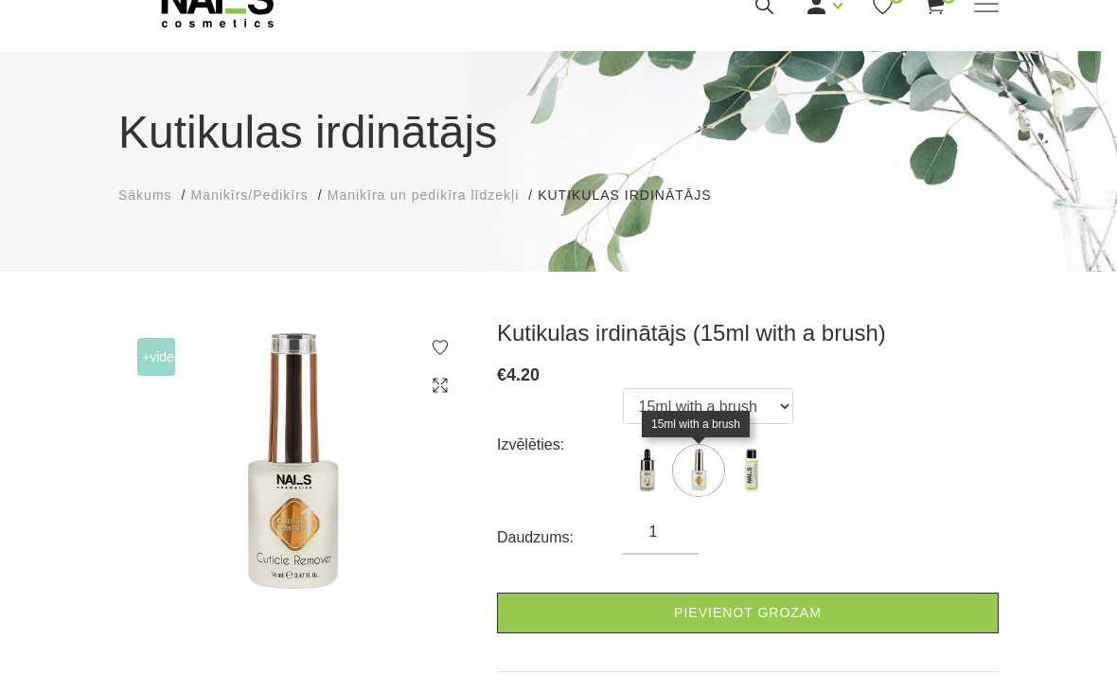
click at [652, 462] on img at bounding box center [646, 470] width 47 height 47
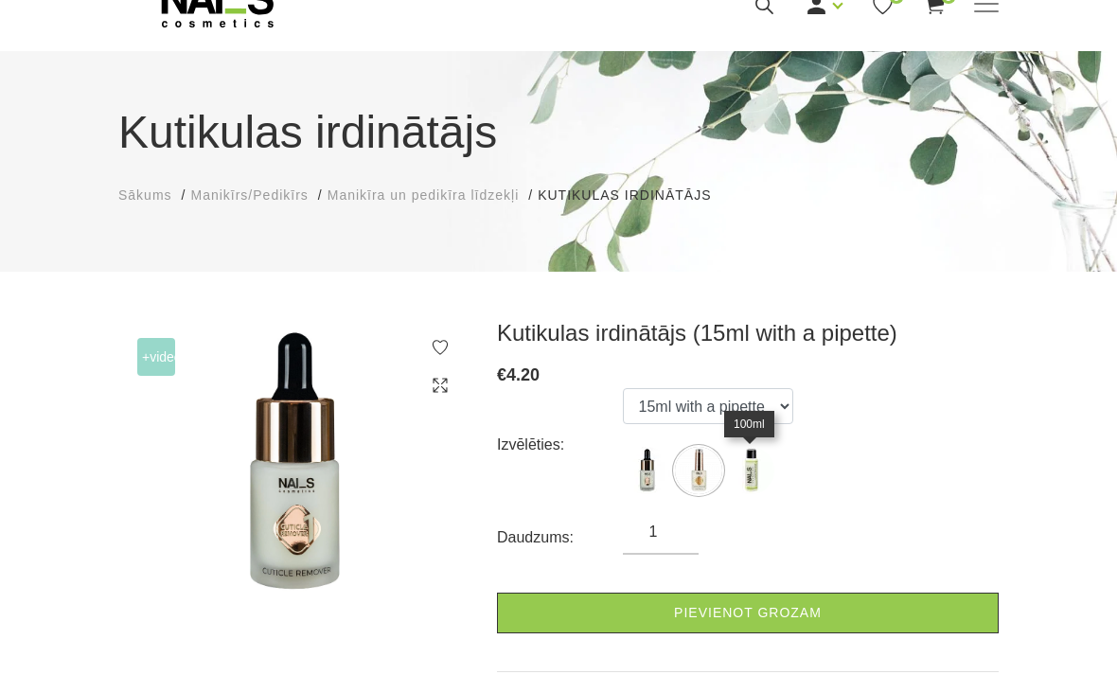
click at [740, 471] on img at bounding box center [750, 470] width 47 height 47
select select "365"
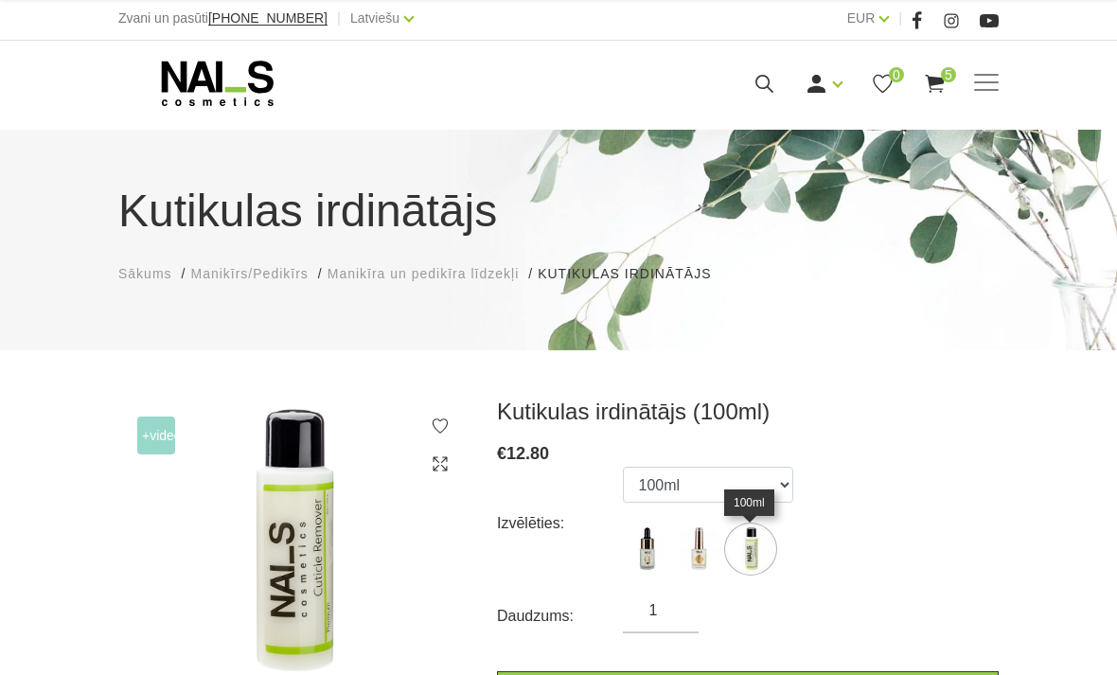
scroll to position [0, 0]
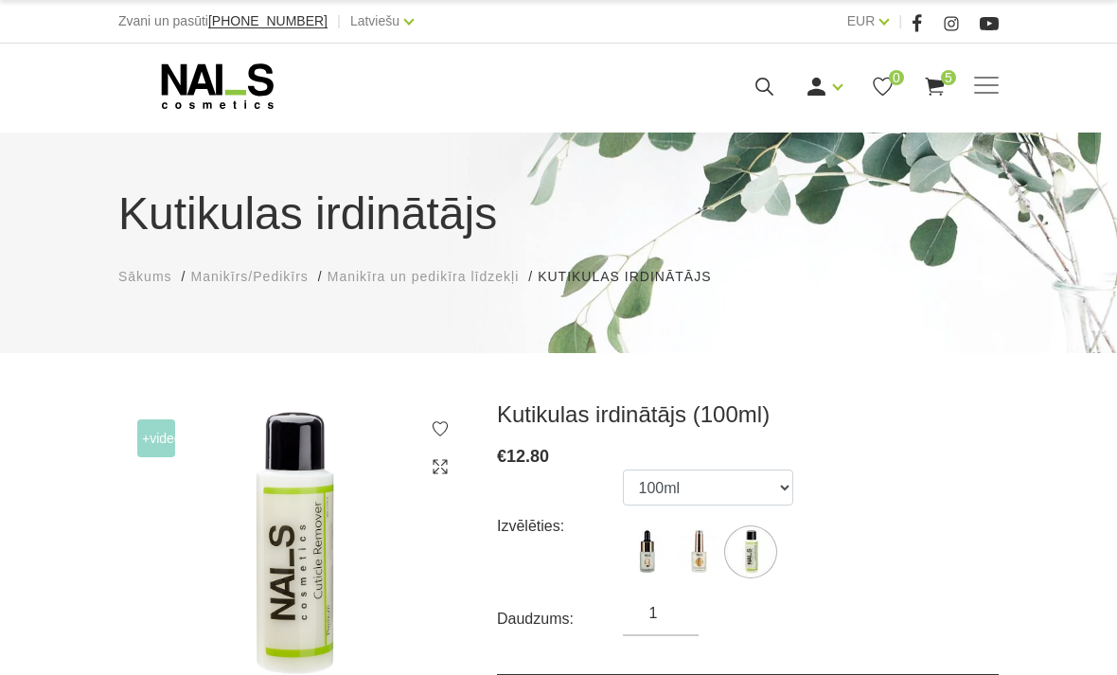
click at [294, 277] on span "Manikīrs/Pedikīrs" at bounding box center [248, 276] width 117 height 15
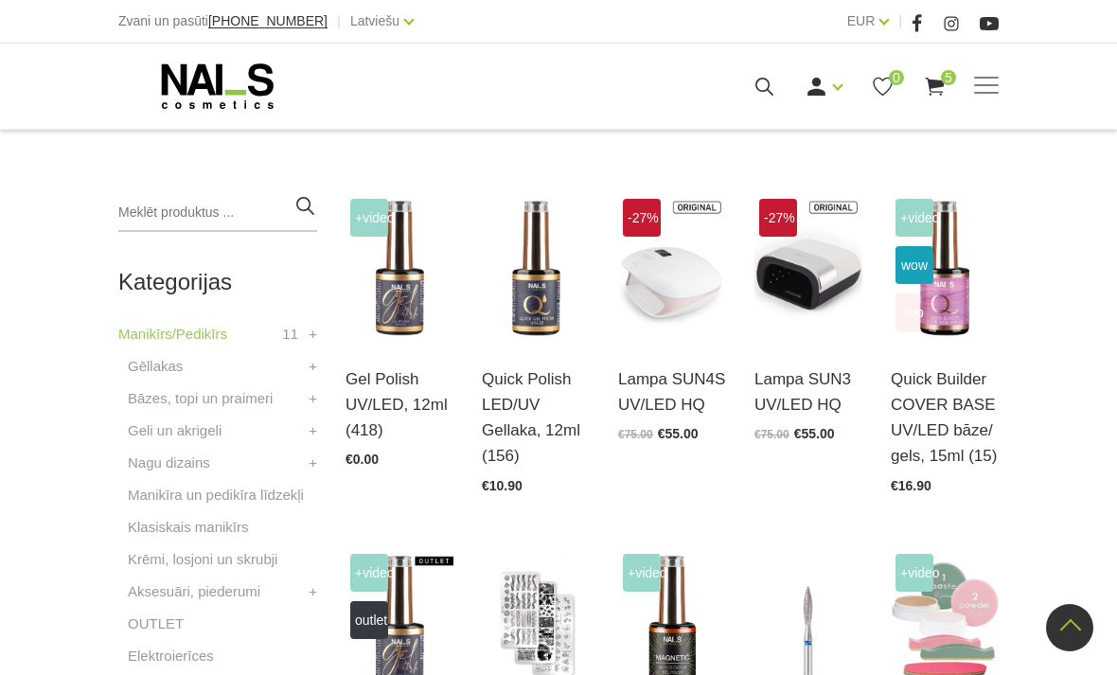
scroll to position [414, 0]
click at [259, 563] on link "Krēmi, losjoni un skrubji" at bounding box center [203, 560] width 150 height 23
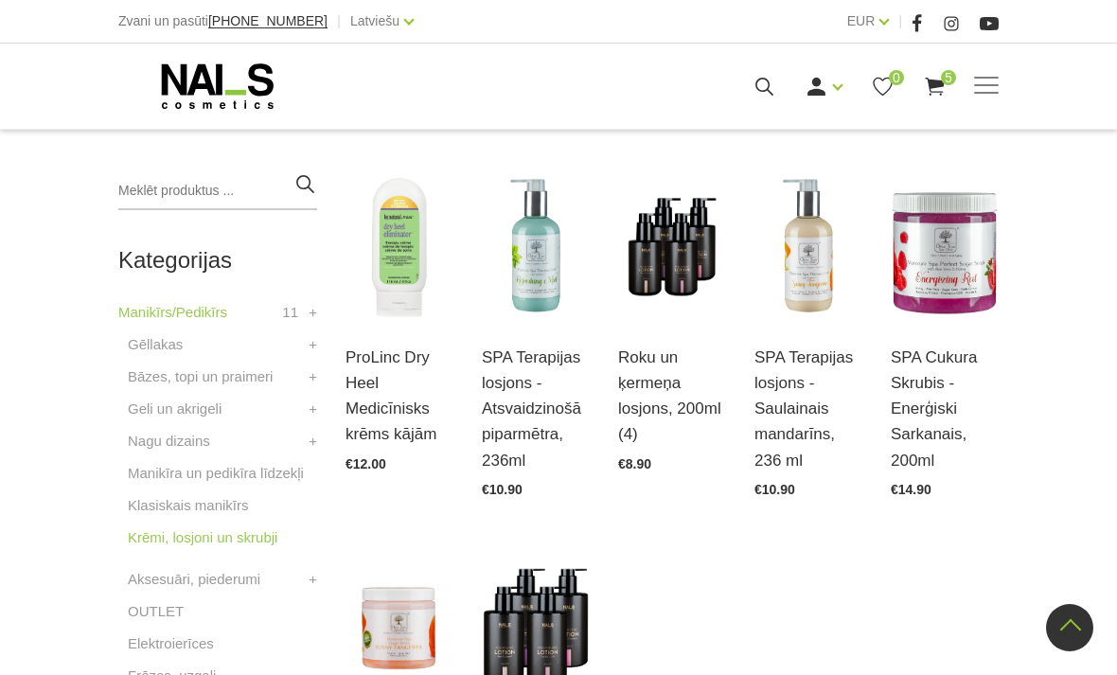
scroll to position [435, 0]
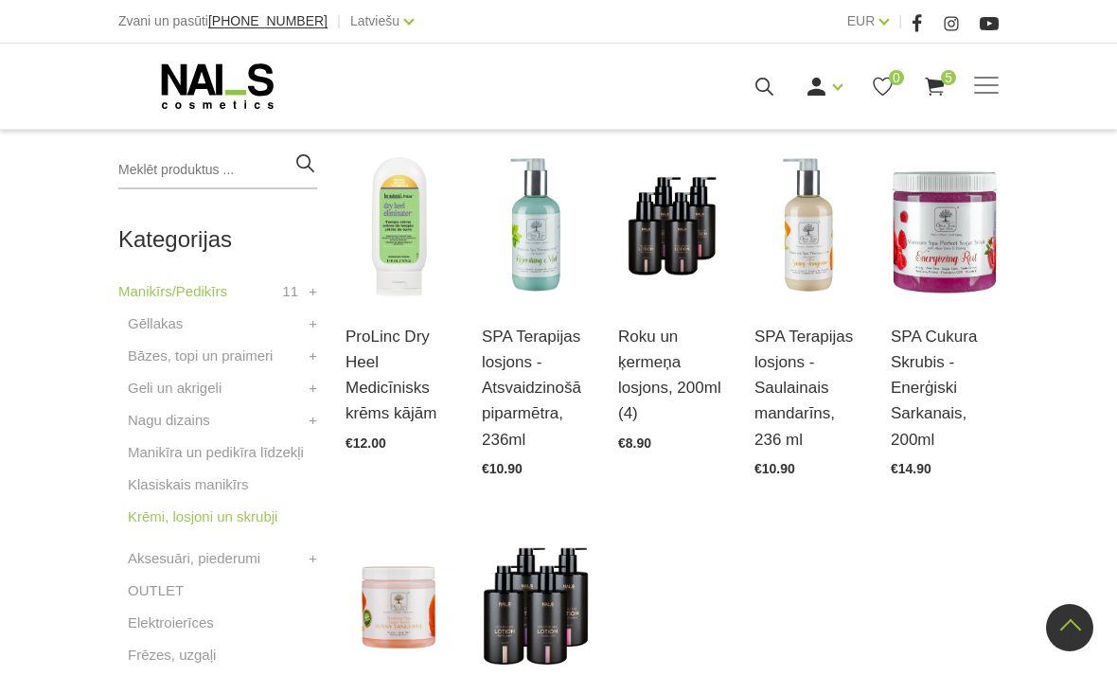
click at [260, 566] on link "Aksesuāri, piederumi" at bounding box center [194, 558] width 133 height 23
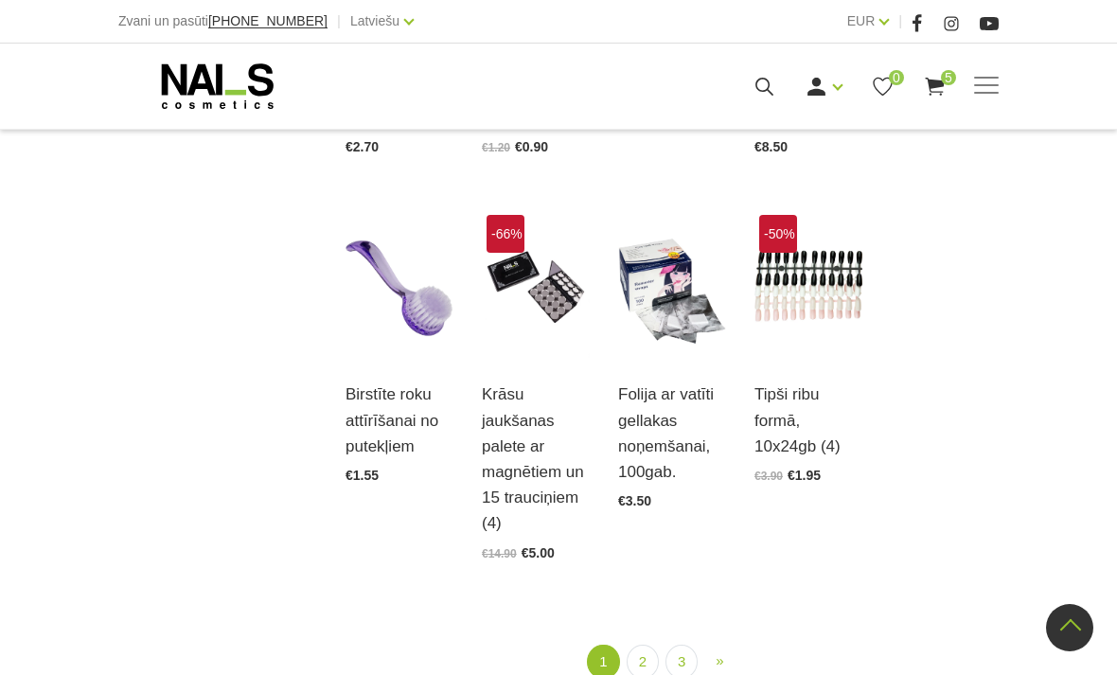
scroll to position [1914, 0]
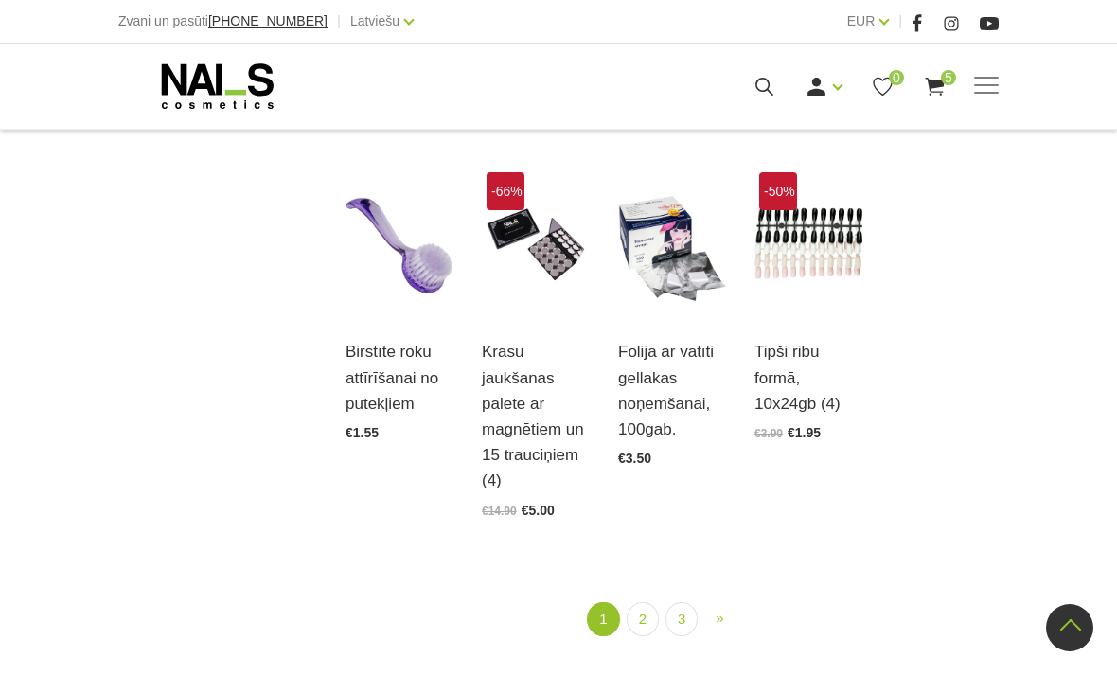
click at [645, 611] on link "2" at bounding box center [643, 619] width 32 height 35
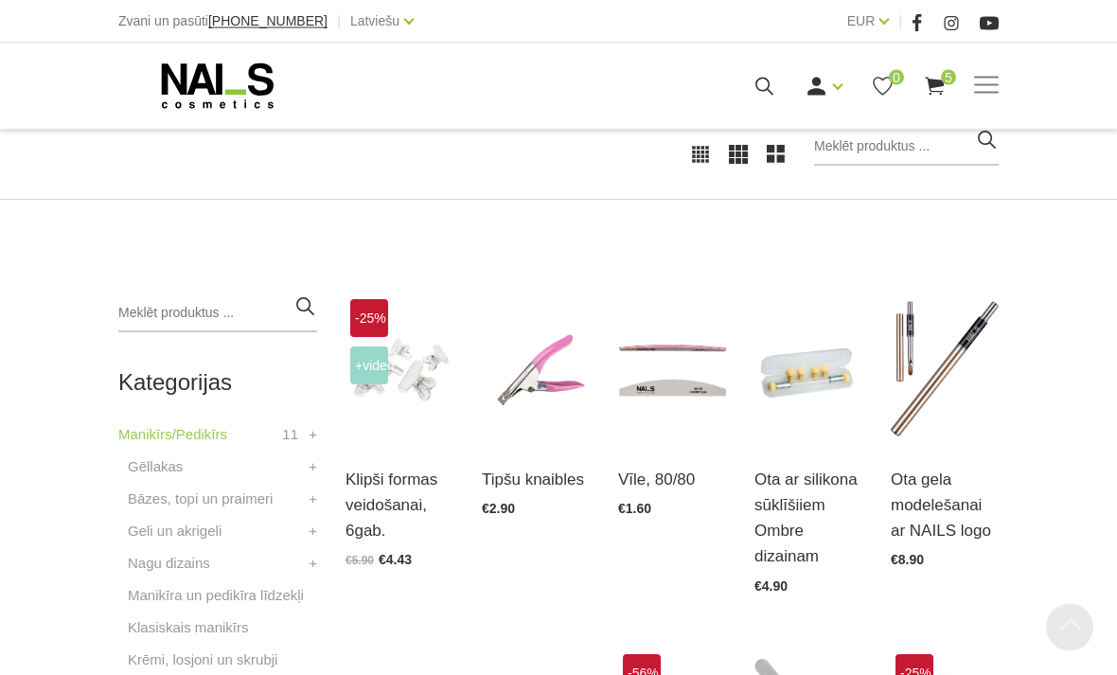
scroll to position [292, 0]
click at [902, 498] on link "Atvērt un izvēlēties" at bounding box center [945, 524] width 108 height 53
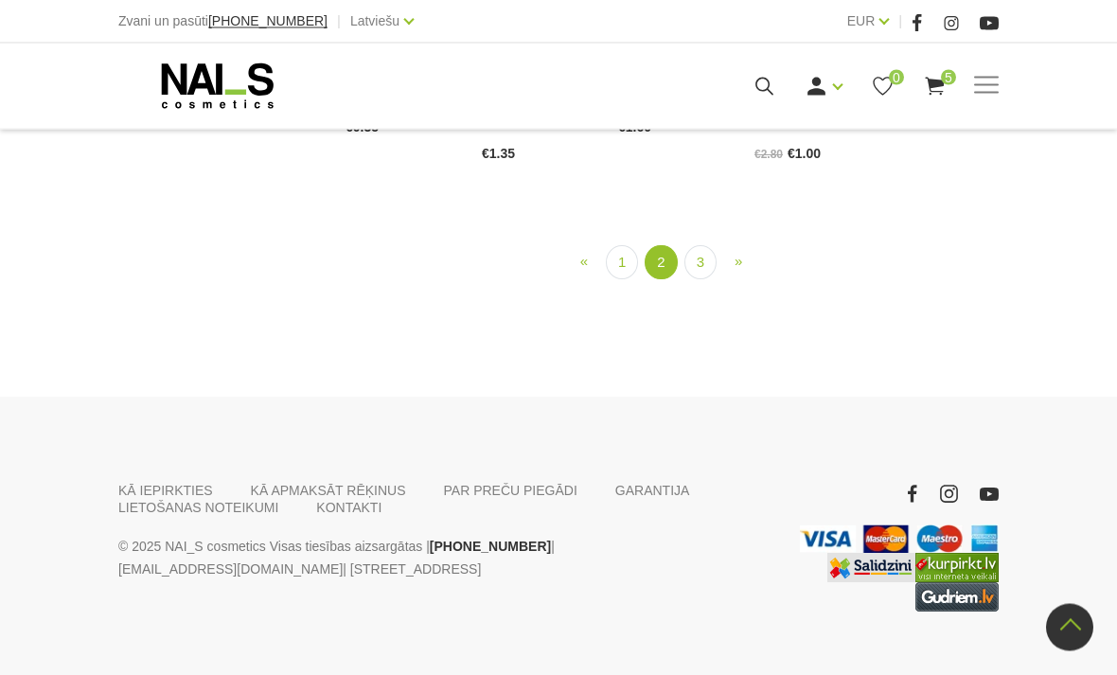
scroll to position [1795, 0]
click at [747, 277] on link "» Next" at bounding box center [738, 260] width 30 height 33
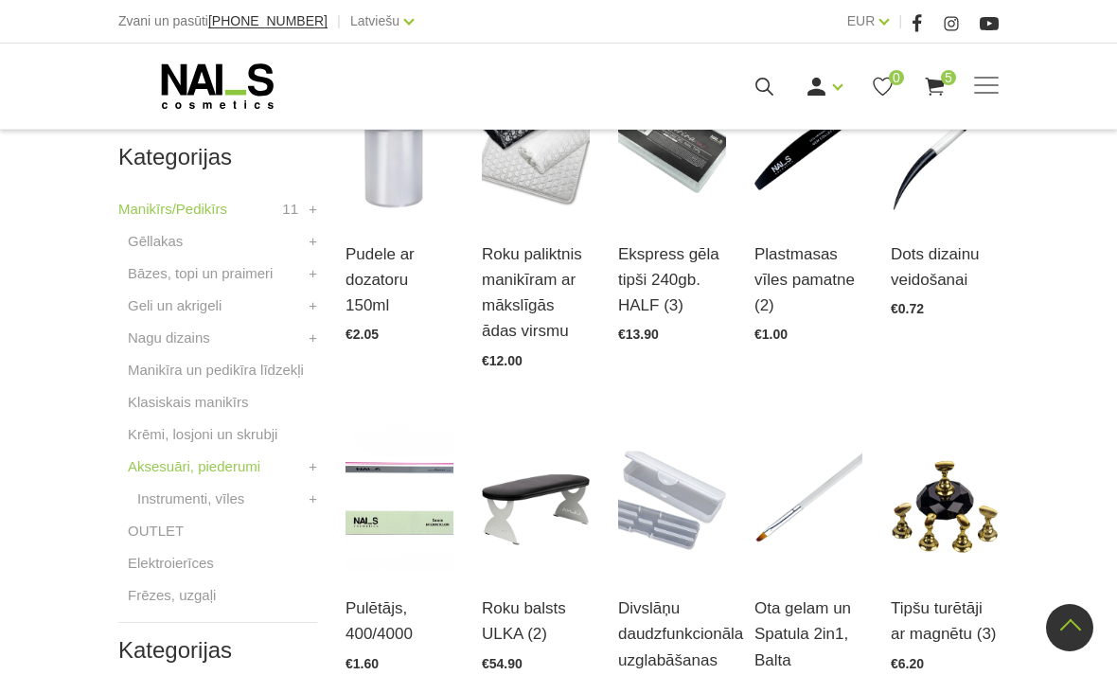
scroll to position [516, 0]
click at [254, 375] on link "Manikīra un pedikīra līdzekļi" at bounding box center [216, 371] width 176 height 23
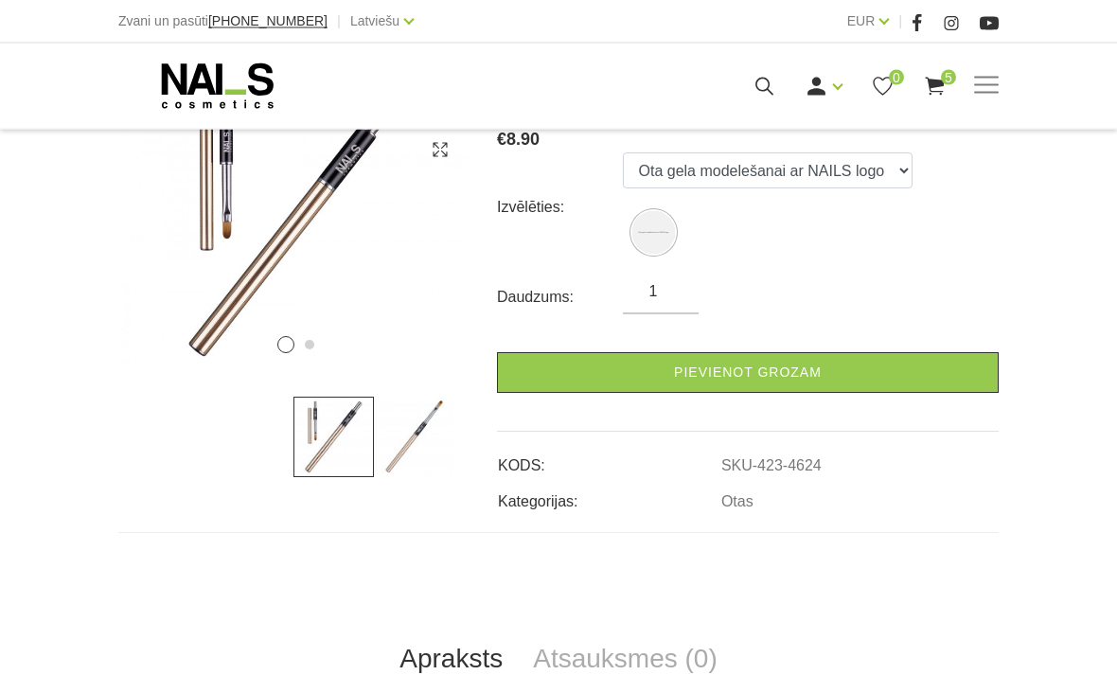
scroll to position [317, 0]
click at [427, 452] on img at bounding box center [414, 437] width 80 height 80
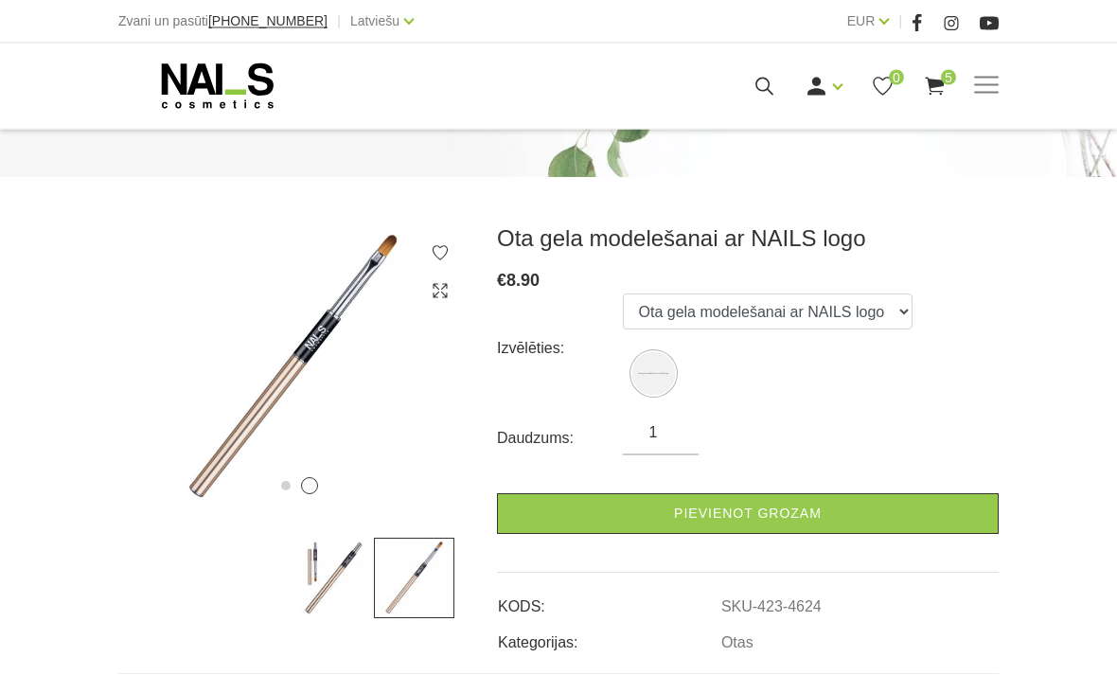
scroll to position [166, 0]
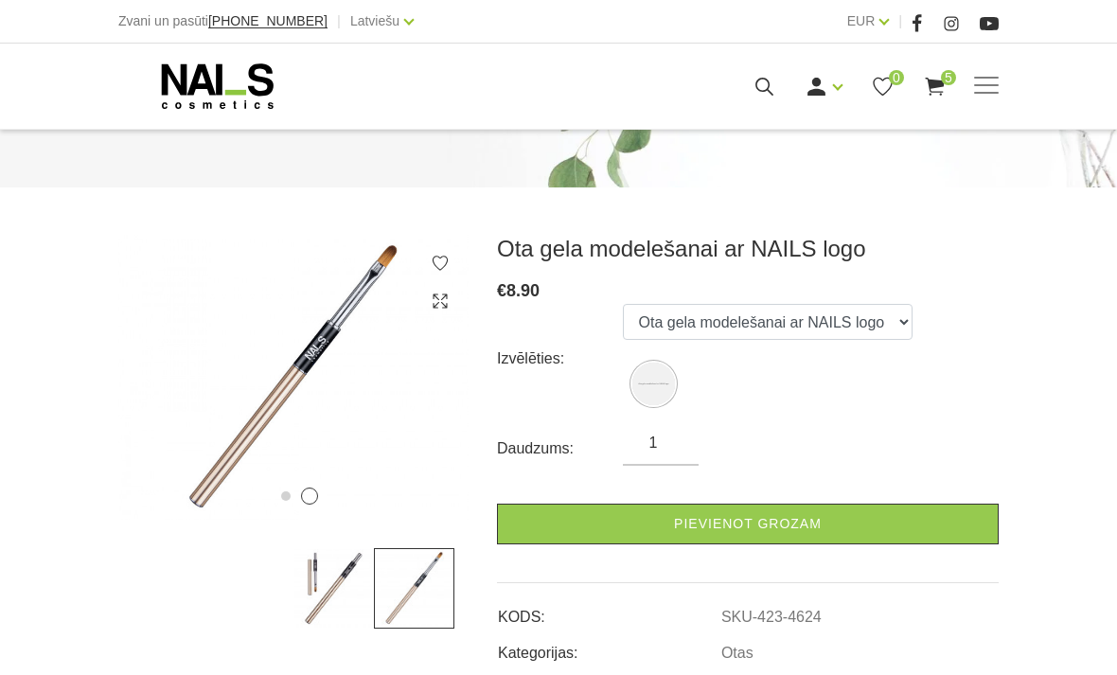
click at [726, 544] on link "Pievienot grozam" at bounding box center [748, 524] width 502 height 41
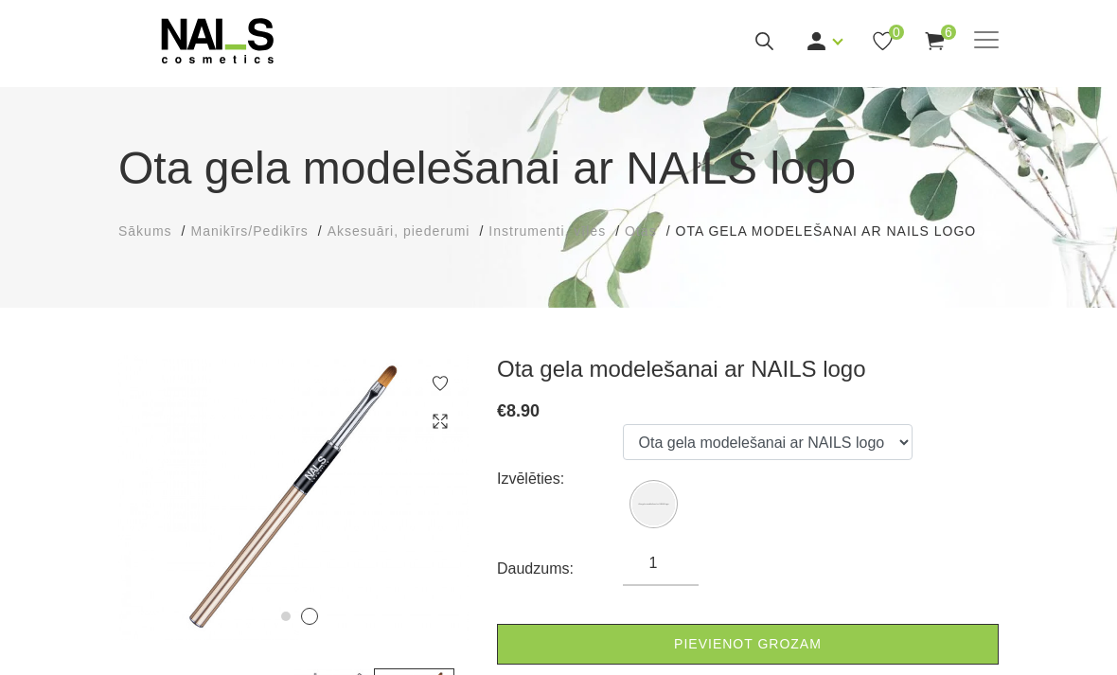
scroll to position [0, 0]
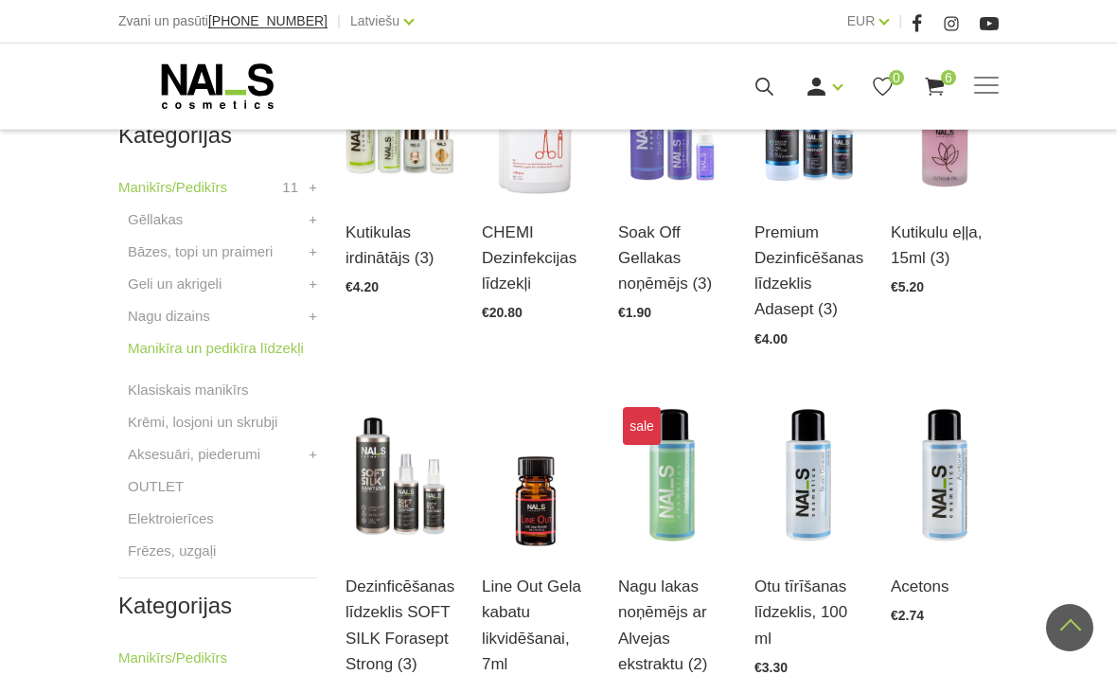
scroll to position [541, 0]
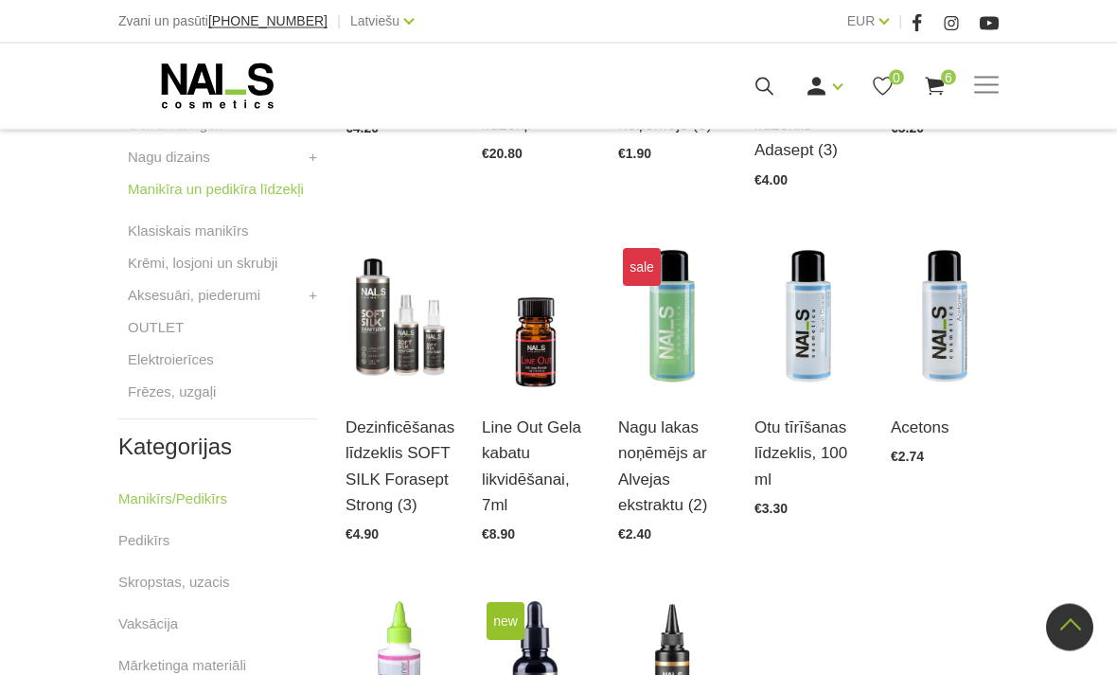
click at [786, 399] on div "Otu tīrīšanas līdzeklis, 100 ml Atvērt un izvēlēties €3.30" at bounding box center [809, 454] width 108 height 124
click at [792, 405] on div "Otu tīrīšanas līdzeklis, 100 ml Atvērt un izvēlēties €3.30" at bounding box center [809, 453] width 108 height 124
click at [786, 447] on link "Atvērt un izvēlēties" at bounding box center [809, 473] width 108 height 53
click at [388, 447] on link "Atvērt un izvēlēties" at bounding box center [400, 473] width 108 height 53
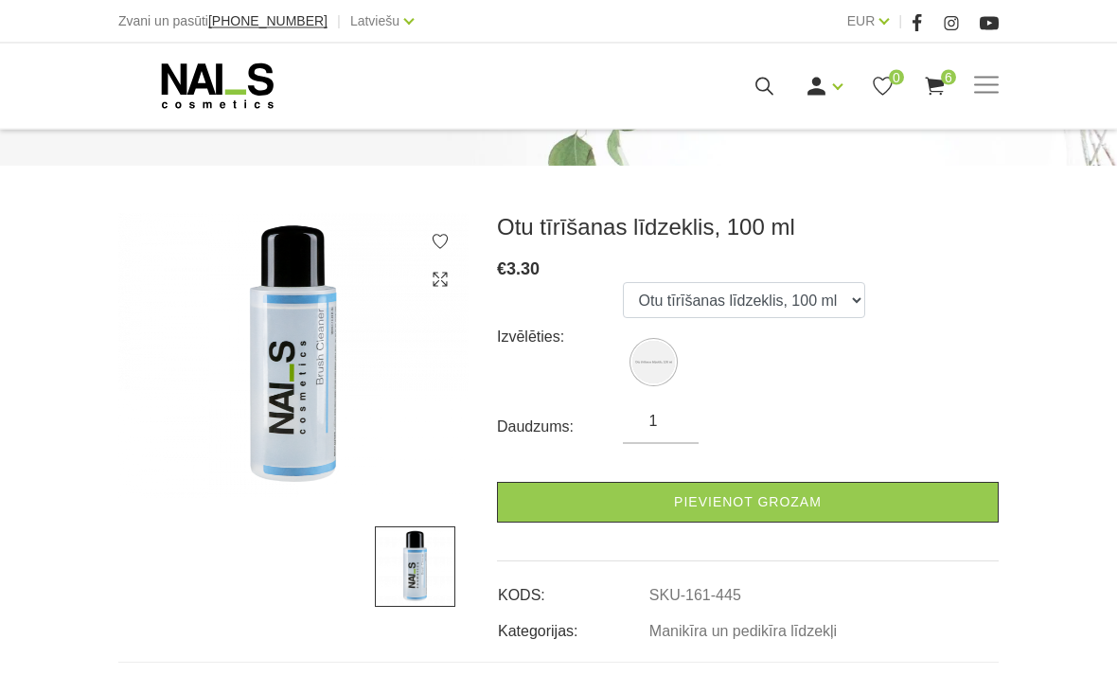
scroll to position [186, 0]
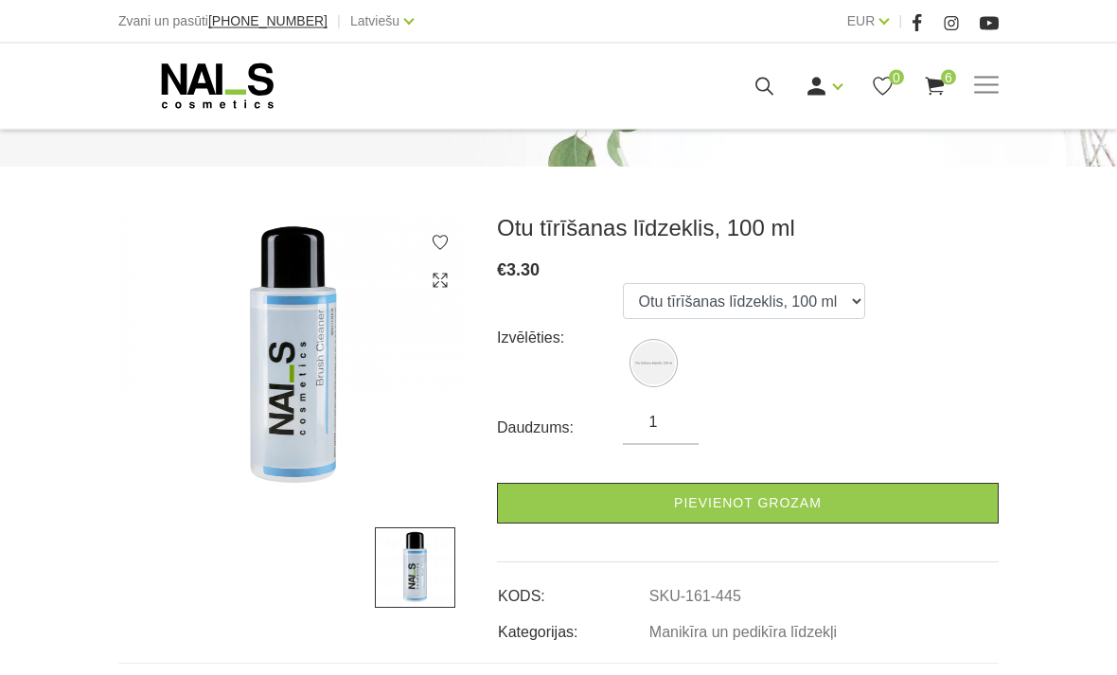
click at [834, 482] on form "Izvēlēties: Otu tīrīšanas līdzeklis, 100 ml Daudzums: 1 Pievienot grozam" at bounding box center [748, 404] width 502 height 240
click at [804, 501] on link "Pievienot grozam" at bounding box center [748, 503] width 502 height 41
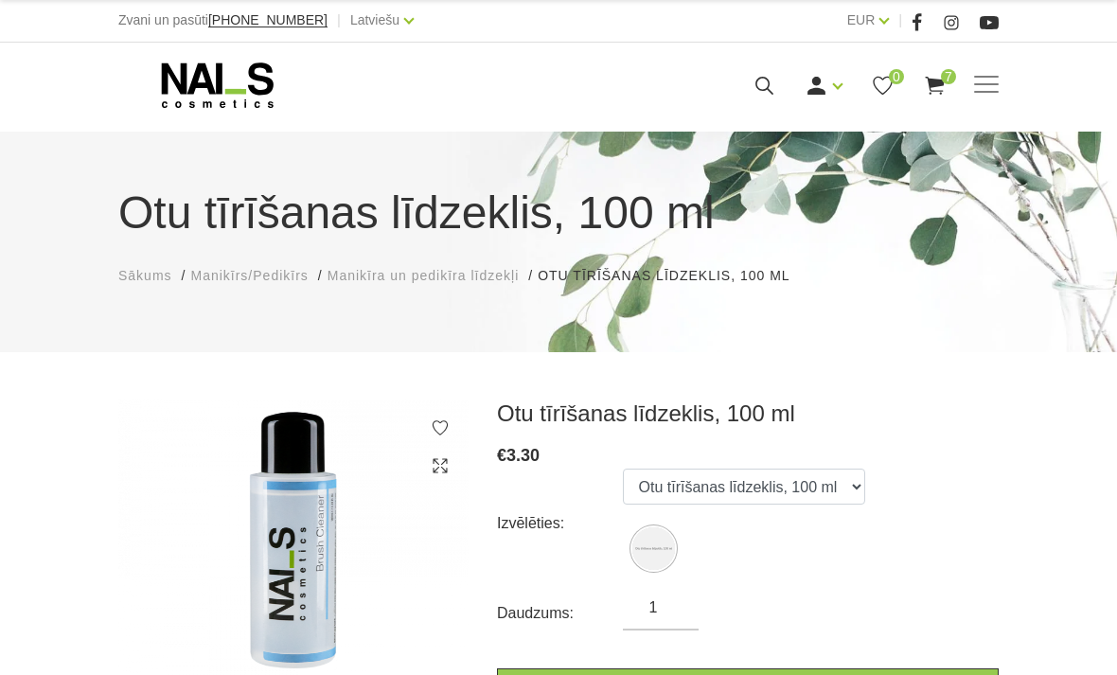
scroll to position [0, 0]
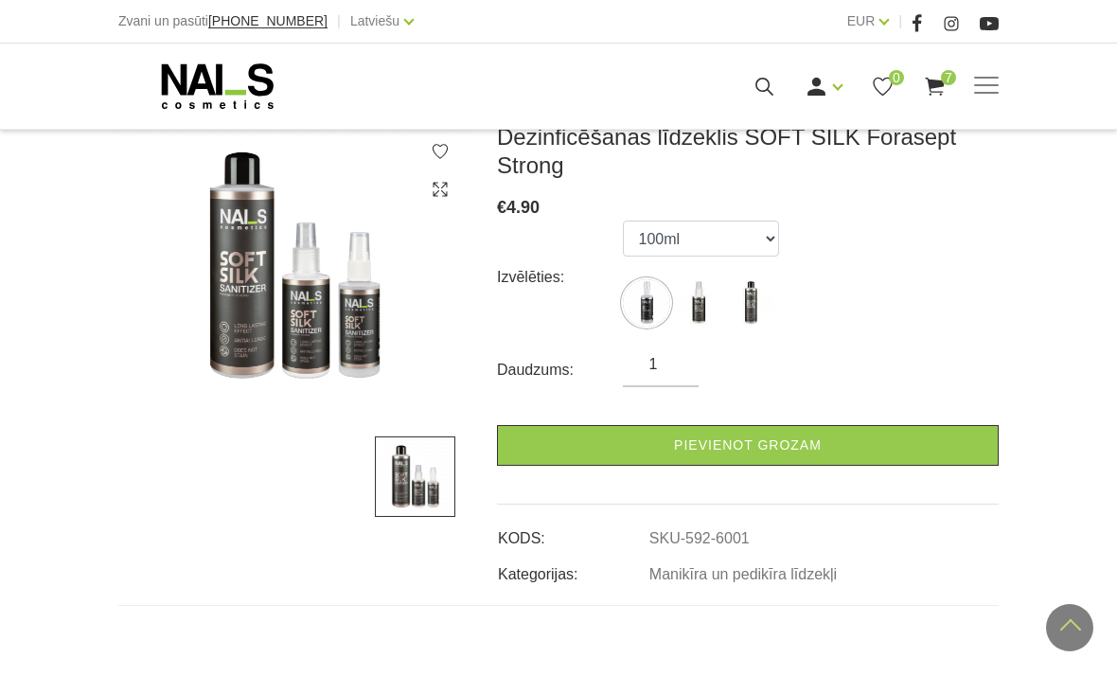
scroll to position [331, 0]
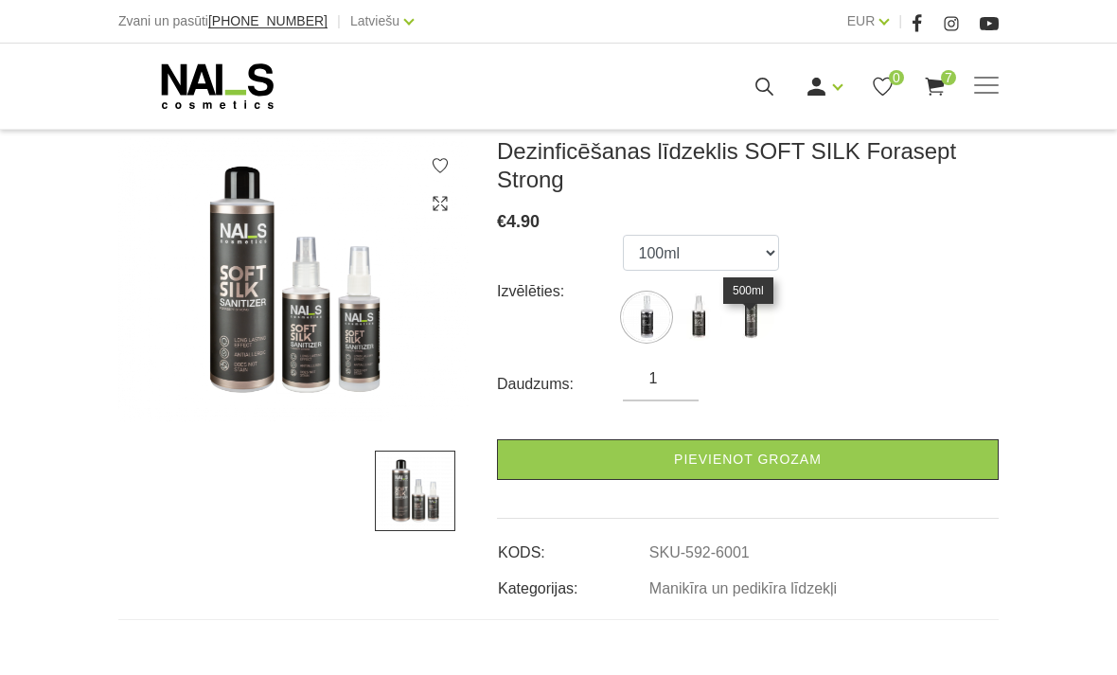
click at [744, 330] on img at bounding box center [750, 316] width 47 height 47
select select "6003"
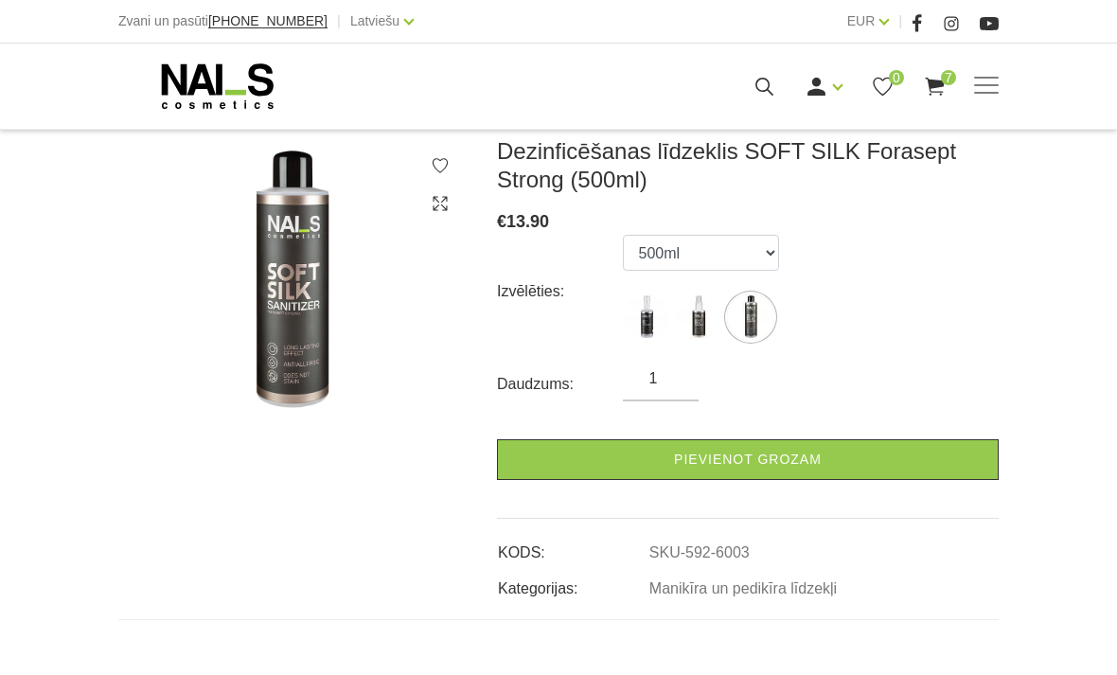
click at [708, 479] on link "Pievienot grozam" at bounding box center [748, 459] width 502 height 41
click at [938, 81] on use at bounding box center [934, 87] width 19 height 18
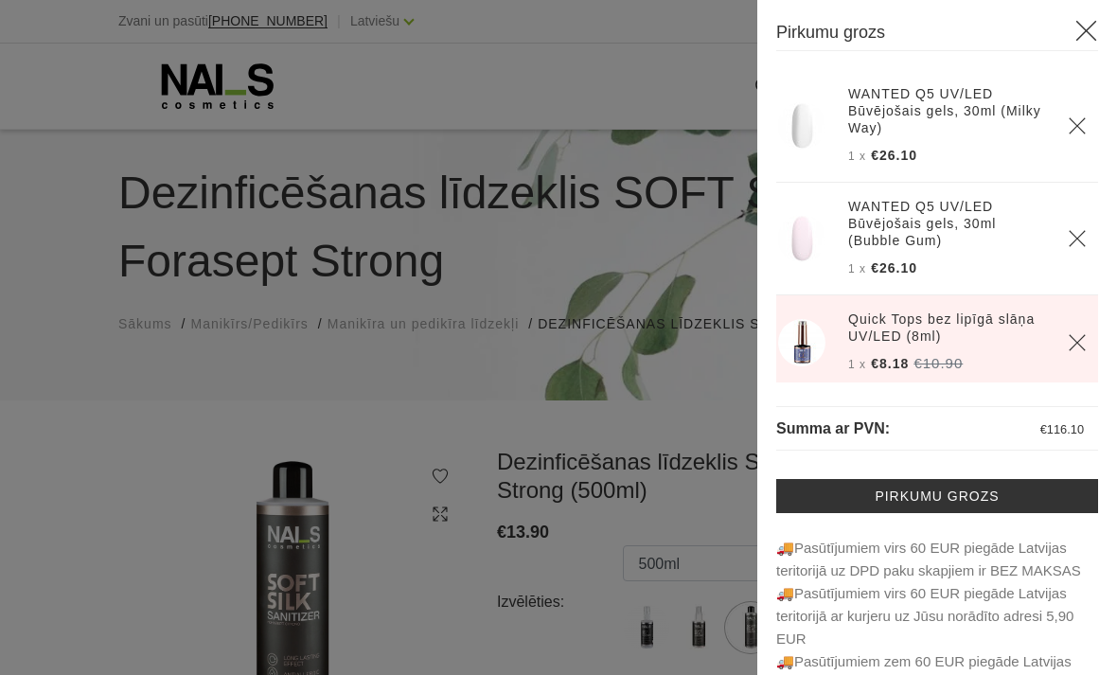
scroll to position [0, 0]
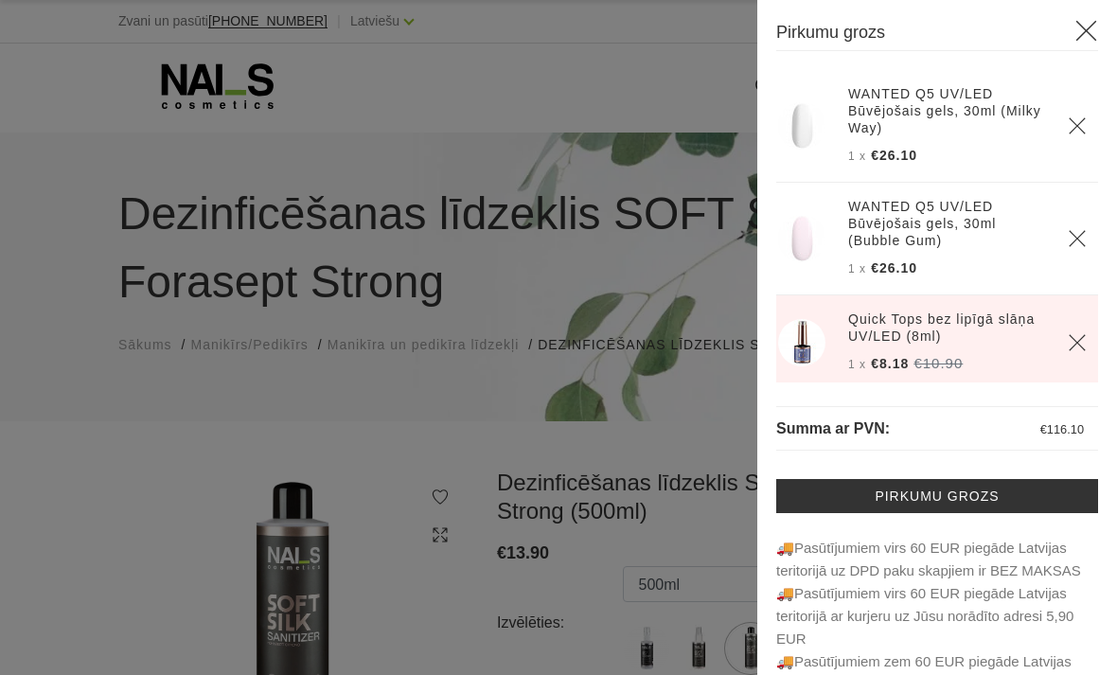
click at [951, 40] on h3 "Pirkumu grozs" at bounding box center [937, 35] width 322 height 32
click at [1022, 497] on link "Pirkumu grozs" at bounding box center [937, 496] width 322 height 34
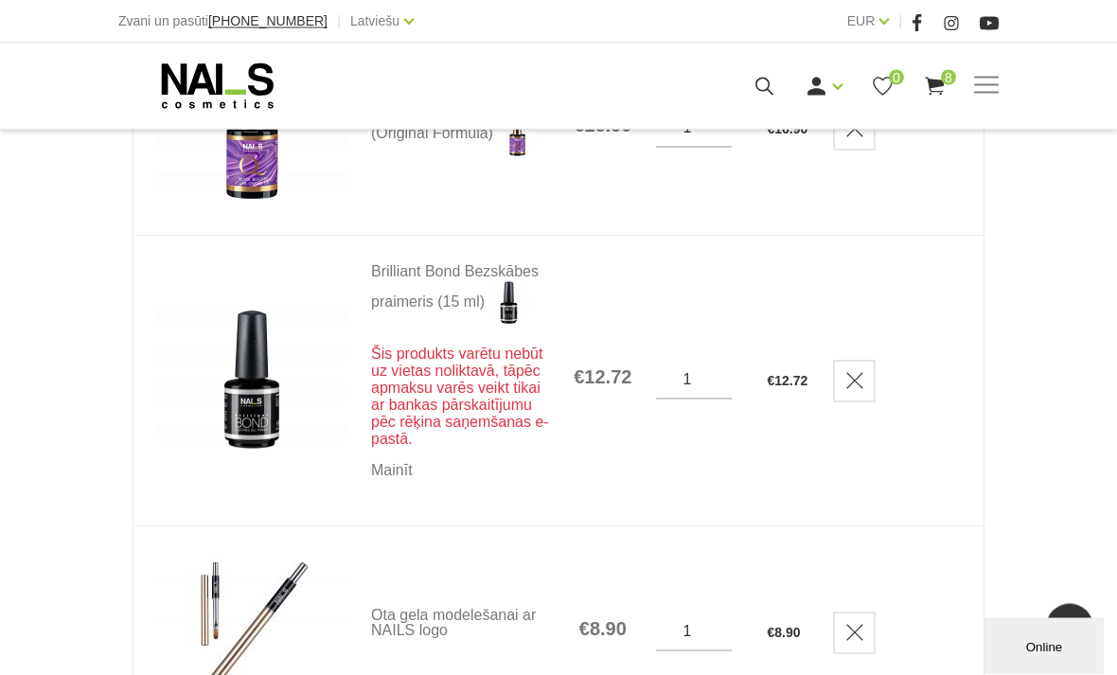
scroll to position [1164, 0]
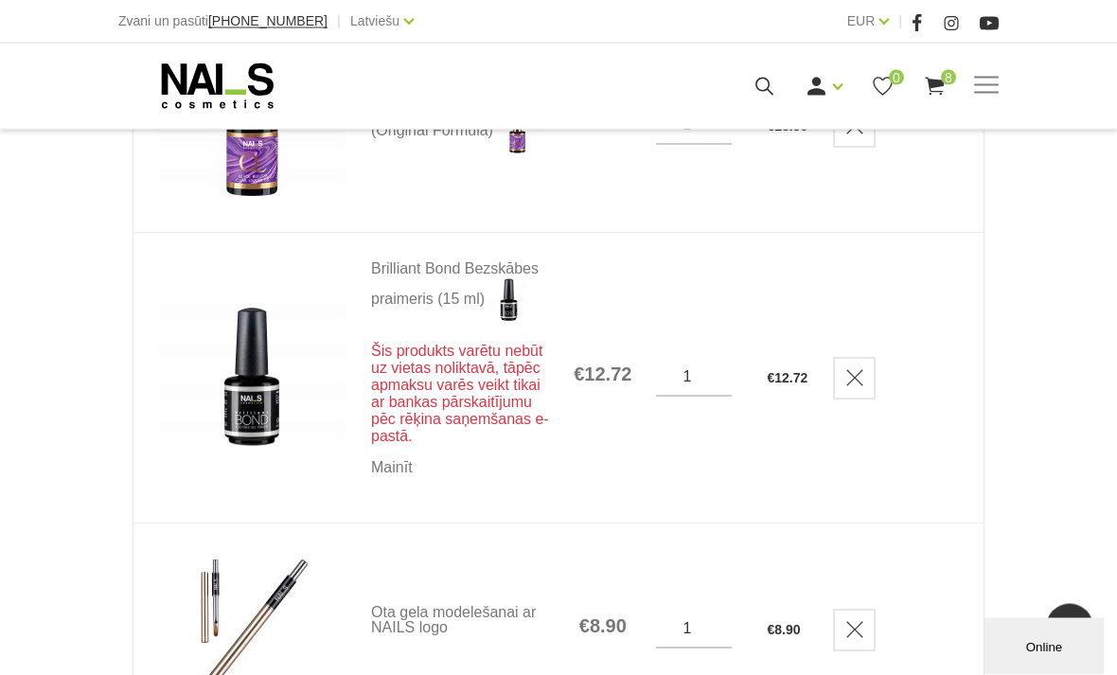
click at [851, 388] on icon "Delete" at bounding box center [854, 378] width 19 height 19
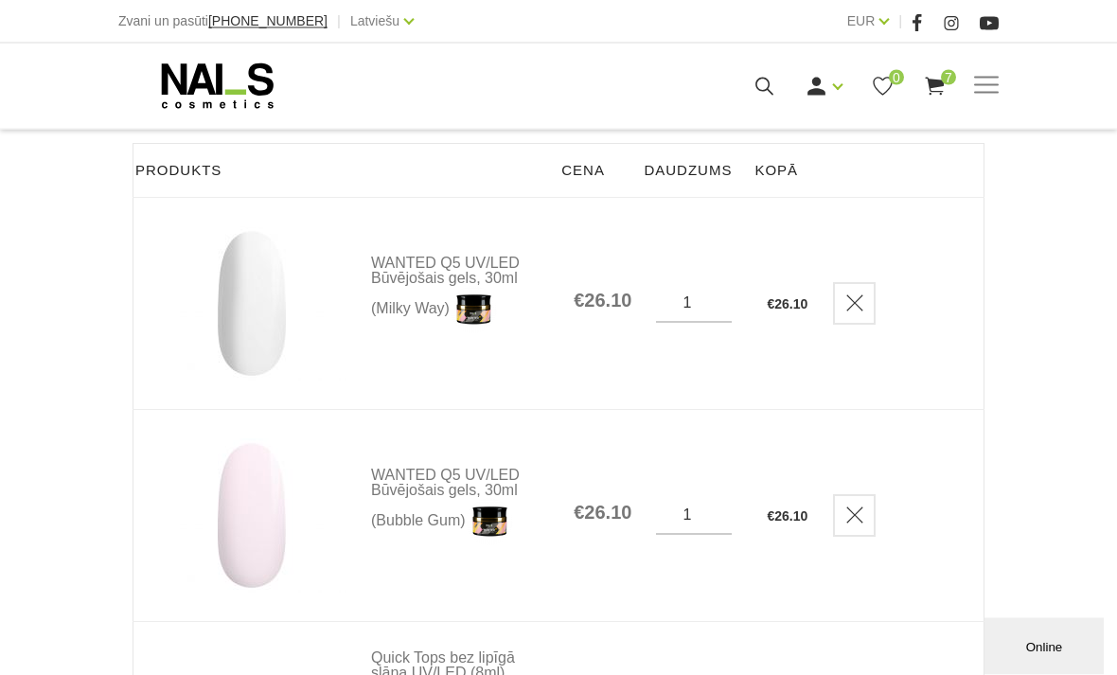
scroll to position [257, 0]
